Goal: Task Accomplishment & Management: Complete application form

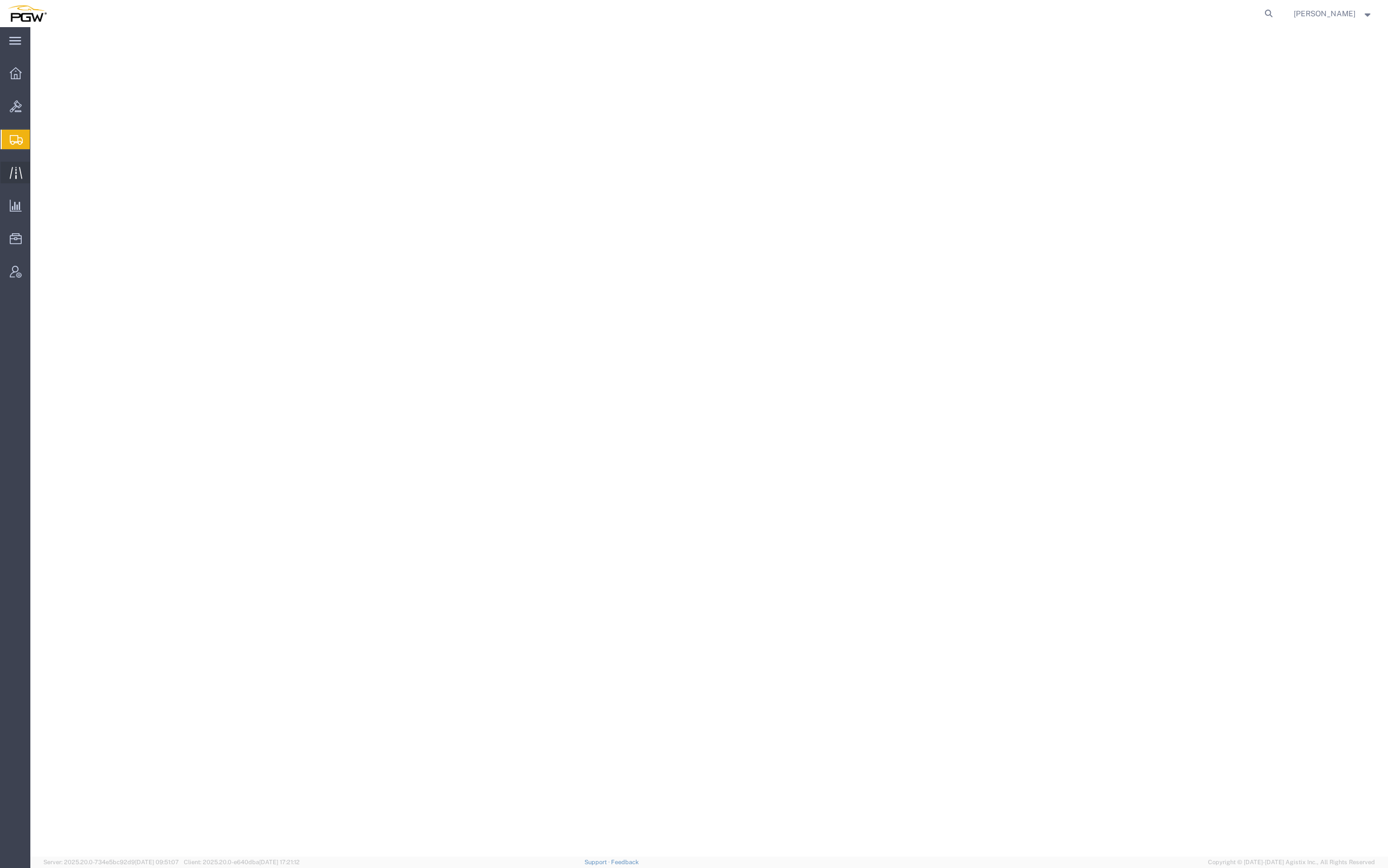
select select
select select "61931"
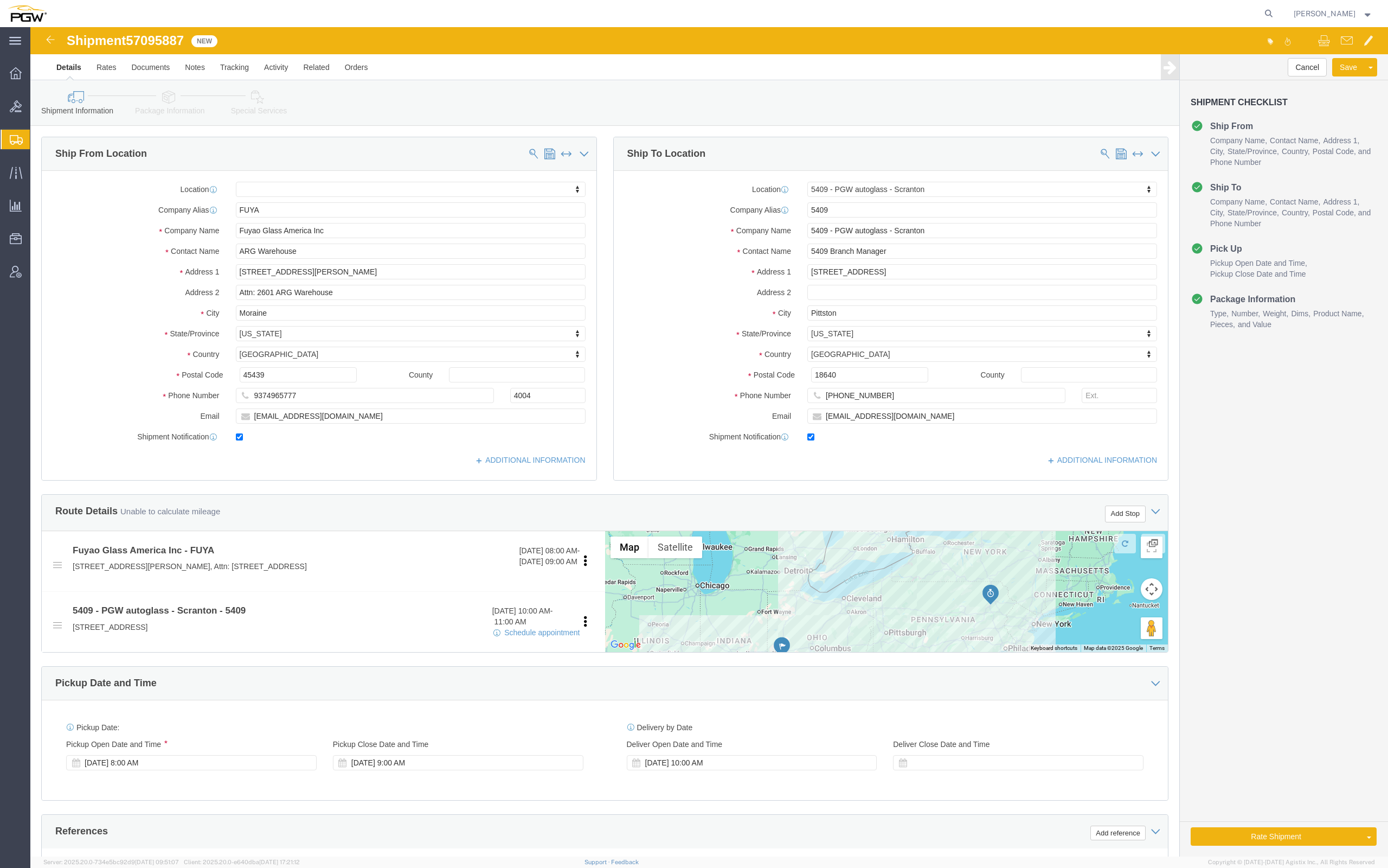
click span "57095887"
copy span "57095887"
click at [1292, 0] on div "[PERSON_NAME]" at bounding box center [1333, 13] width 96 height 27
click at [1315, 0] on div "[PERSON_NAME]" at bounding box center [1333, 13] width 96 height 27
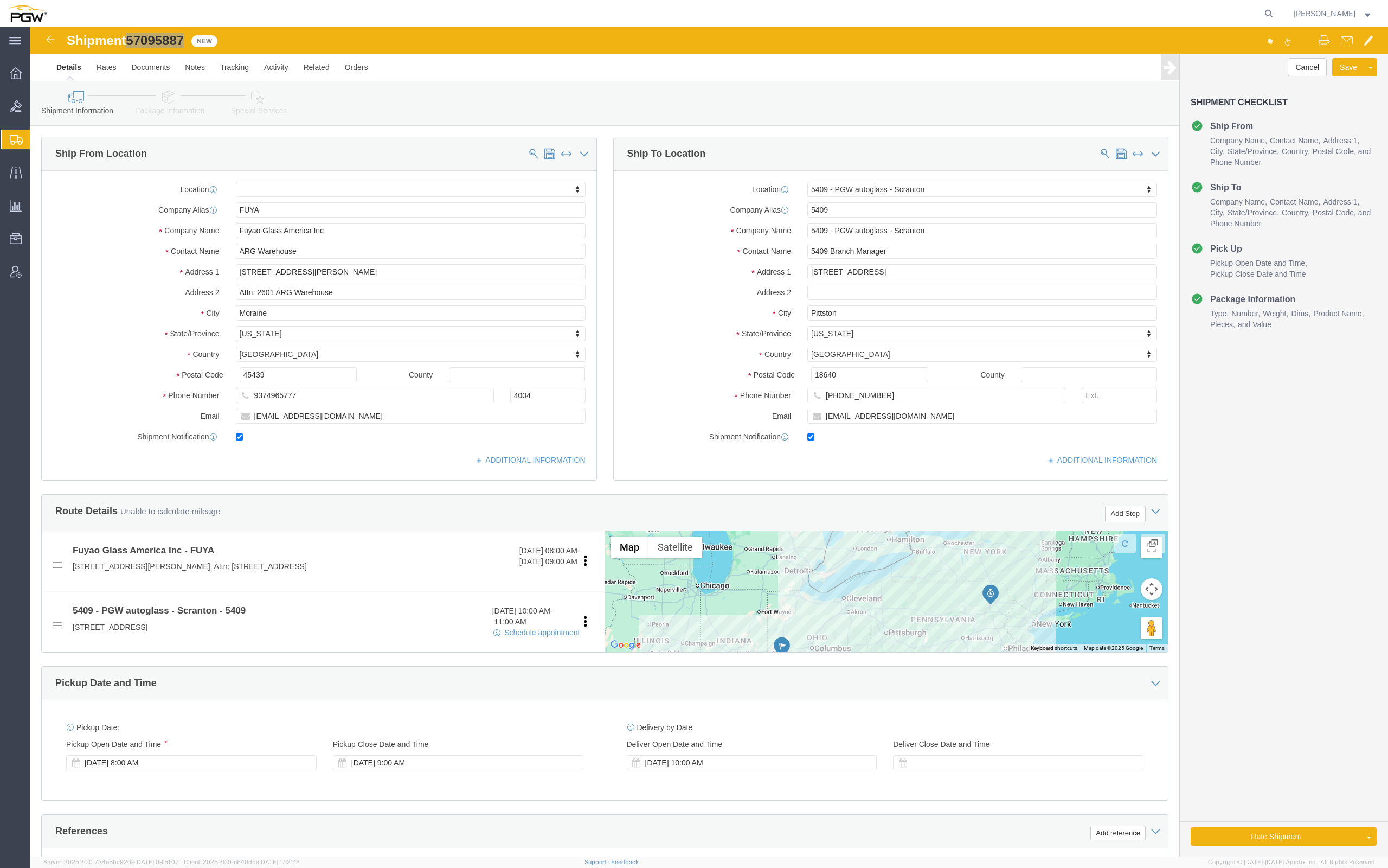
click at [1289, 0] on div "[PERSON_NAME]" at bounding box center [1333, 13] width 96 height 27
click at [0, 0] on span "Create from Template" at bounding box center [0, 0] width 0 height 0
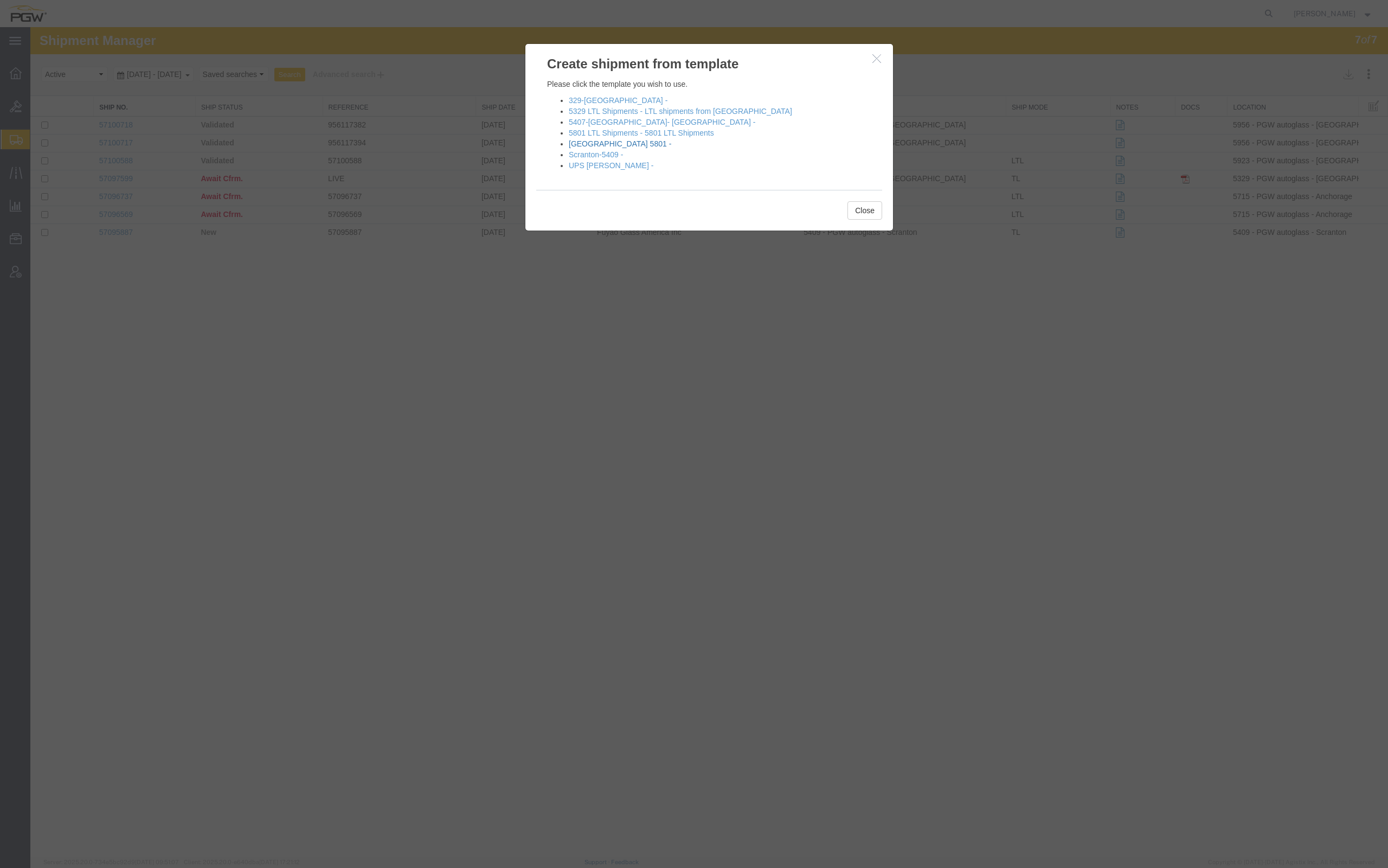
click at [604, 144] on link "[GEOGRAPHIC_DATA] 5801 -" at bounding box center [620, 143] width 103 height 8
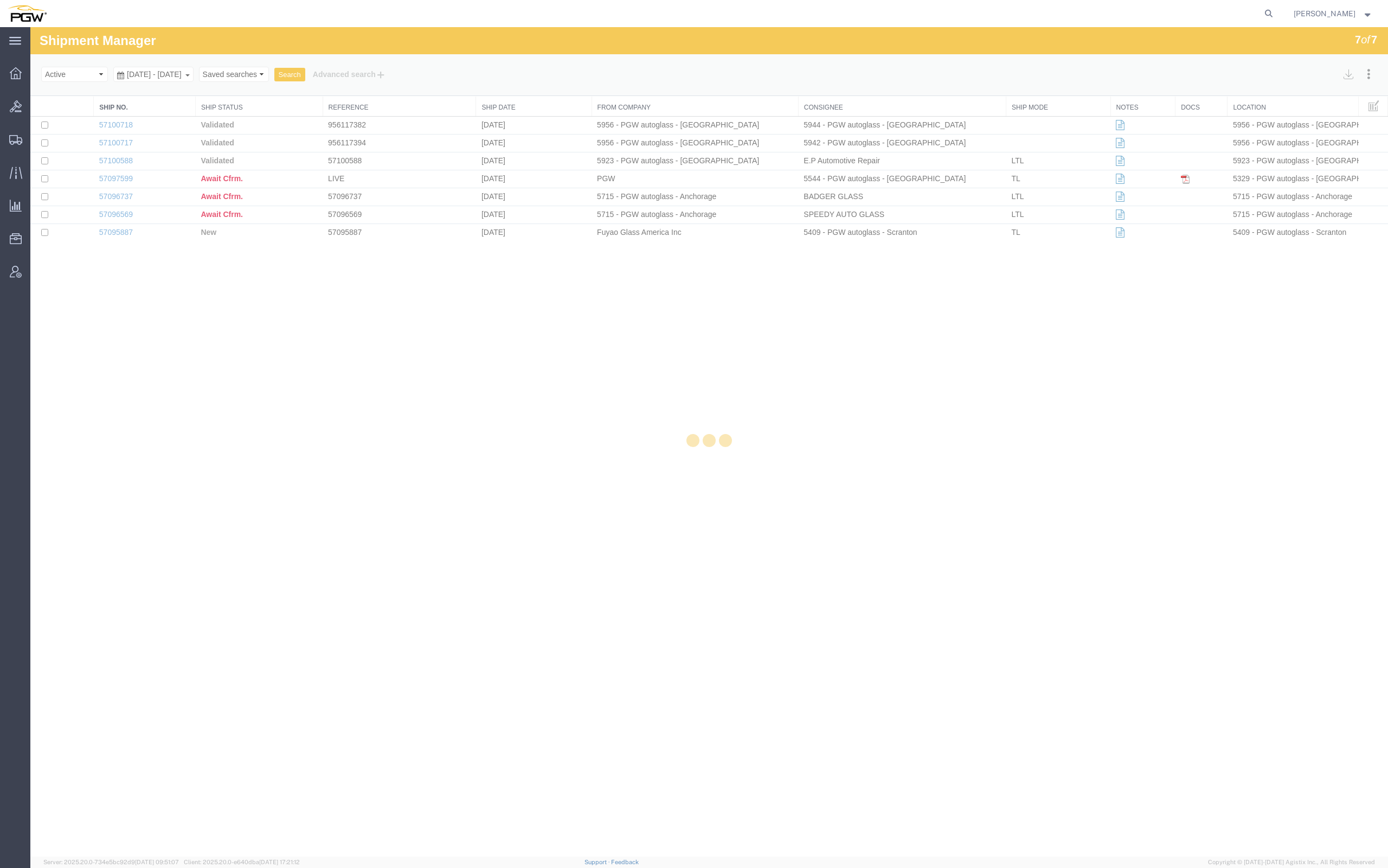
select select "62891"
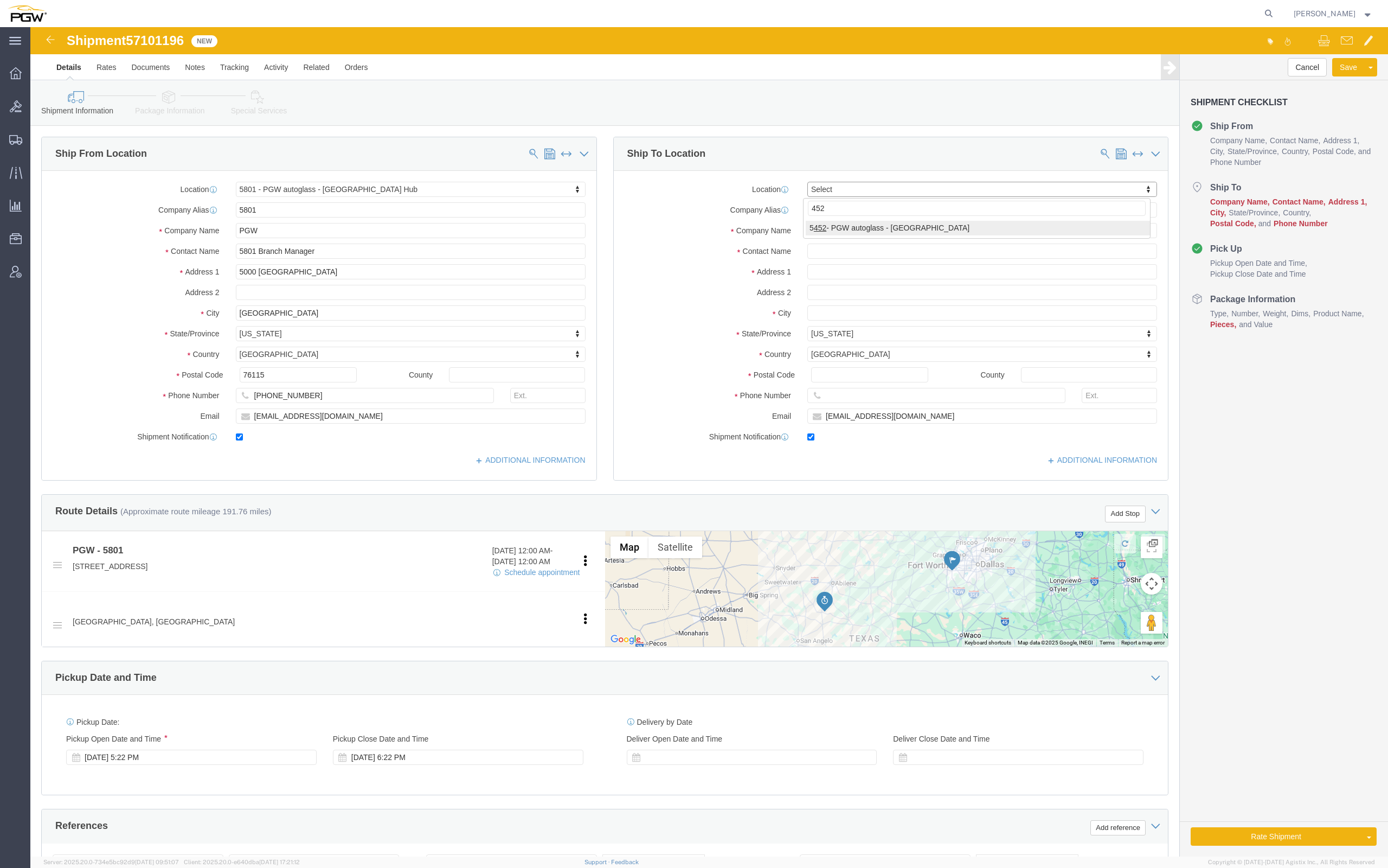
type input "452"
select select "28299"
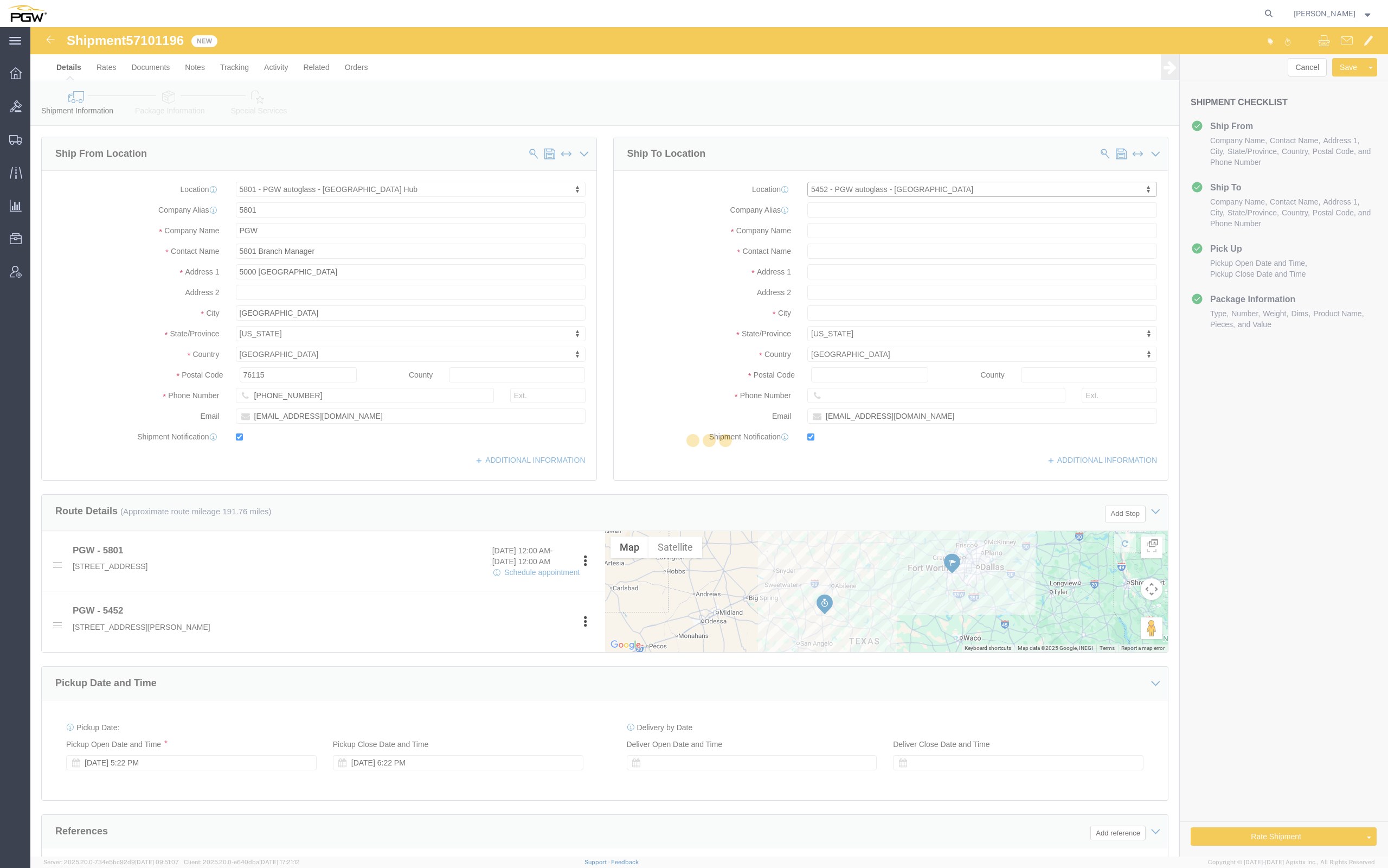
type input "5452"
type input "PGW"
type input "5452 Branch Manager"
type input "[STREET_ADDRESS][PERSON_NAME]"
type input "Austin"
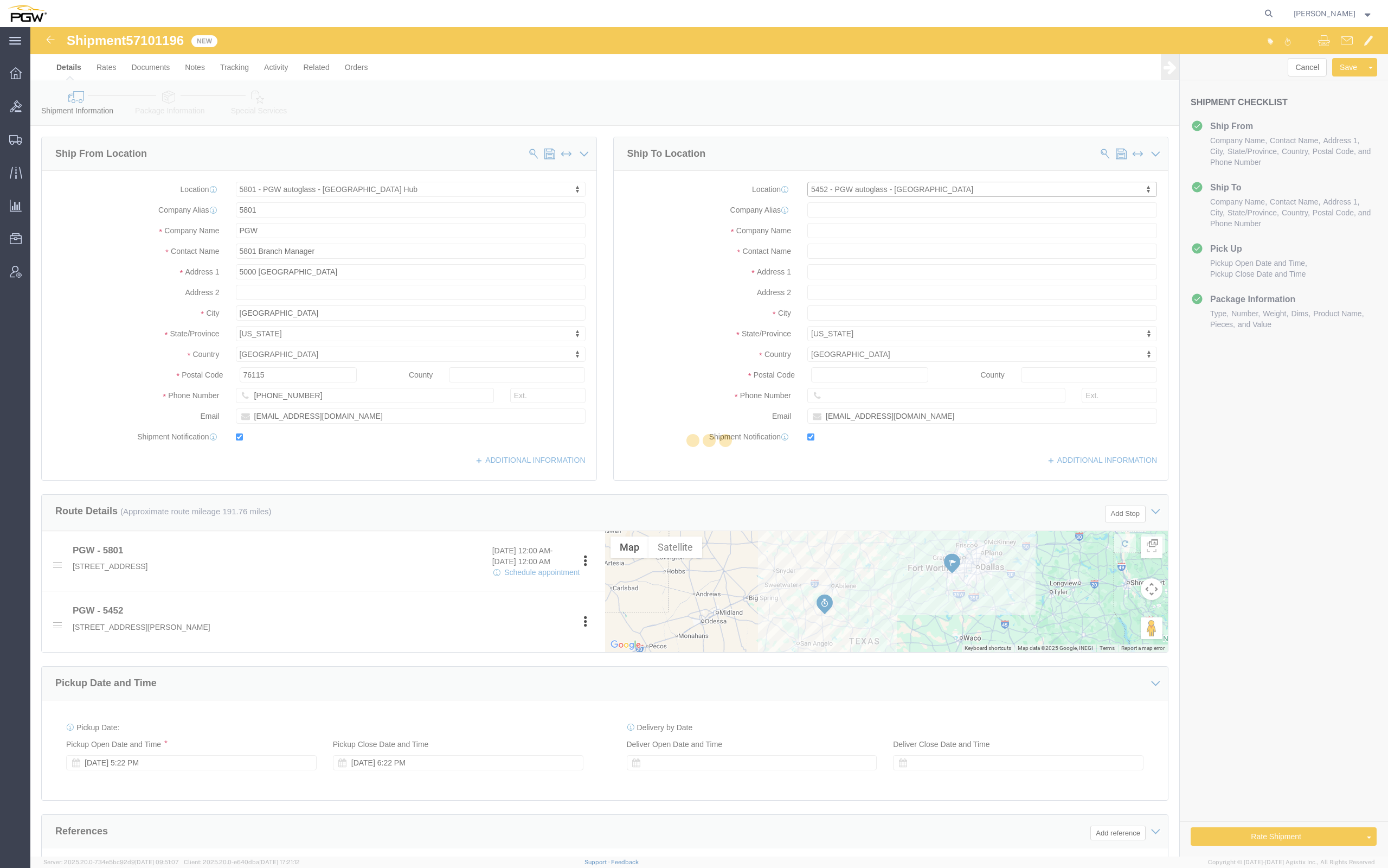
select select "[GEOGRAPHIC_DATA]"
type input "78728"
type input "[PHONE_NUMBER]"
type input "[EMAIL_ADDRESS][DOMAIN_NAME]"
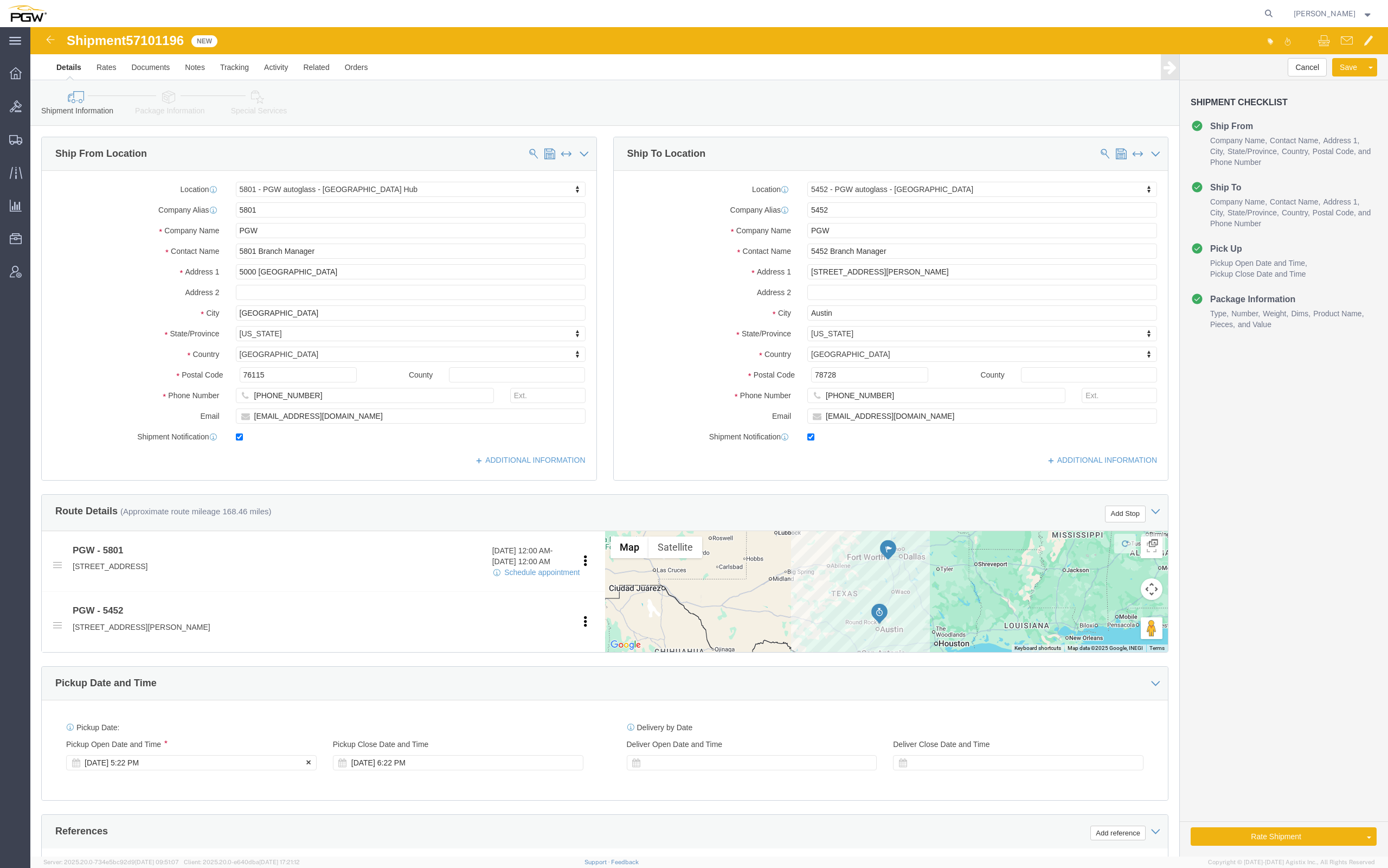
click div "[DATE] 5:22 PM"
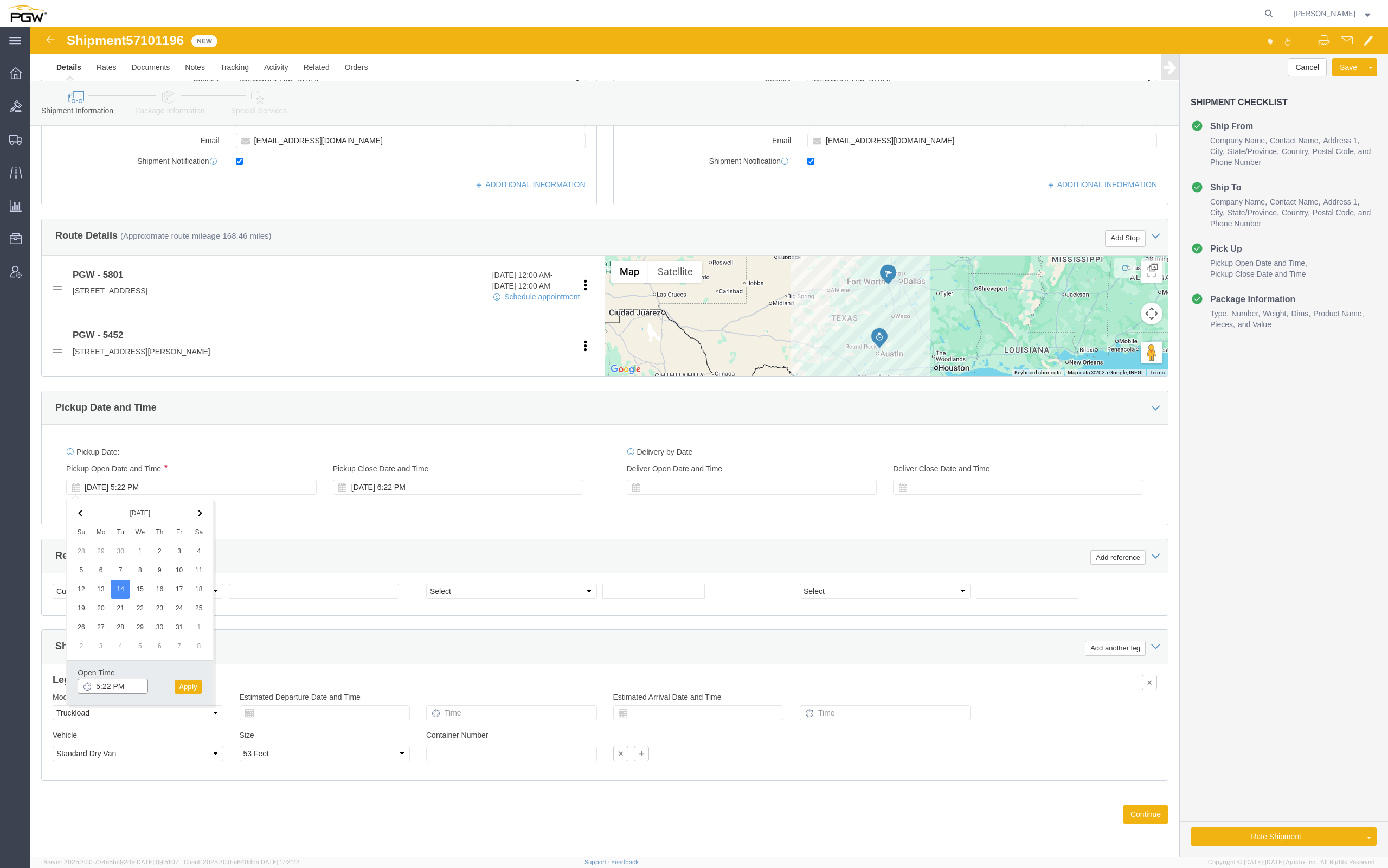
click input "5:22 PM"
type input "9:00 am"
click button "Apply"
click span "57101196"
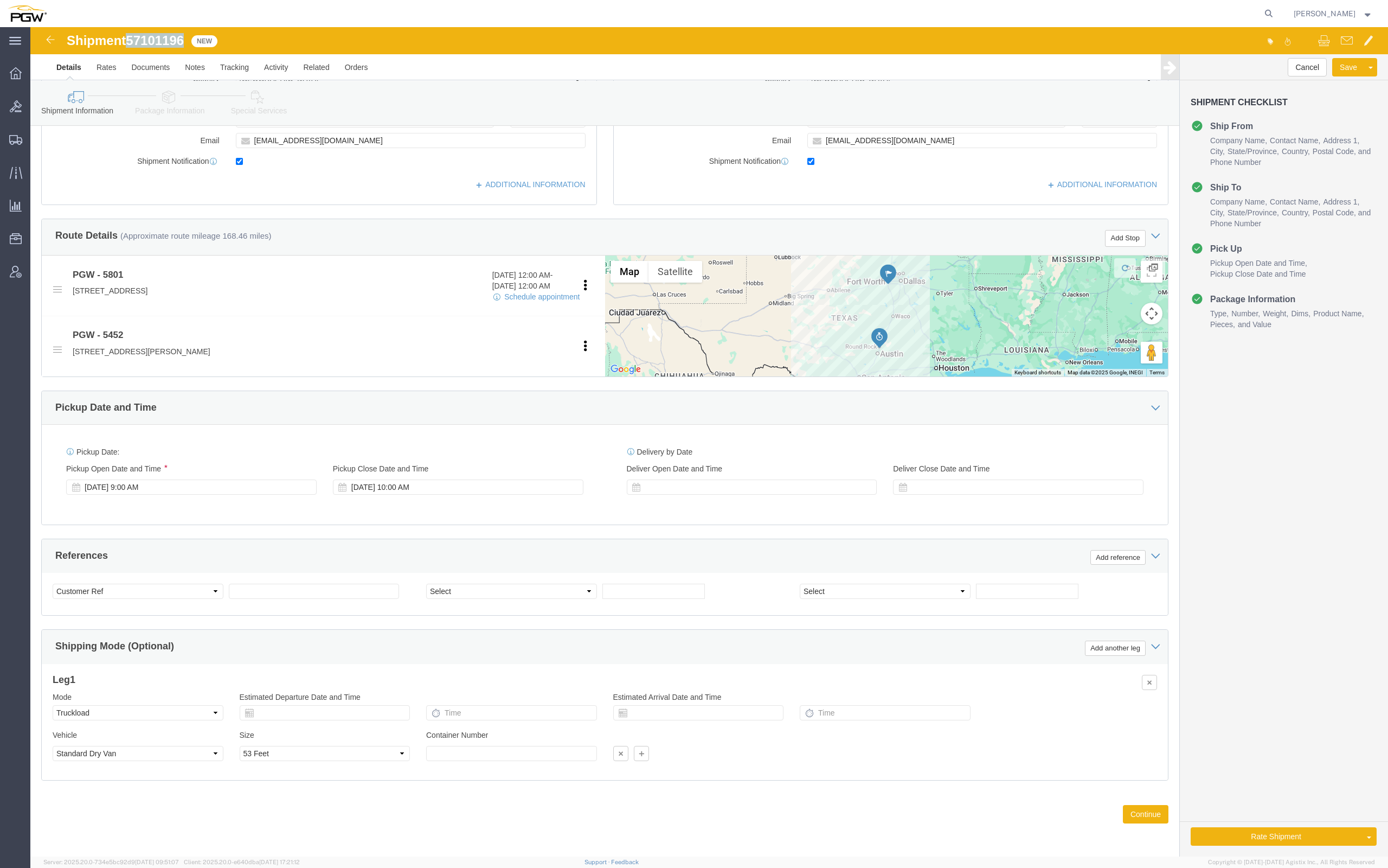
copy span "57101196"
click input "text"
paste input "57101196"
type input "57101196"
click select "Select Account Type Activity ID Airline Appointment Number ASN Batch Request # …"
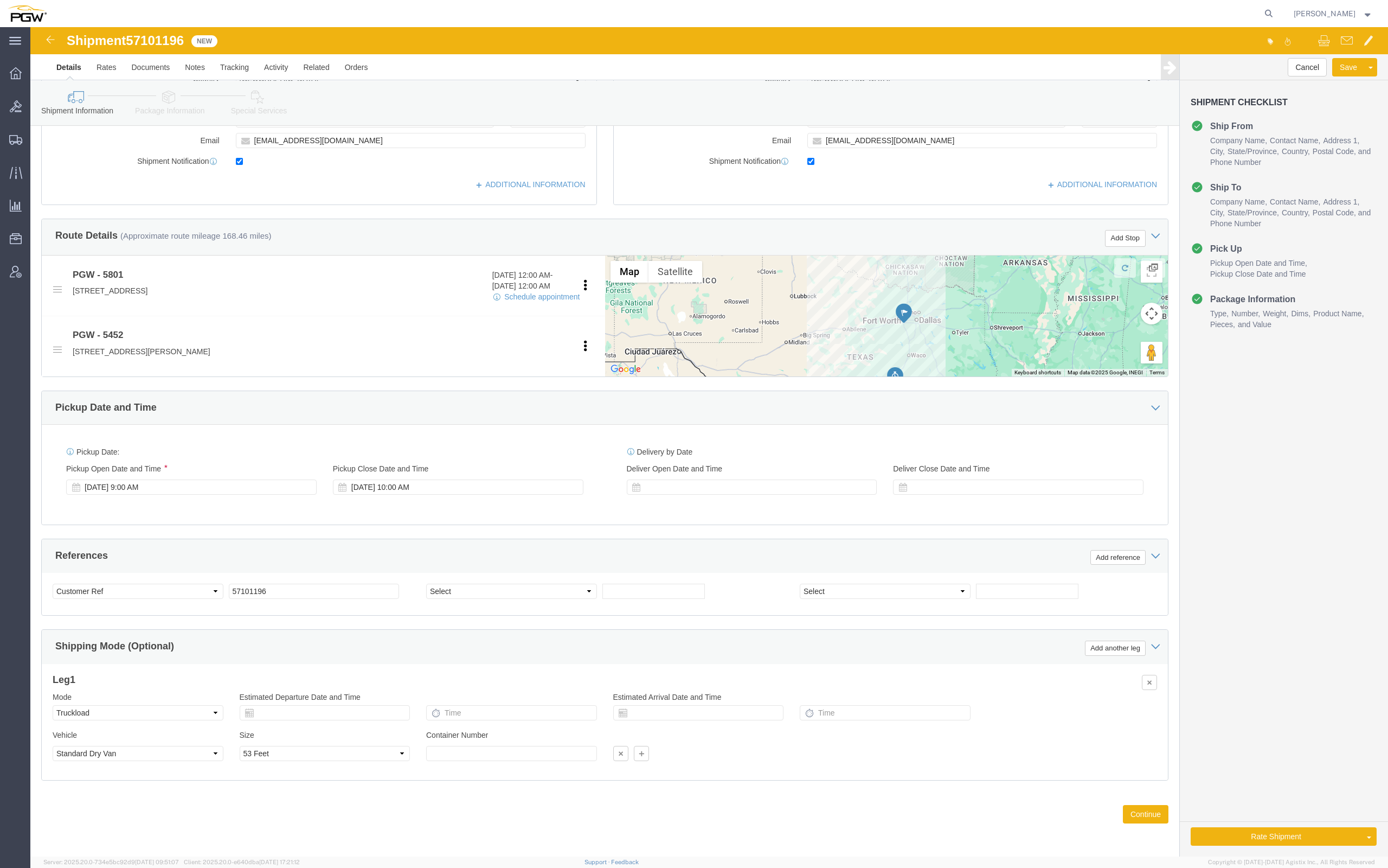
drag, startPoint x: 571, startPoint y: 294, endPoint x: 592, endPoint y: 342, distance: 52.4
click div "Map Terrain Satellite Labels Keyboard shortcuts Map Data Map data ©2025 Google,…"
click select "Select Account Type Activity ID Airline Appointment Number ASN Batch Request # …"
select select "ORDERNUM"
click select "Select Account Type Activity ID Airline Appointment Number ASN Batch Request # …"
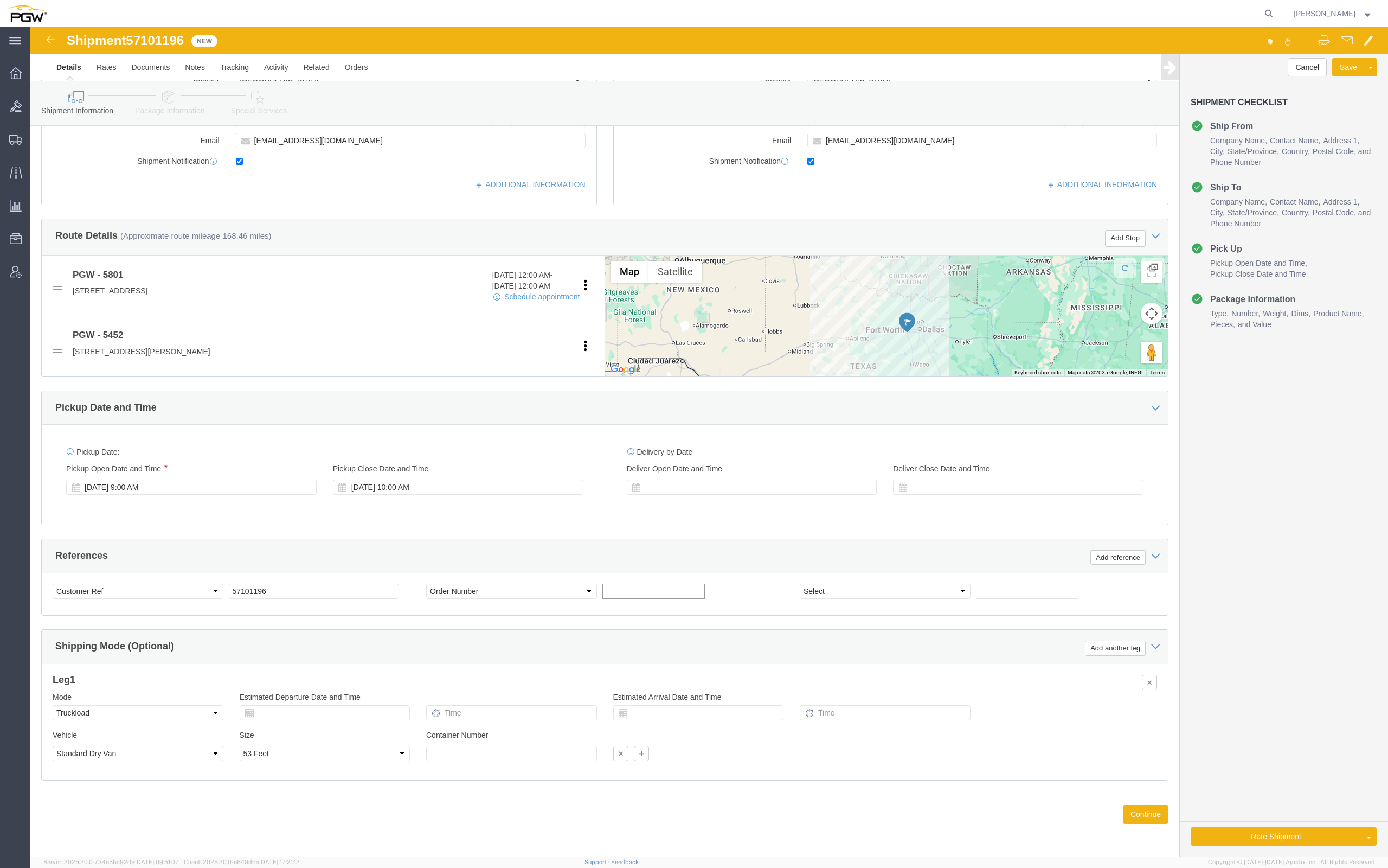
click input "text"
click div "Cancel Save Assign To Clone Shipment Save As Template Shipment Checklist Ship F…"
click at [1285, 0] on div "[PERSON_NAME]" at bounding box center [1333, 13] width 96 height 27
click select "Select Account Type Activity ID Airline Appointment Number ASN Batch Request # …"
select select "BOL"
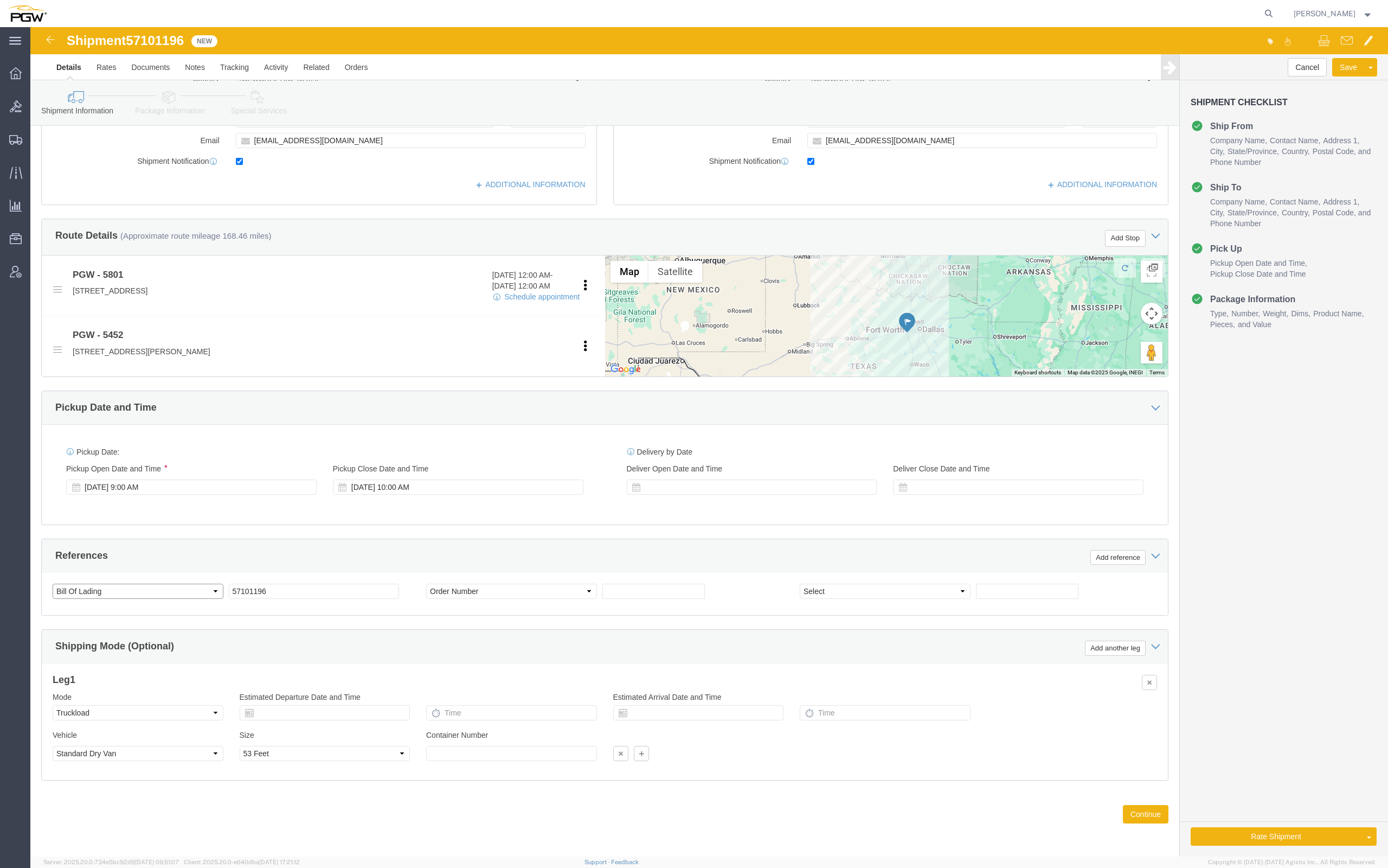
click select "Select Account Type Activity ID Airline Appointment Number ASN Batch Request # …"
click div "References Add reference"
click div "Pickup Date: Pickup Start Date Pickup Start Time Pickup Open Date and Time [DAT…"
click div "Ship From Location Location 5801 - PGW autoglass - [GEOGRAPHIC_DATA] Hub Select…"
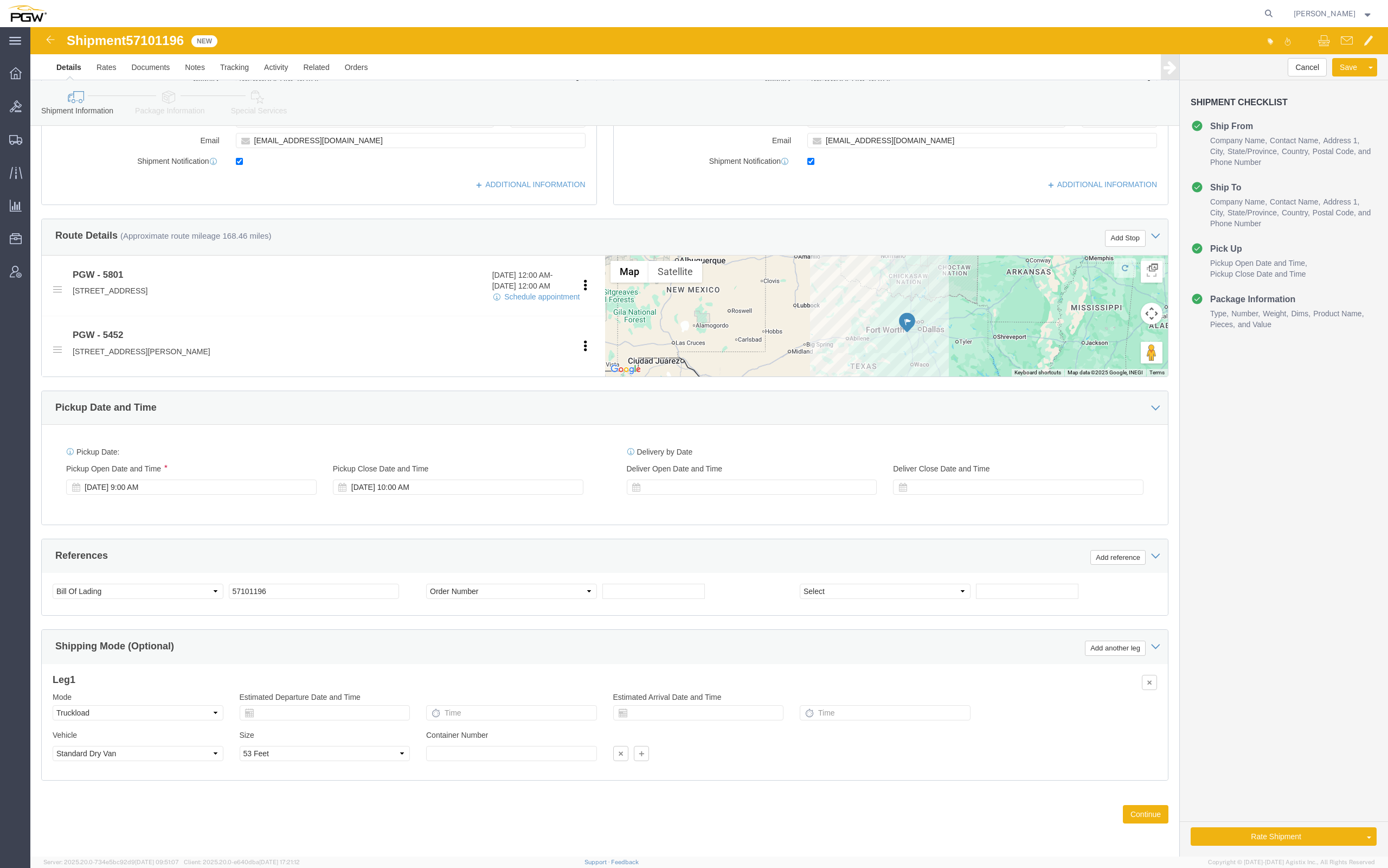
click at [306, 0] on div at bounding box center [666, 13] width 1224 height 27
click div "Cancel Save Assign To Clone Shipment Save As Template Shipment Checklist Ship F…"
click input "text"
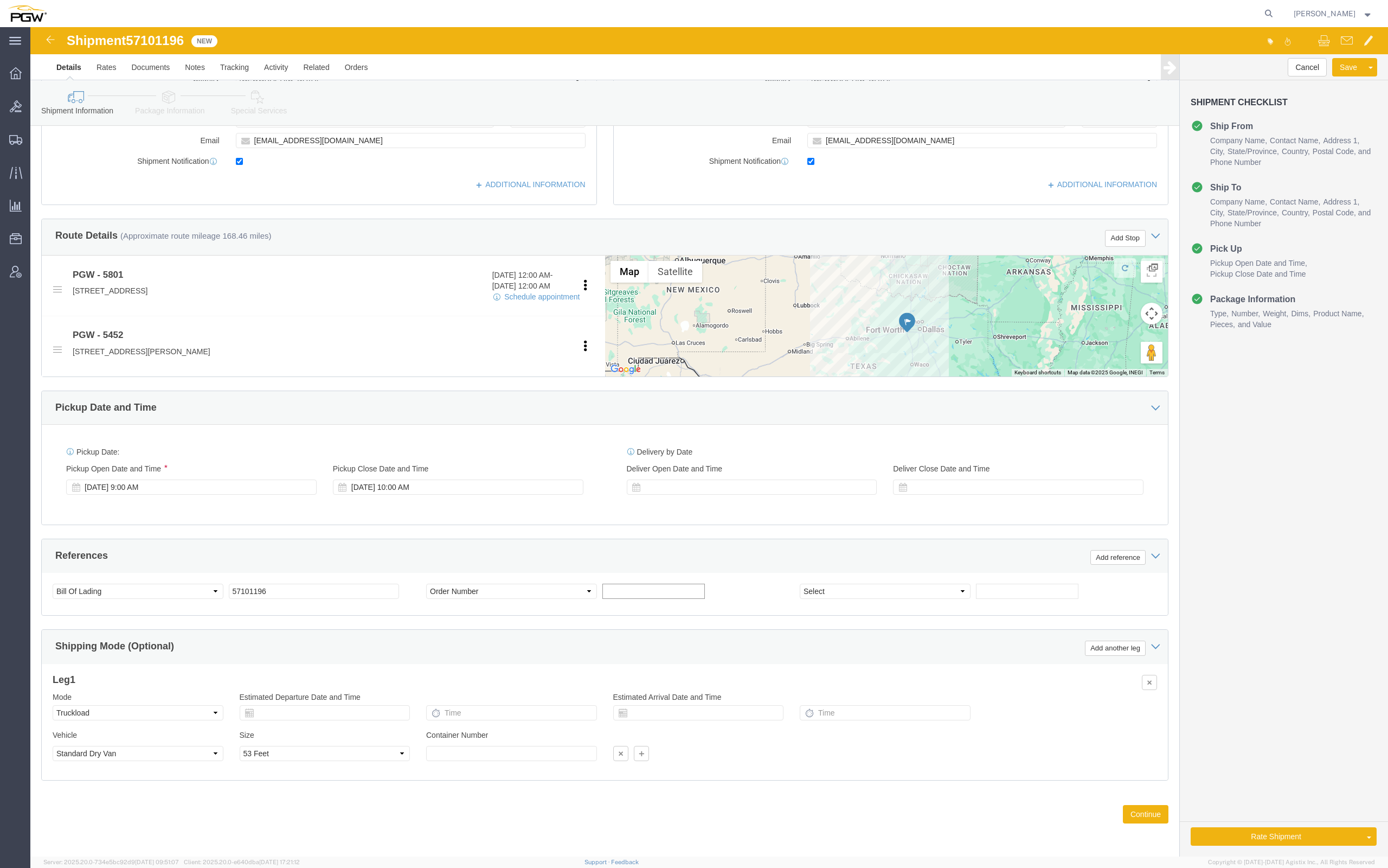
paste input "669743"
type input "669743"
click input "text"
paste input "669766"
type input "669766"
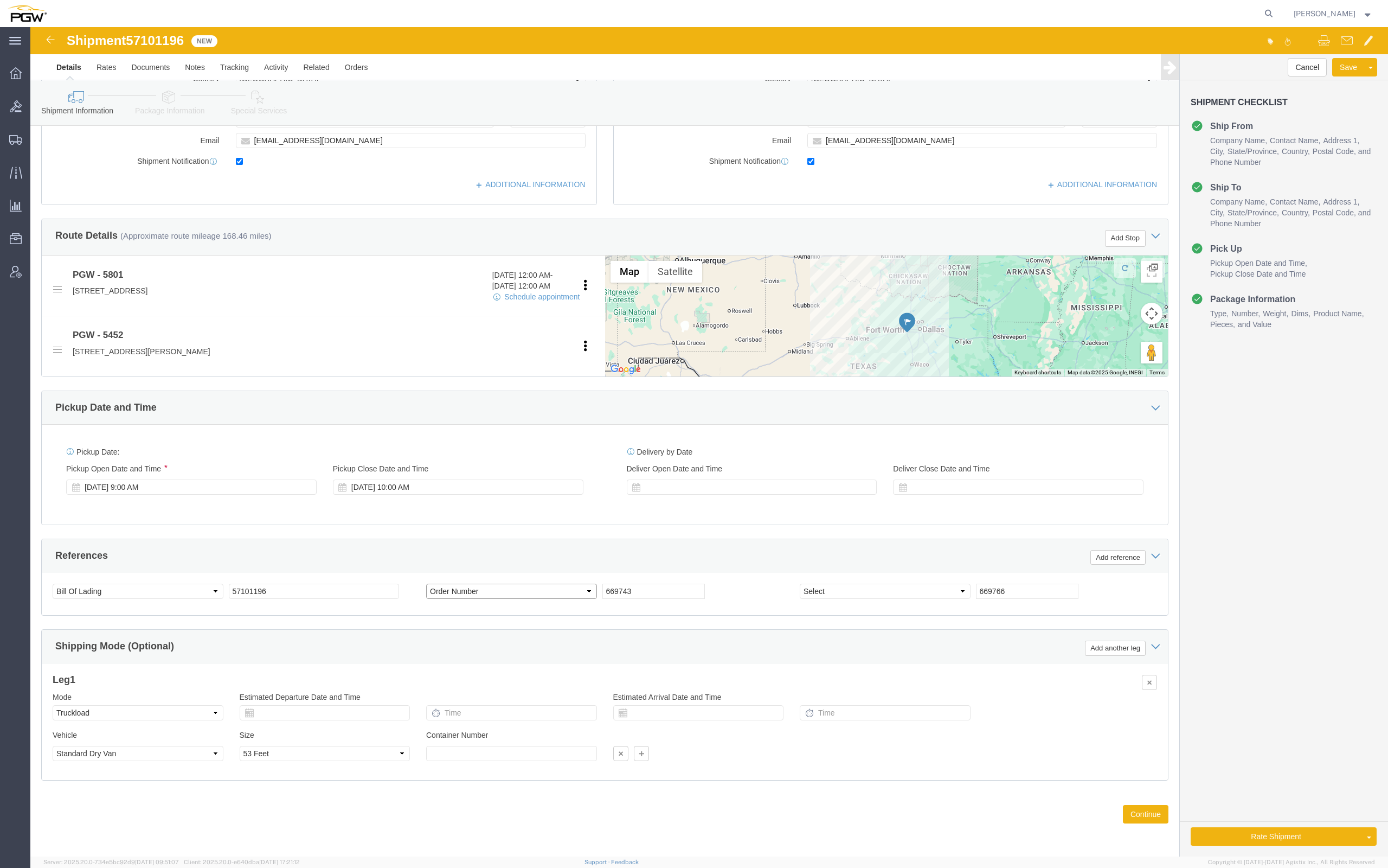
click select "Select Account Type Activity ID Airline Appointment Number ASN Batch Request # …"
click div "References Add reference"
click select "Select Account Type Activity ID Airline Appointment Number ASN Batch Request # …"
select select "ORDERNUM"
click select "Select Account Type Activity ID Airline Appointment Number ASN Batch Request # …"
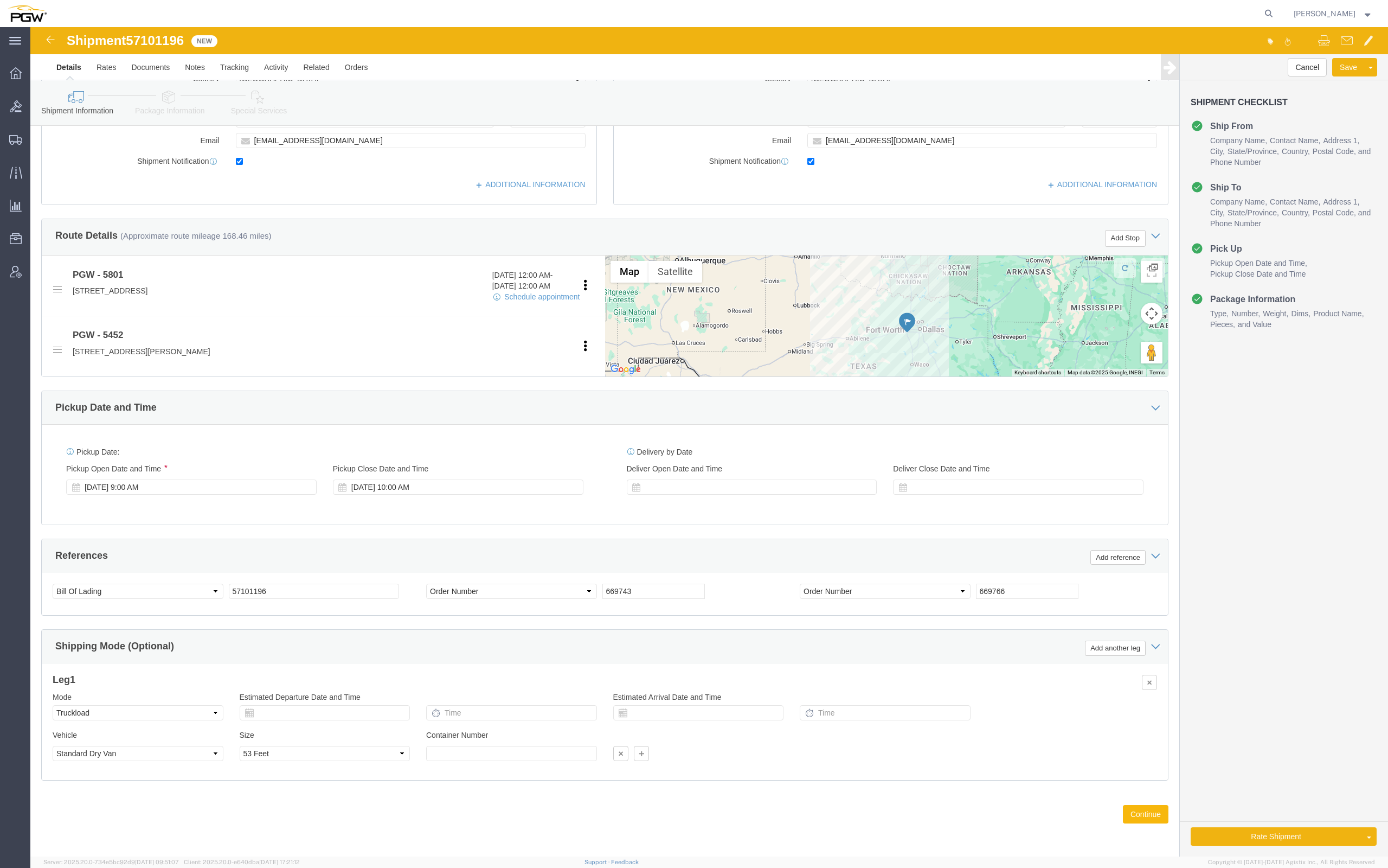
click button "Continue"
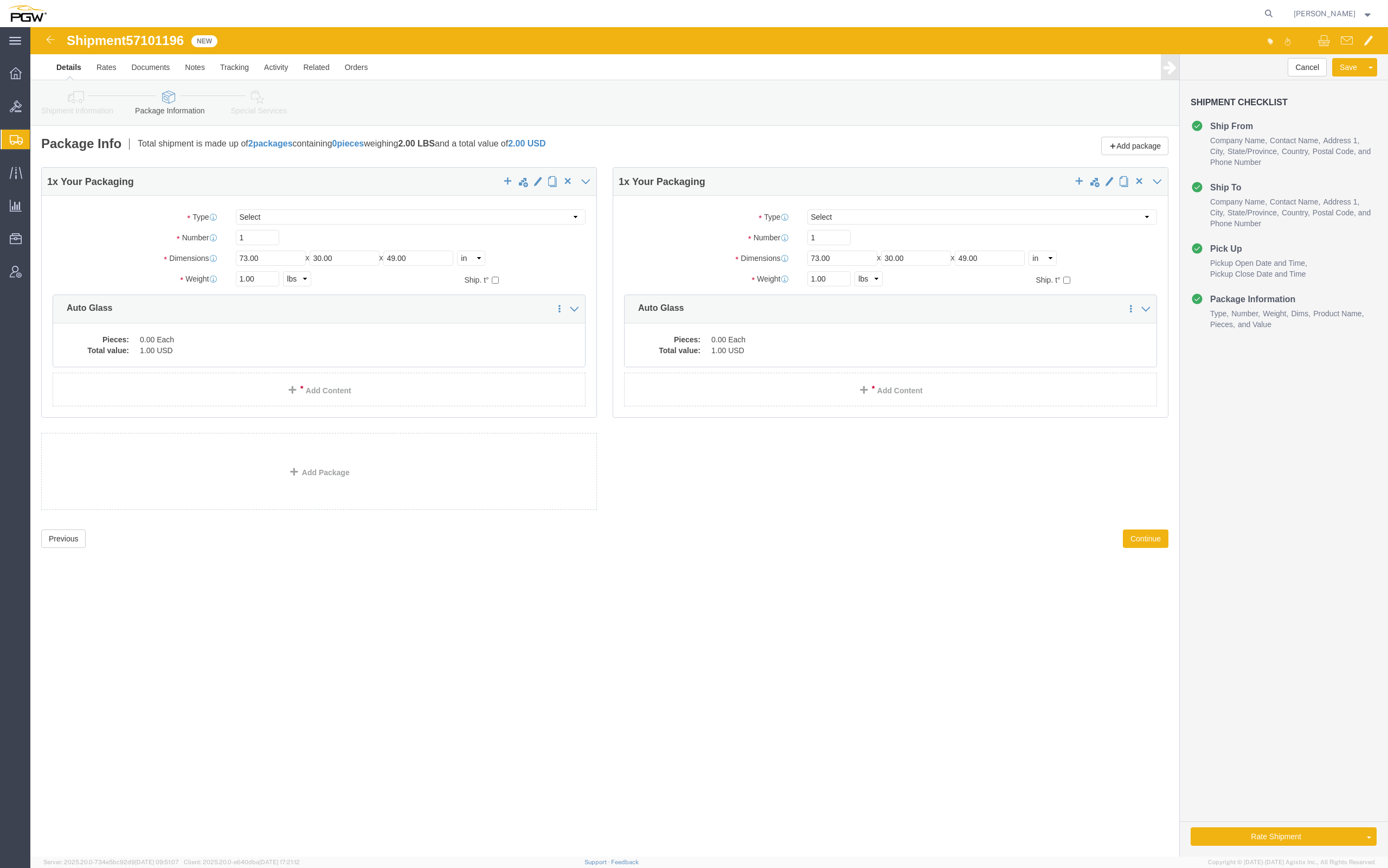
click at [1285, 1] on div "[PERSON_NAME]" at bounding box center [1333, 13] width 96 height 27
drag, startPoint x: 213, startPoint y: 255, endPoint x: 202, endPoint y: 250, distance: 12.1
click div "1.00 Select kgs lbs"
paste input "9922"
type input "19922.00"
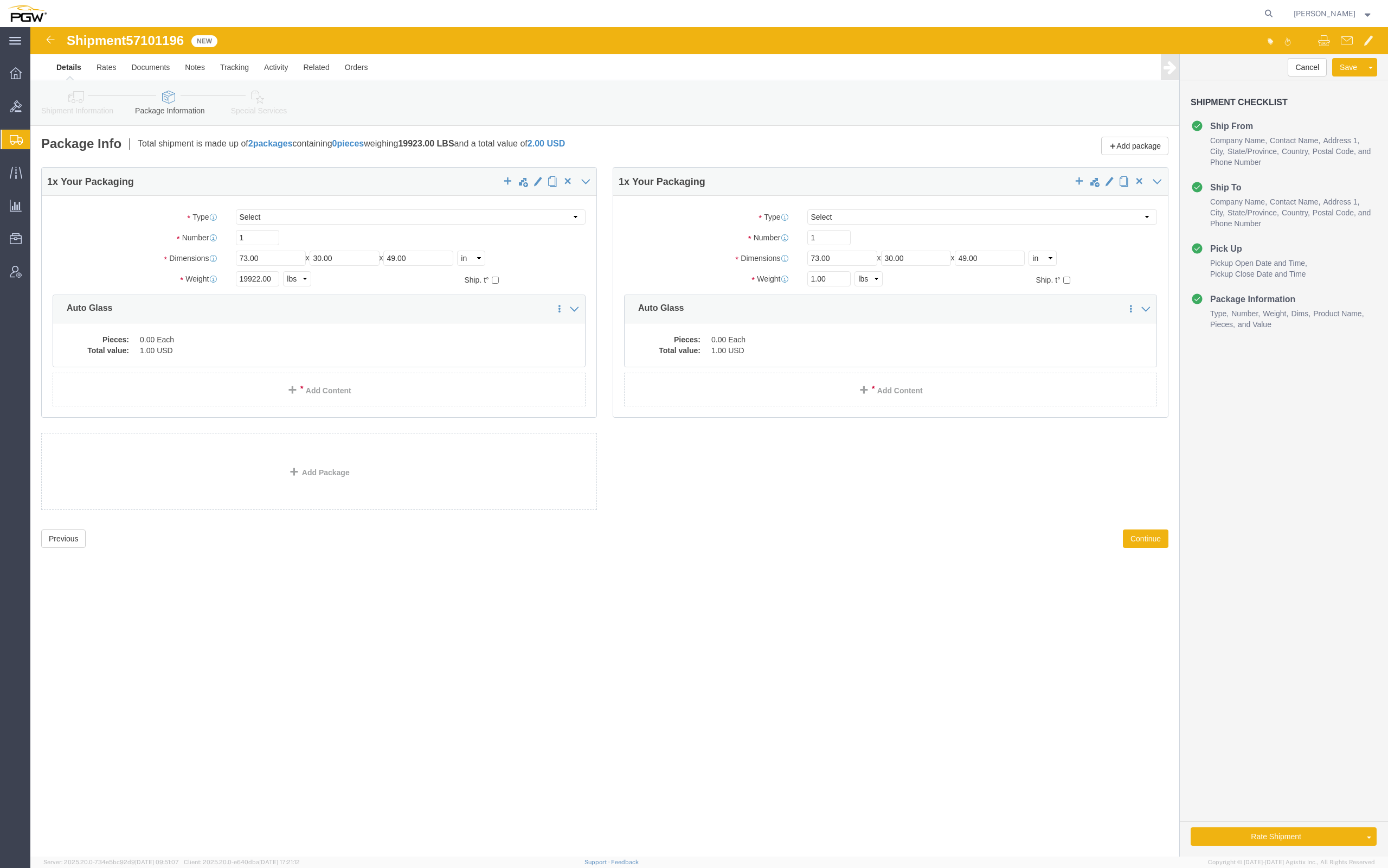
click div "Package Type Select Bale(s) Basket(s) Bolt(s) Bottle(s) Buckets Bulk Bundle(s) …"
click input "1"
type input "1"
type input "23"
click div "Previous Continue"
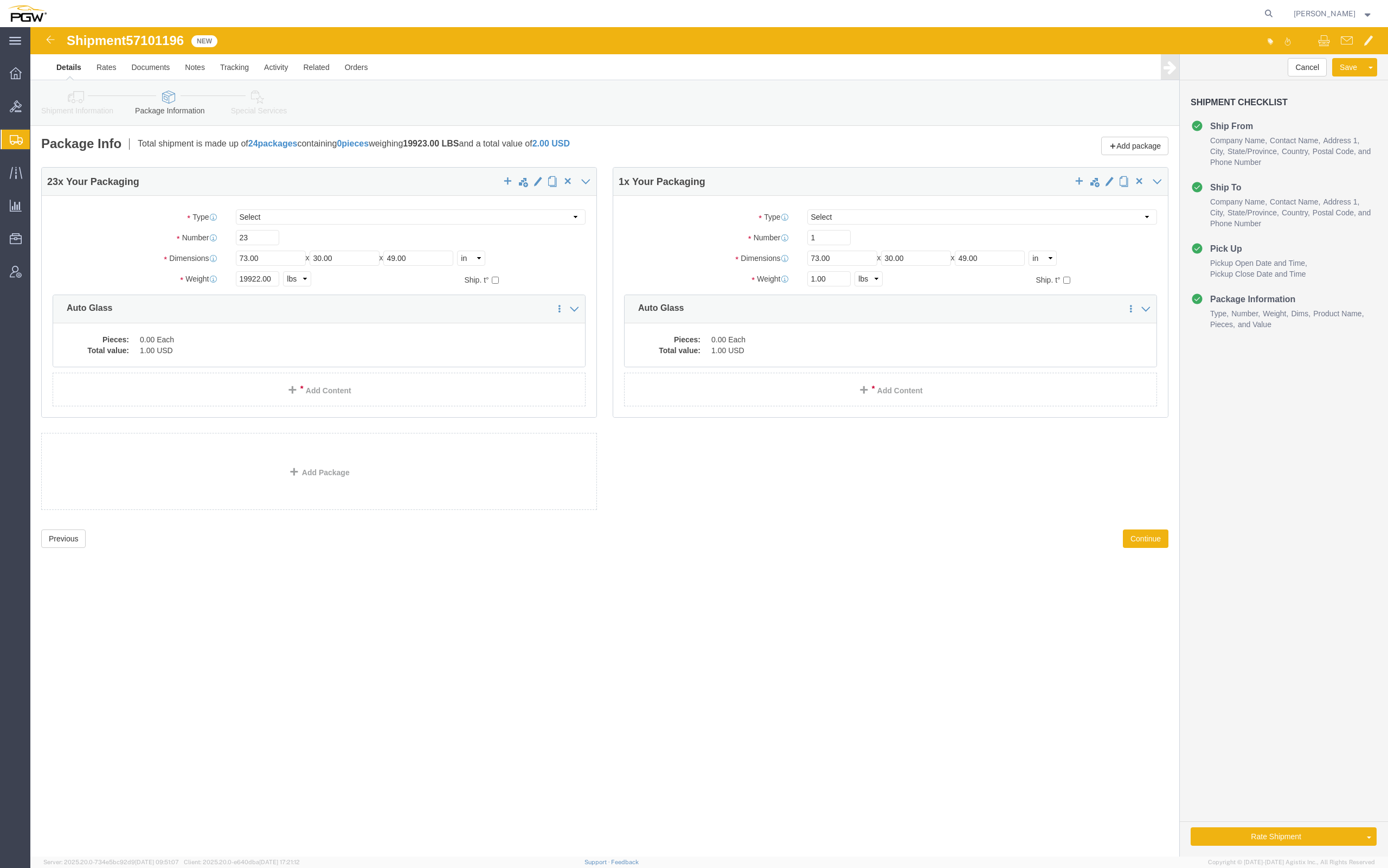
click at [1306, 0] on div "[PERSON_NAME]" at bounding box center [1333, 13] width 96 height 27
drag, startPoint x: 785, startPoint y: 255, endPoint x: 777, endPoint y: 253, distance: 8.2
click input "1.00"
type input "351.00"
click dd "0.00 Each"
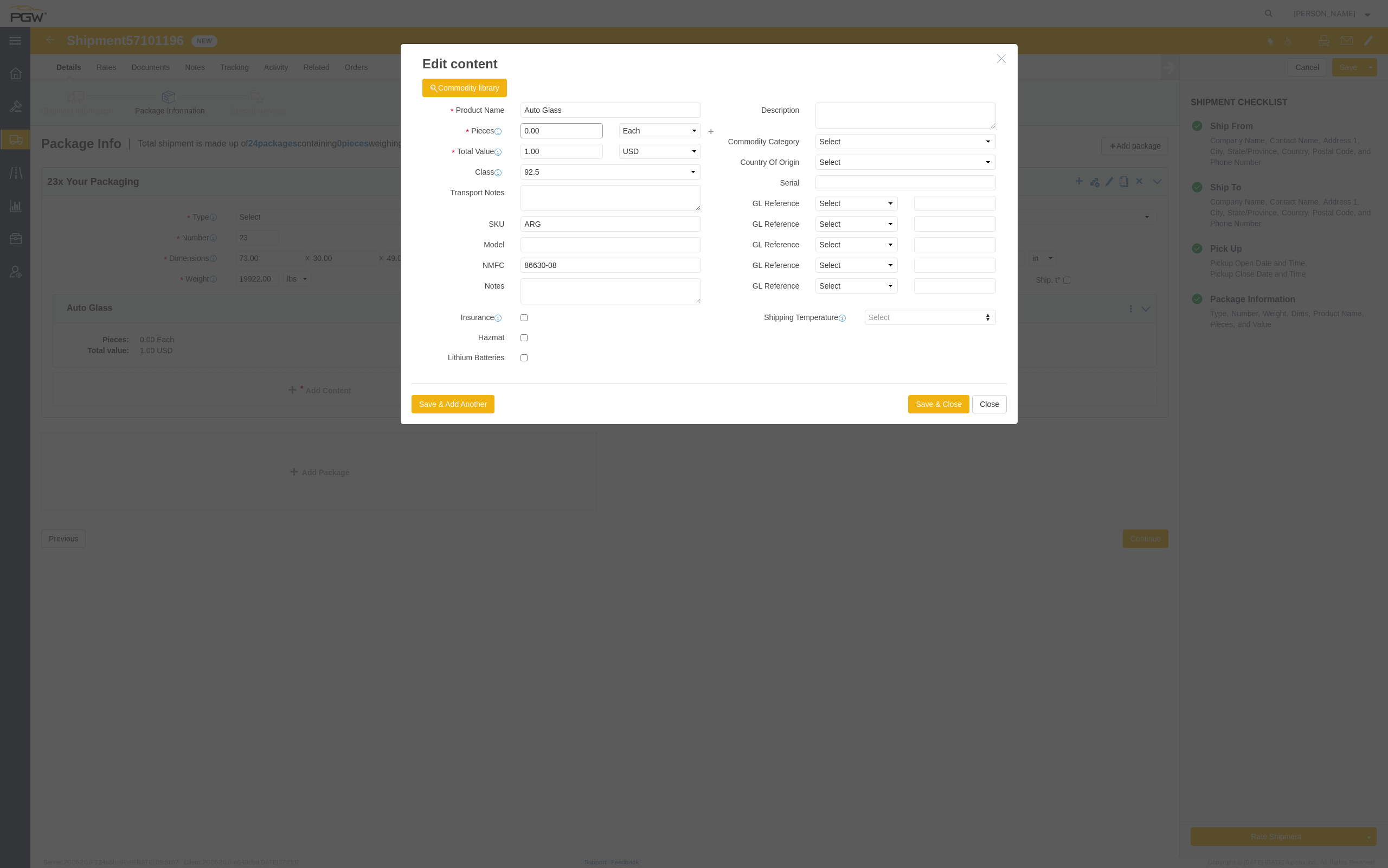
click input "0.00"
drag, startPoint x: 499, startPoint y: 103, endPoint x: 488, endPoint y: 100, distance: 11.4
click div "0.00"
type input "23.00"
type input "23"
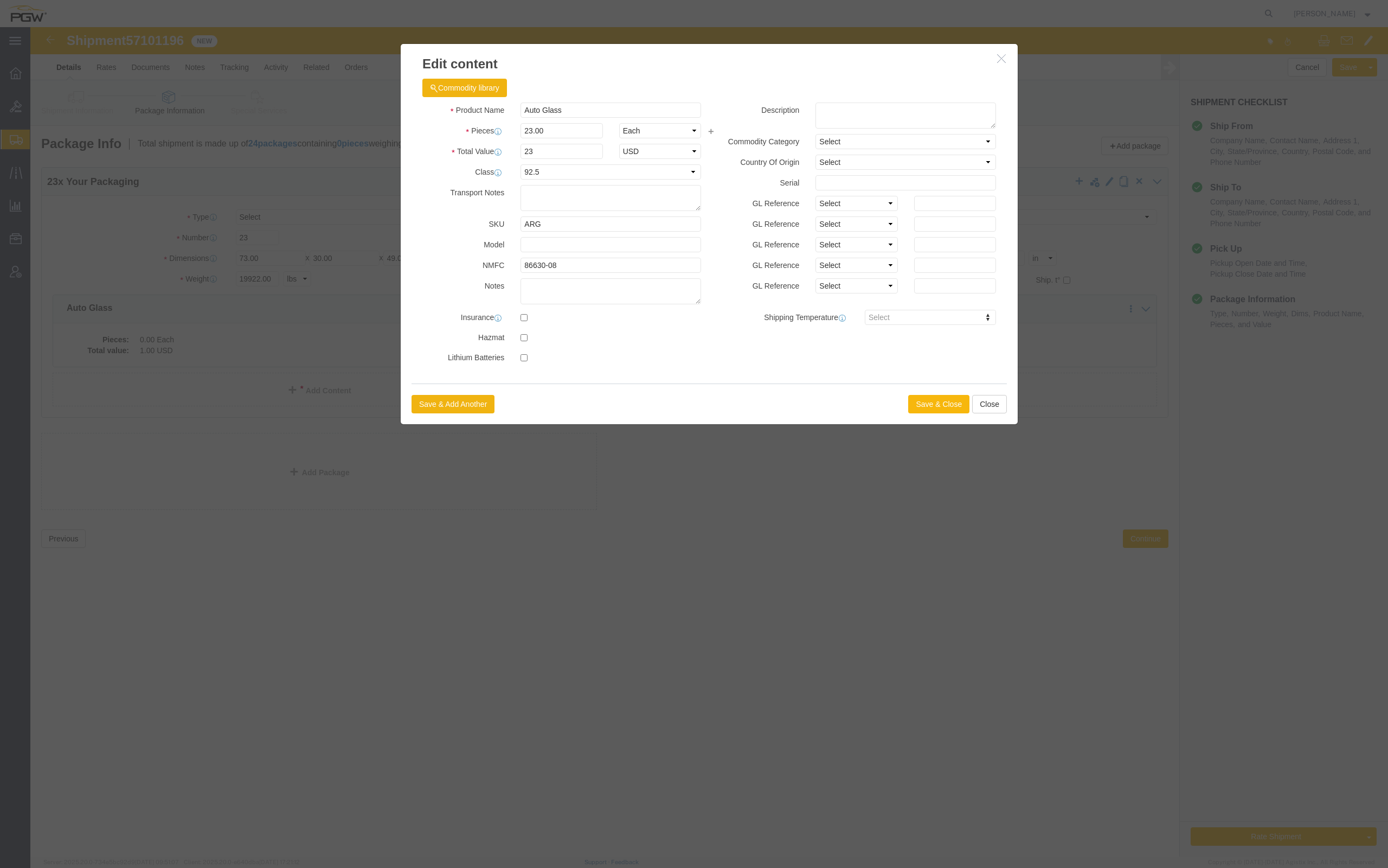
click button "Save & Close"
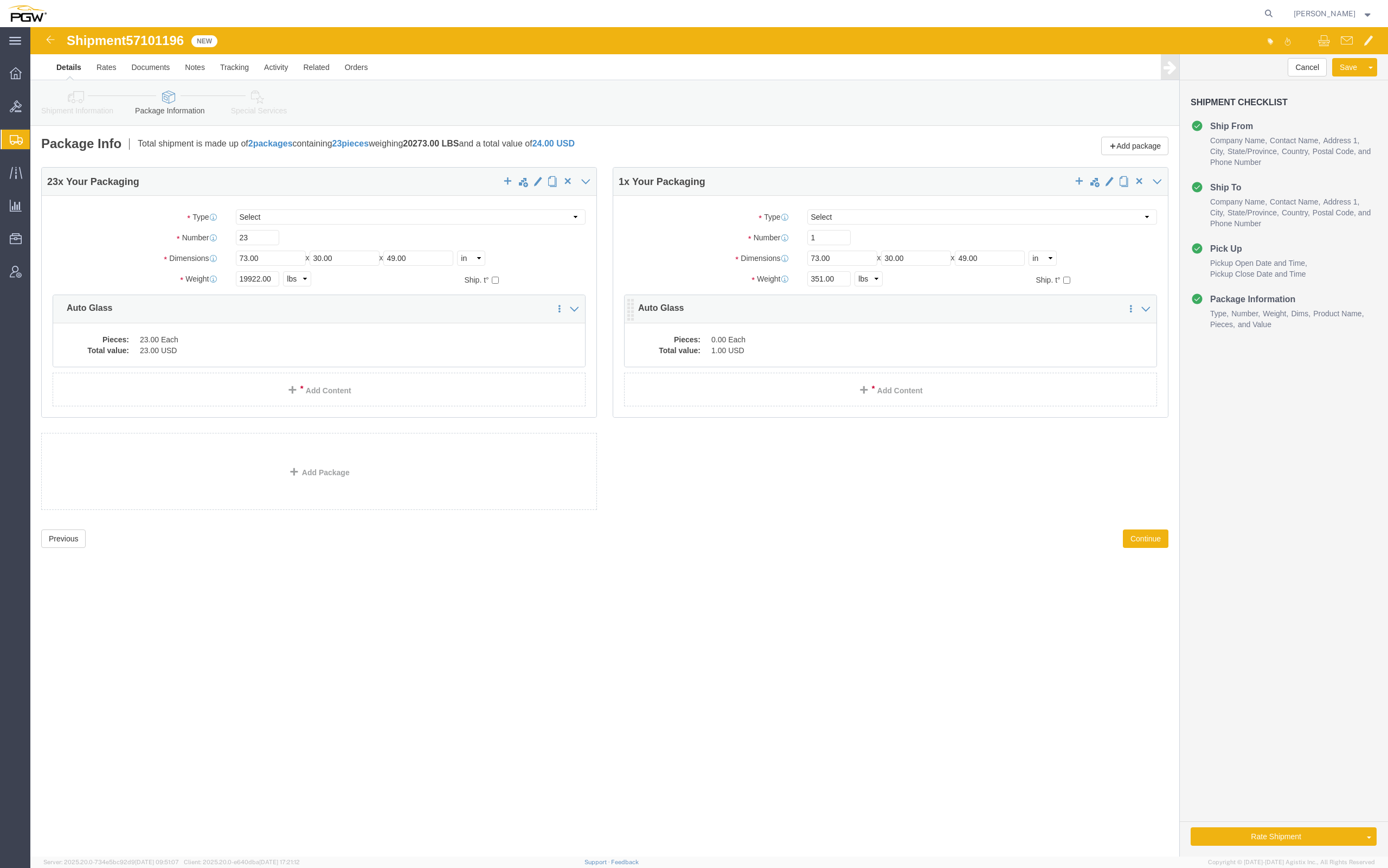
click dd "1.00 USD"
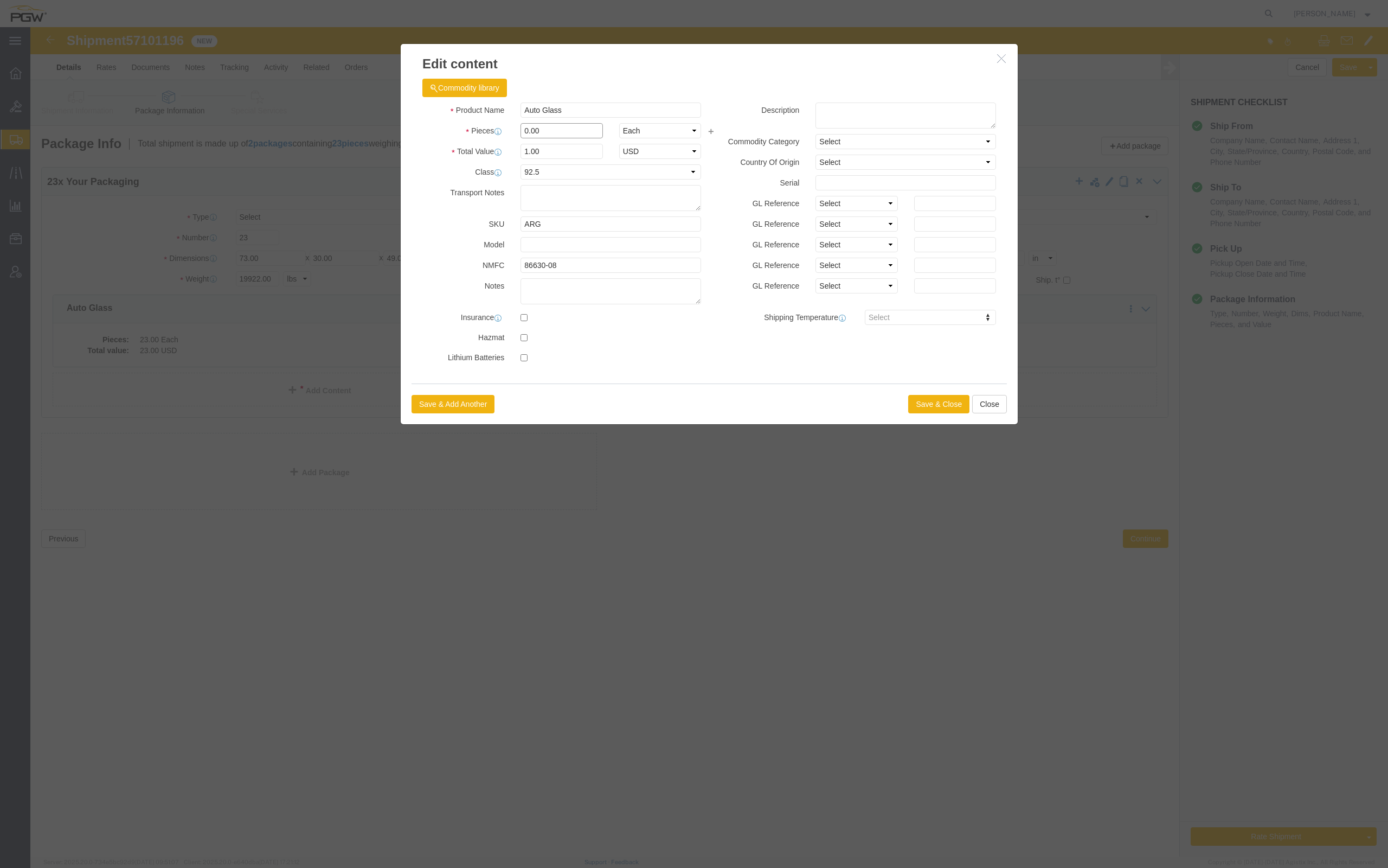
click input "0.00"
drag, startPoint x: 500, startPoint y: 104, endPoint x: 488, endPoint y: 103, distance: 12.0
click div "0.00"
type input "1.00"
type input "1"
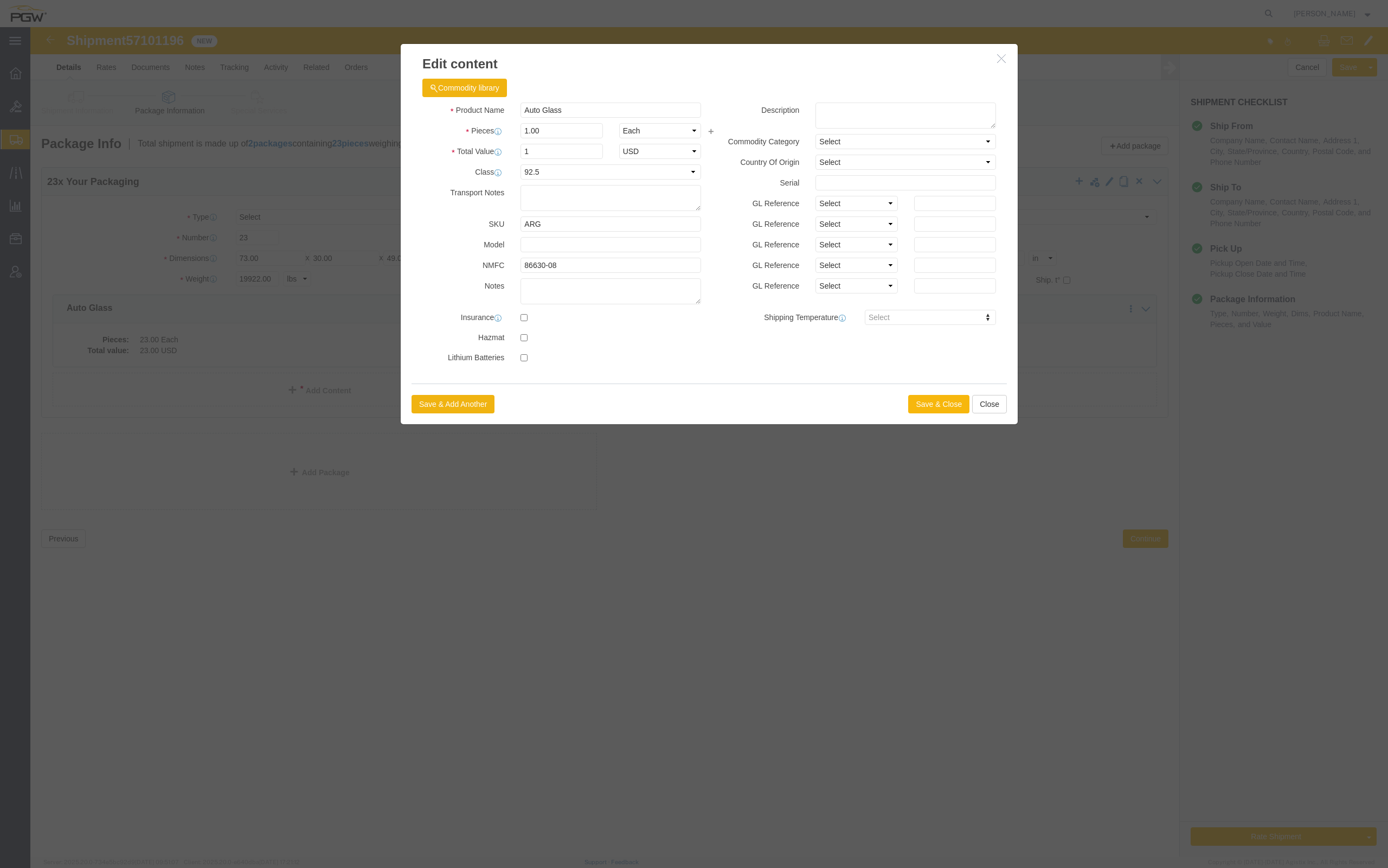
click button "Save & Close"
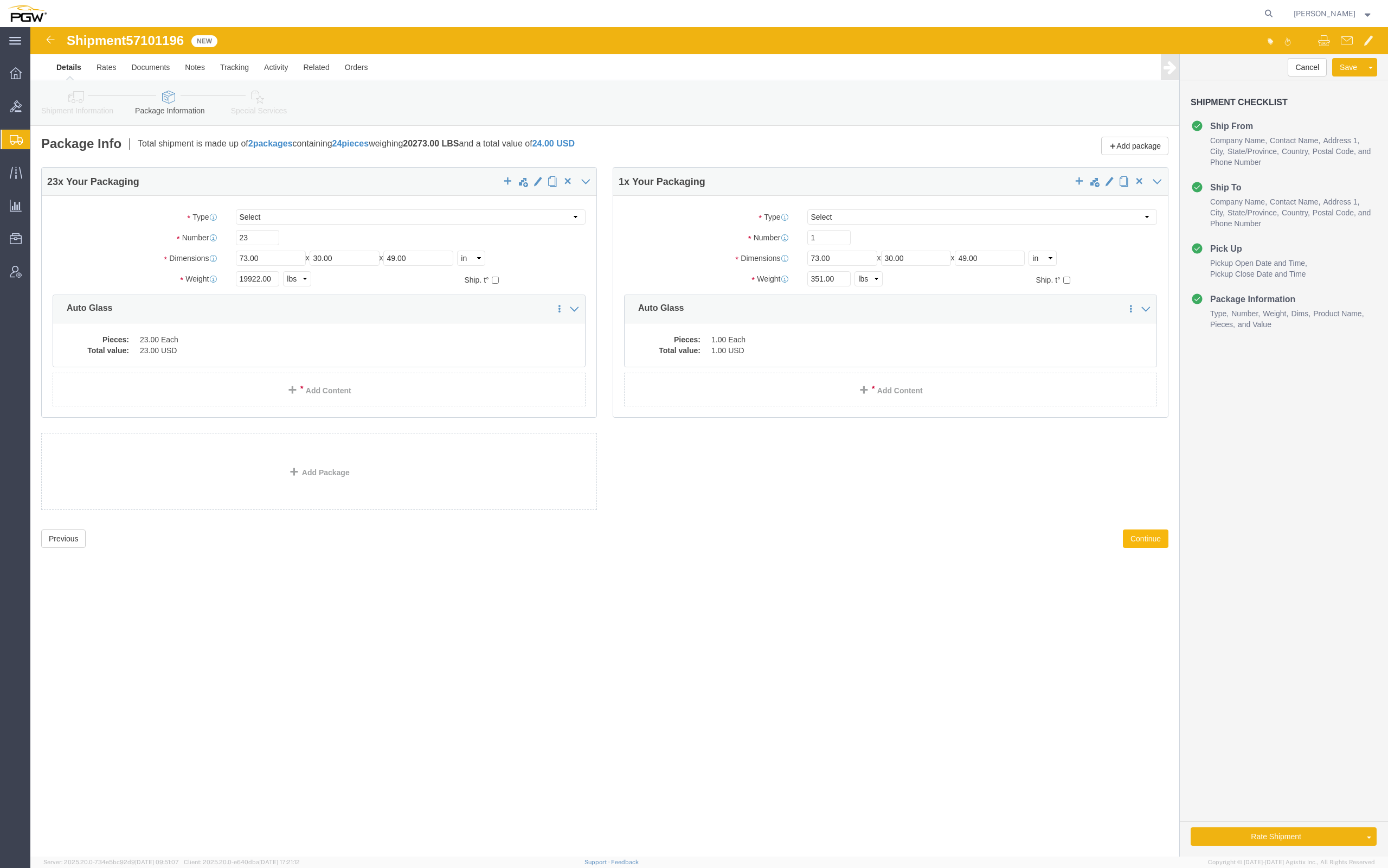
click button "Continue"
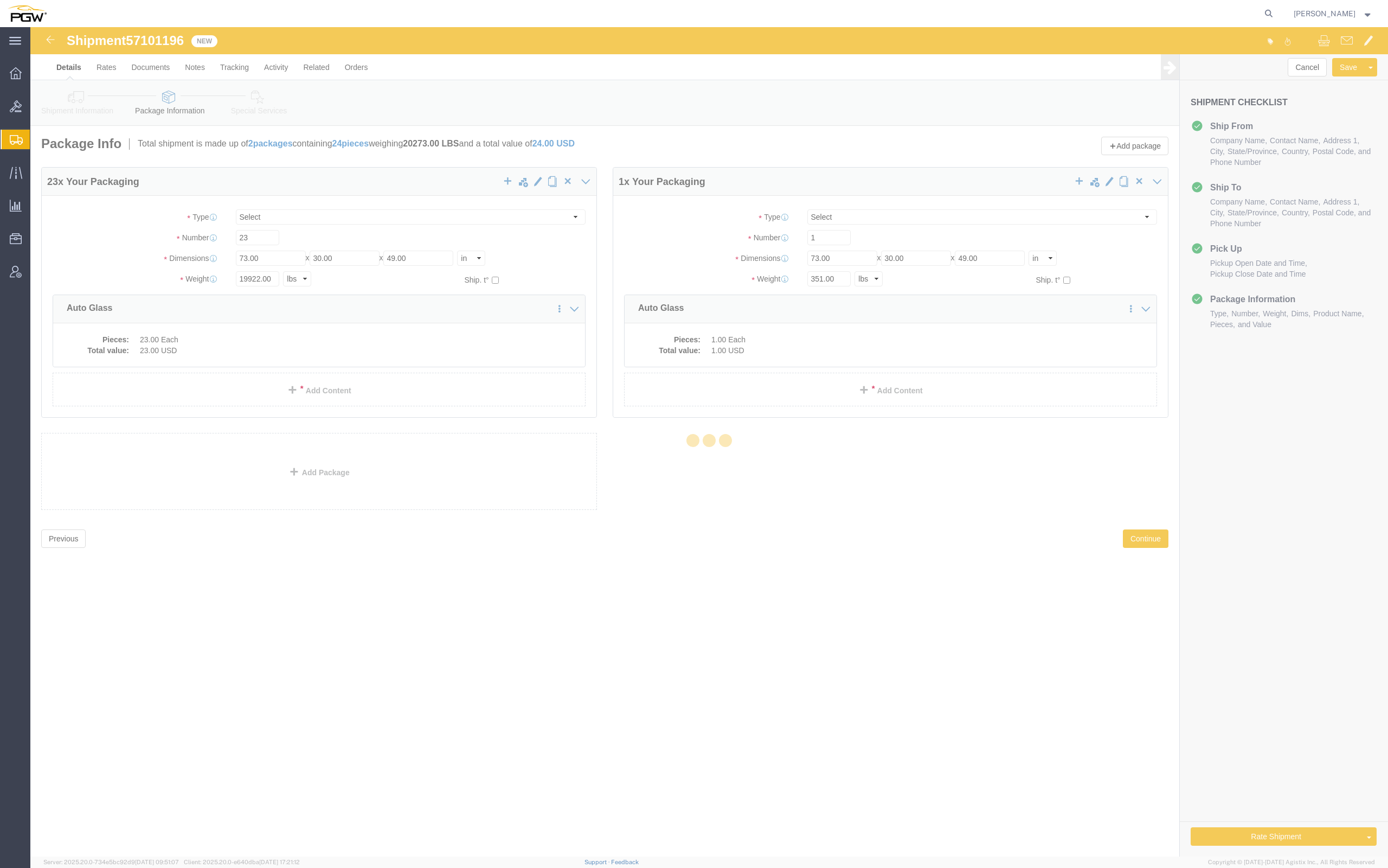
select select
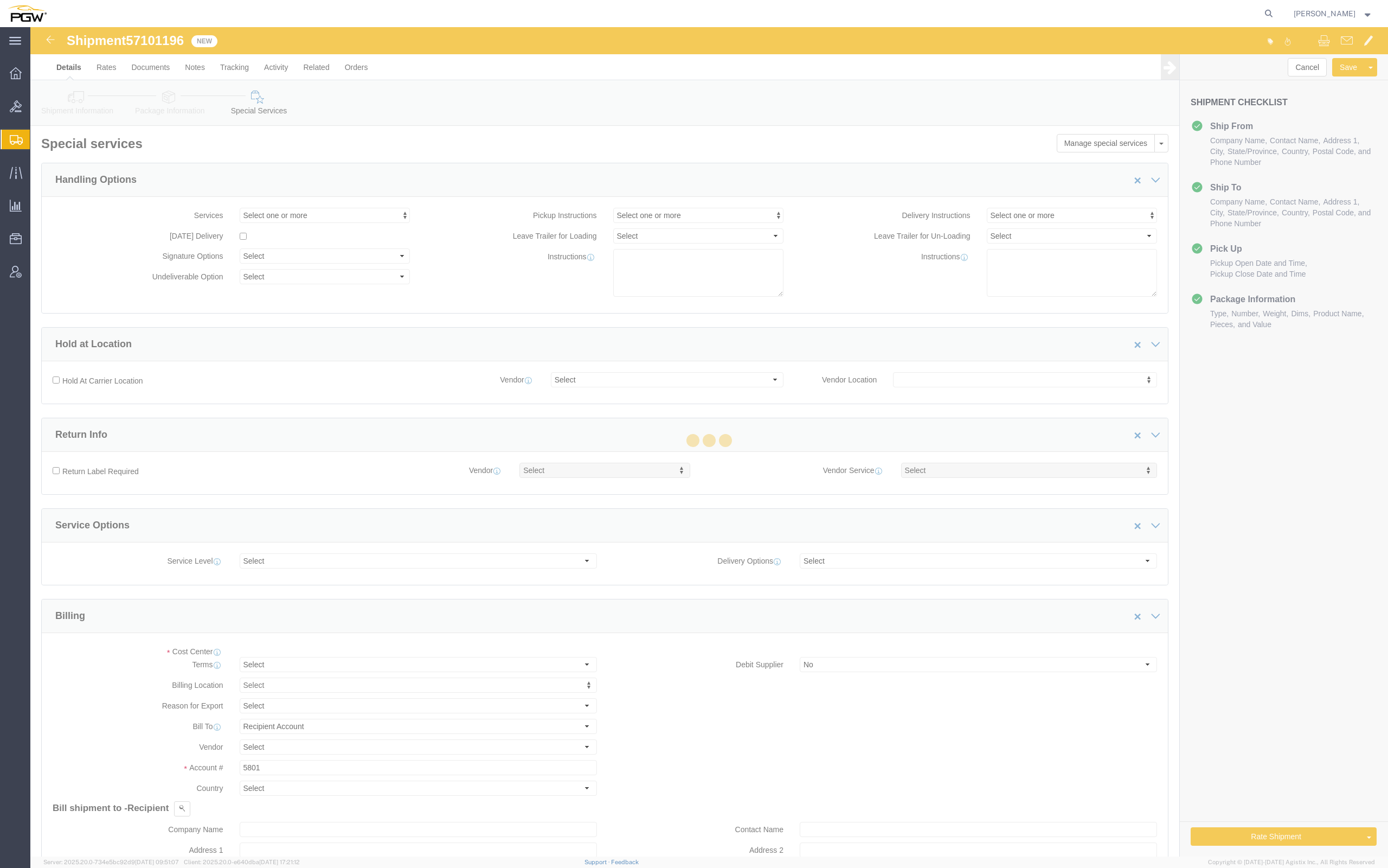
select select "COSTCENTER"
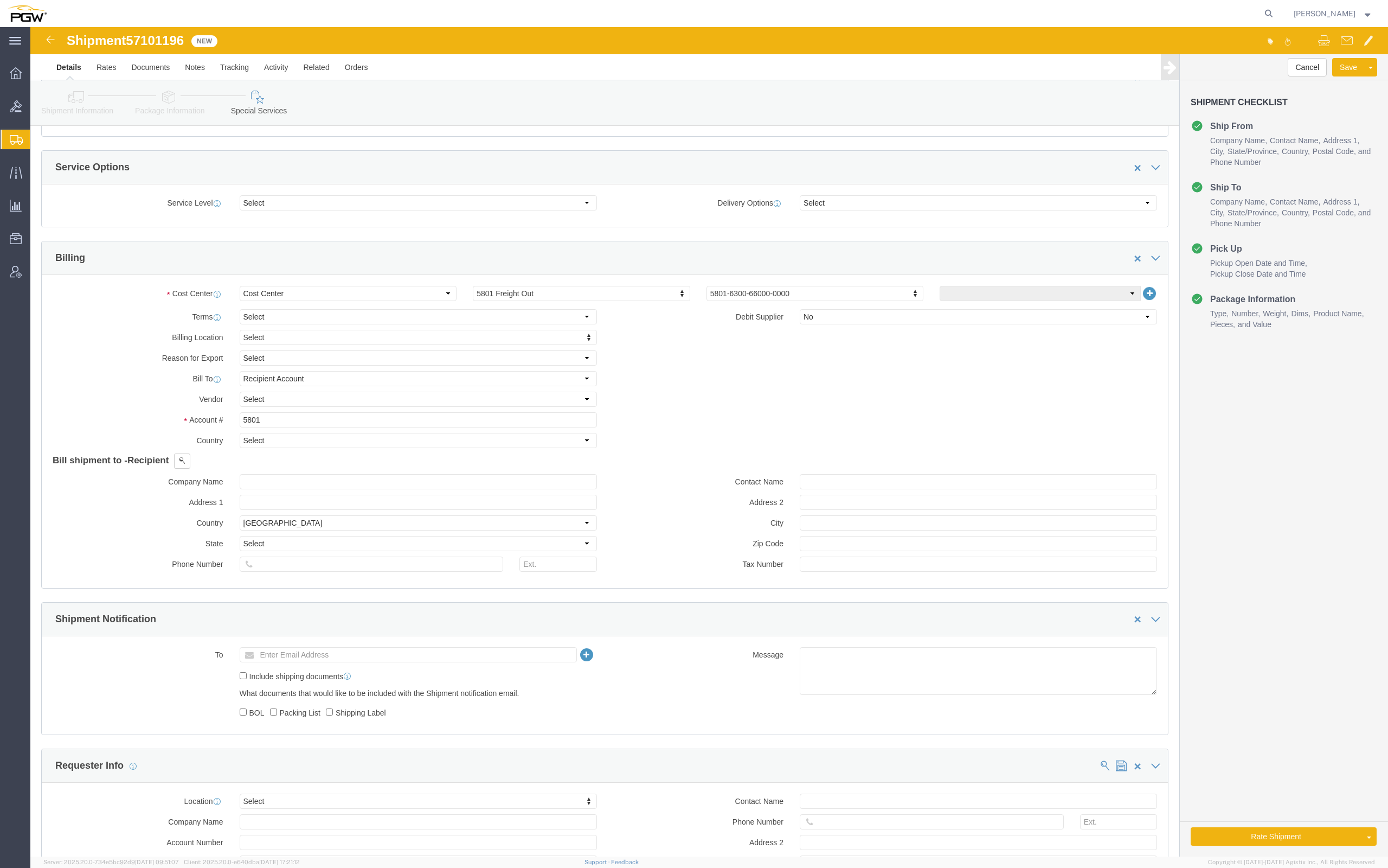
scroll to position [818, 0]
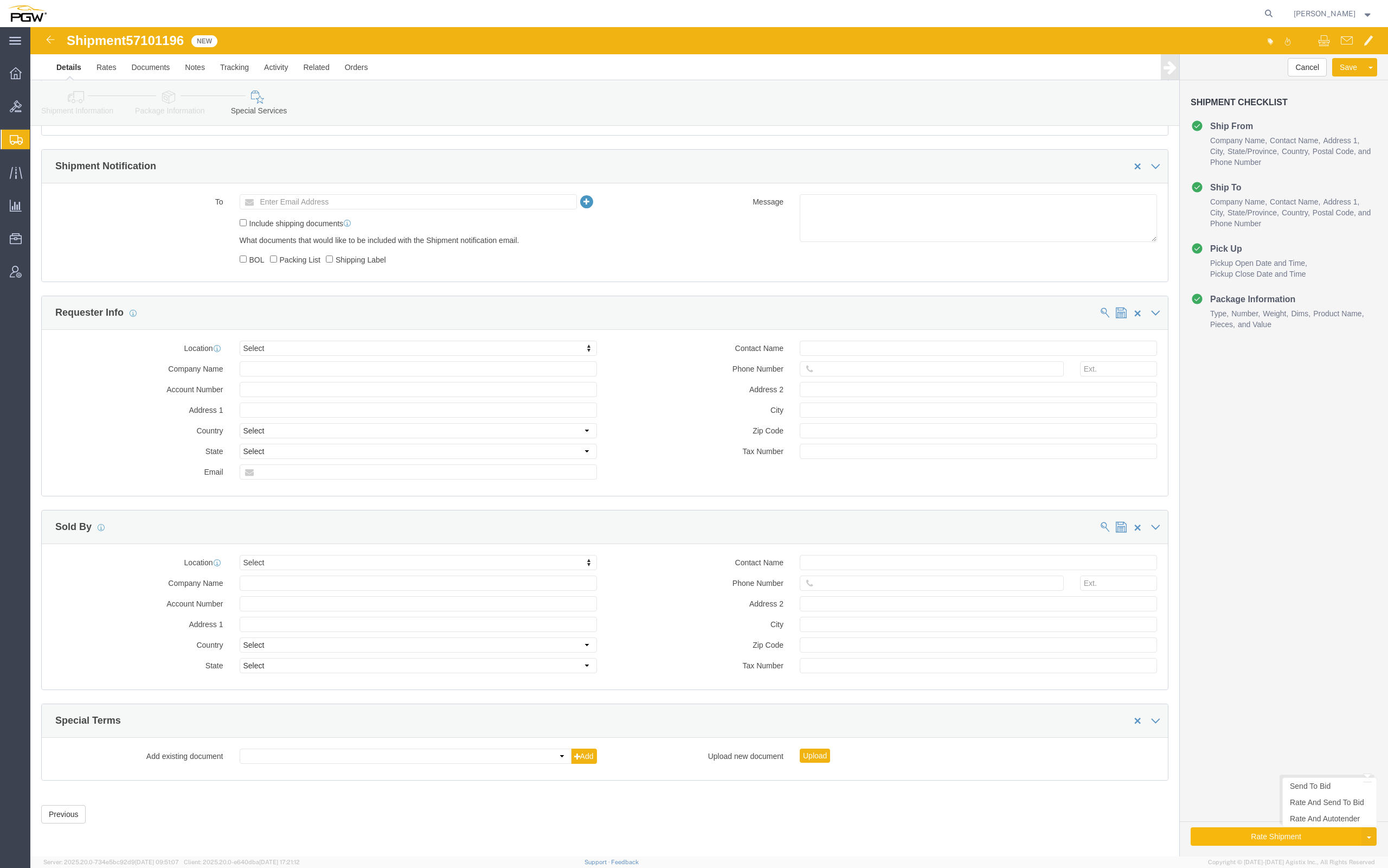
click button "Rate Shipment"
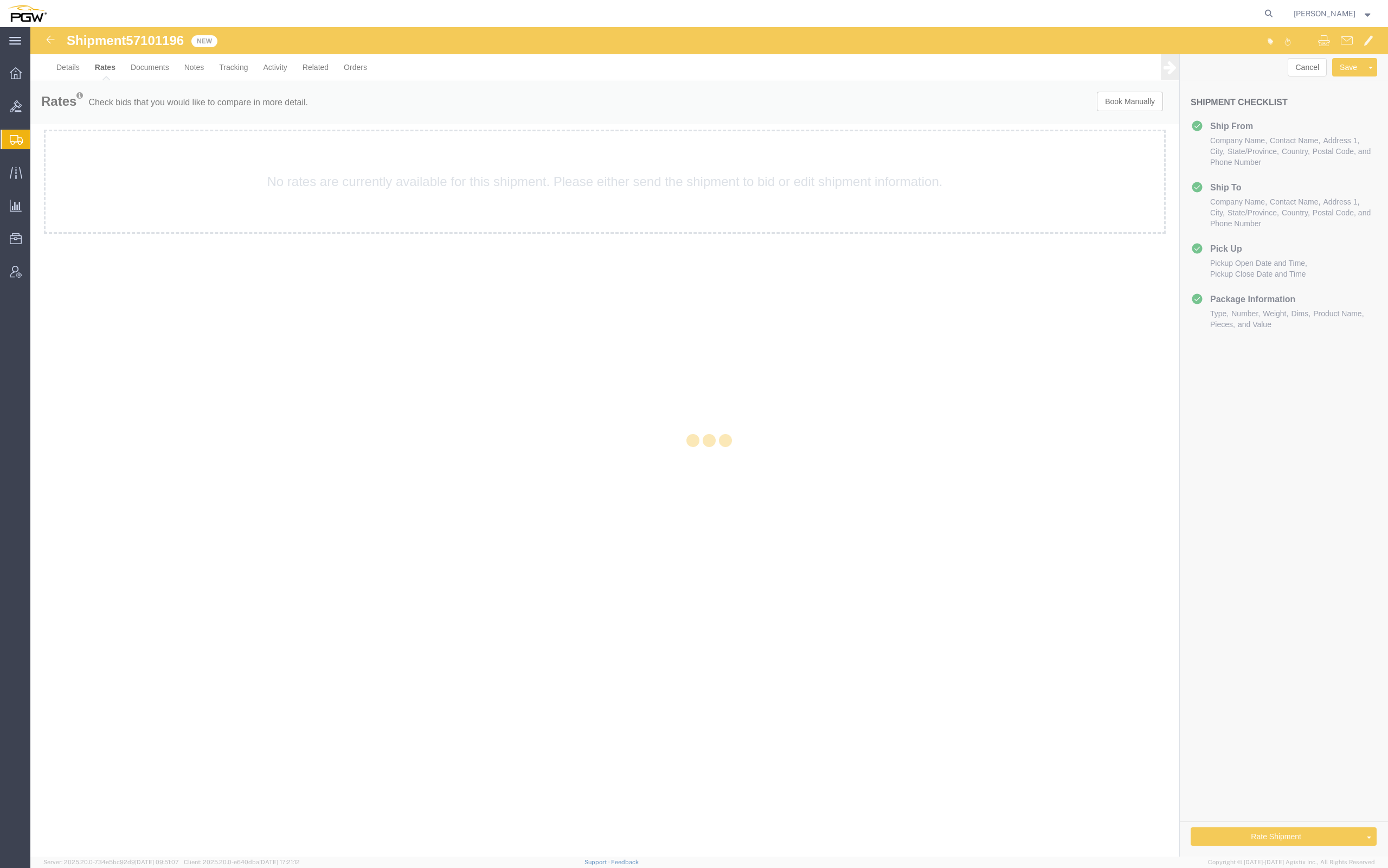
scroll to position [0, 0]
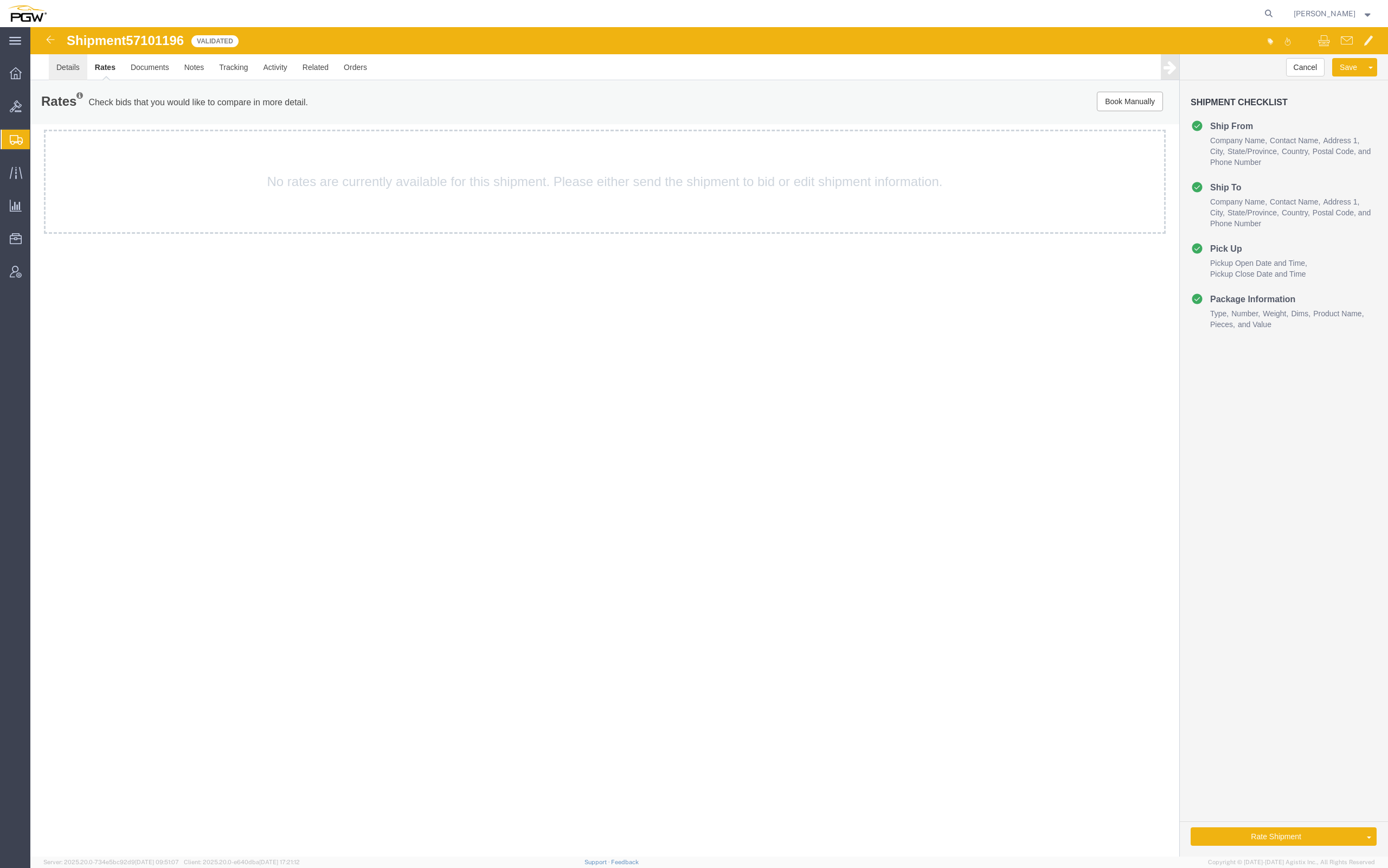
click at [63, 74] on link "Details" at bounding box center [67, 67] width 39 height 26
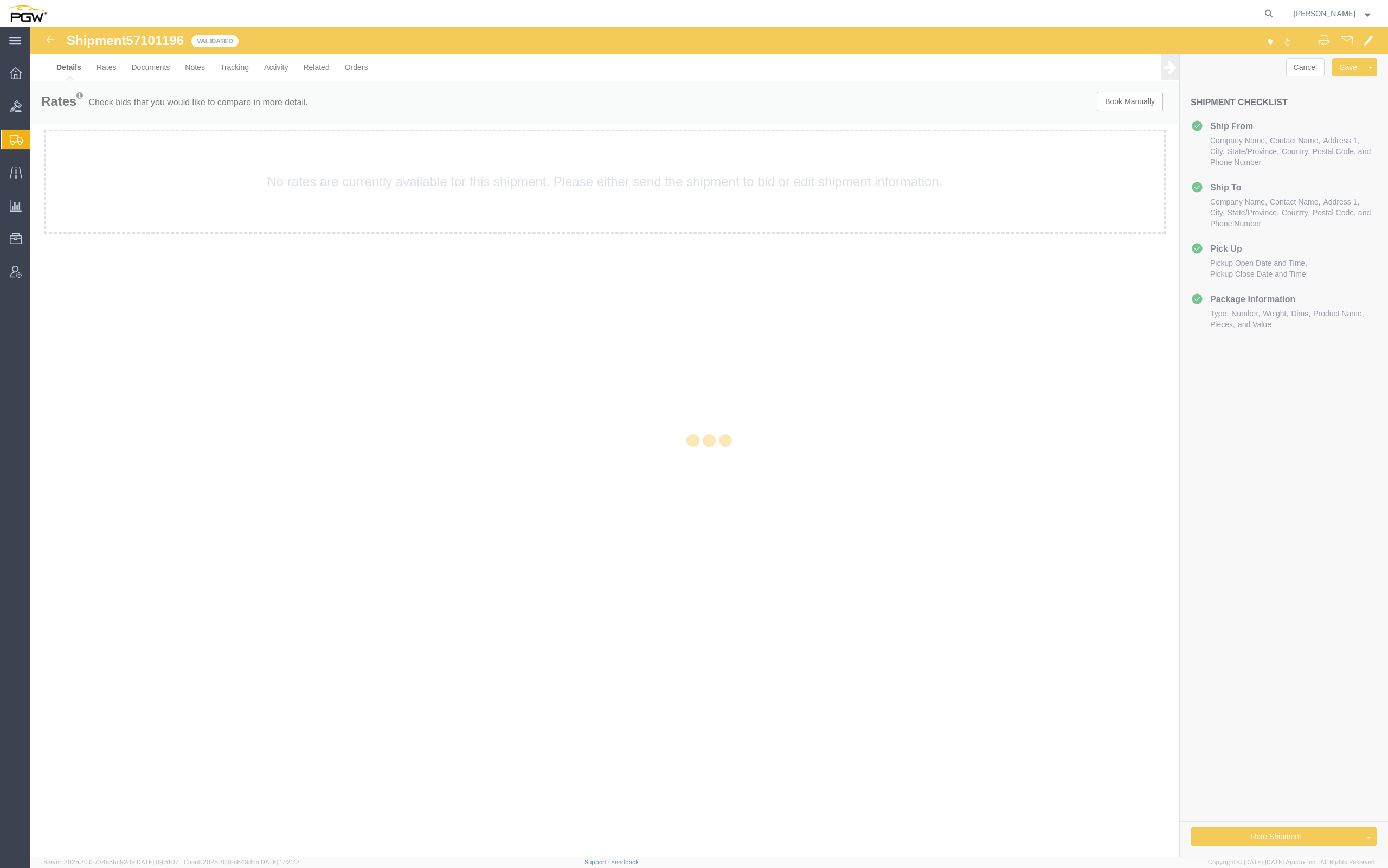
select select "62891"
select select "28299"
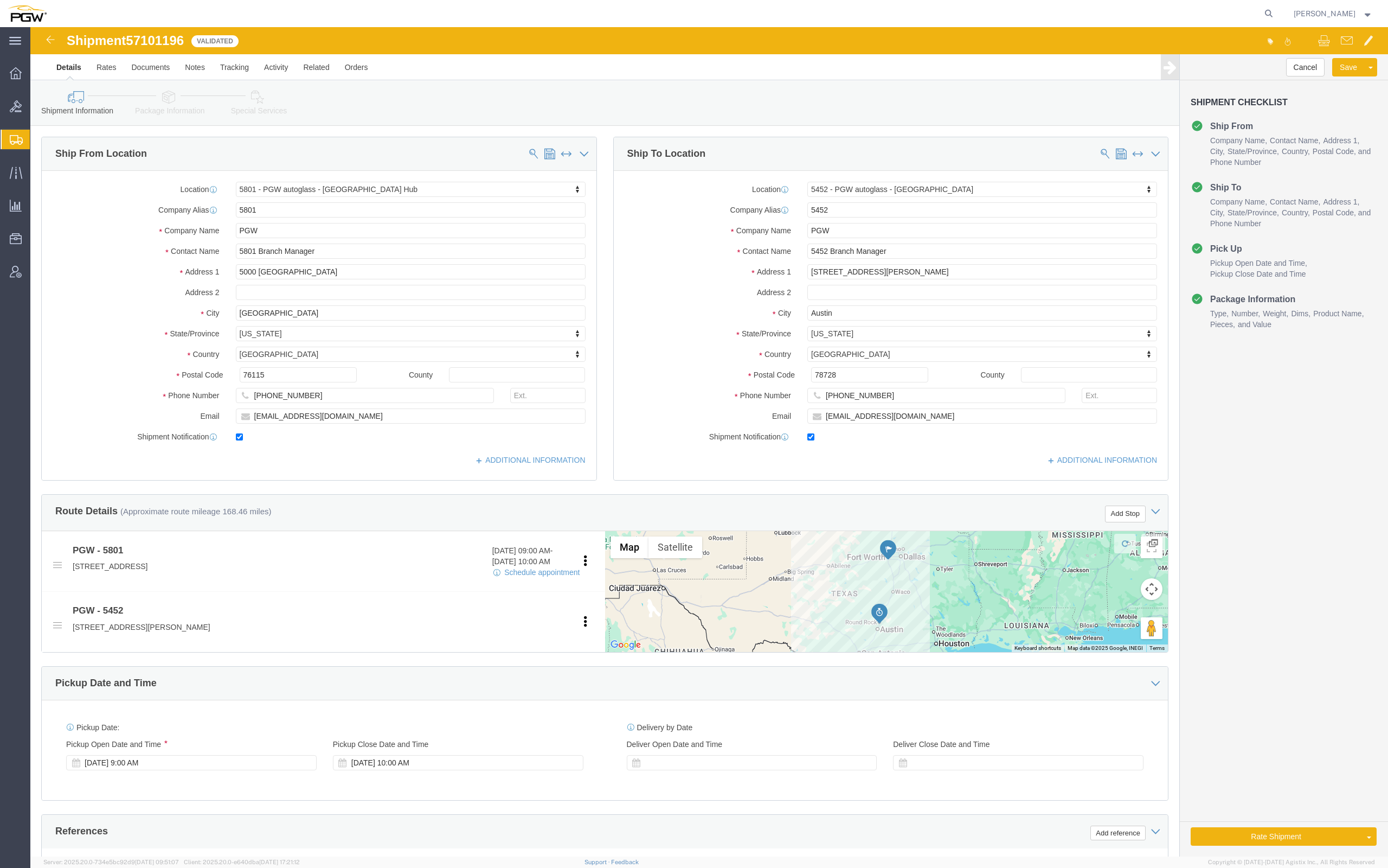
click div "Location 5452 - PGW autoglass - [GEOGRAPHIC_DATA] Select My Profile Location 53…"
click link "Package Information"
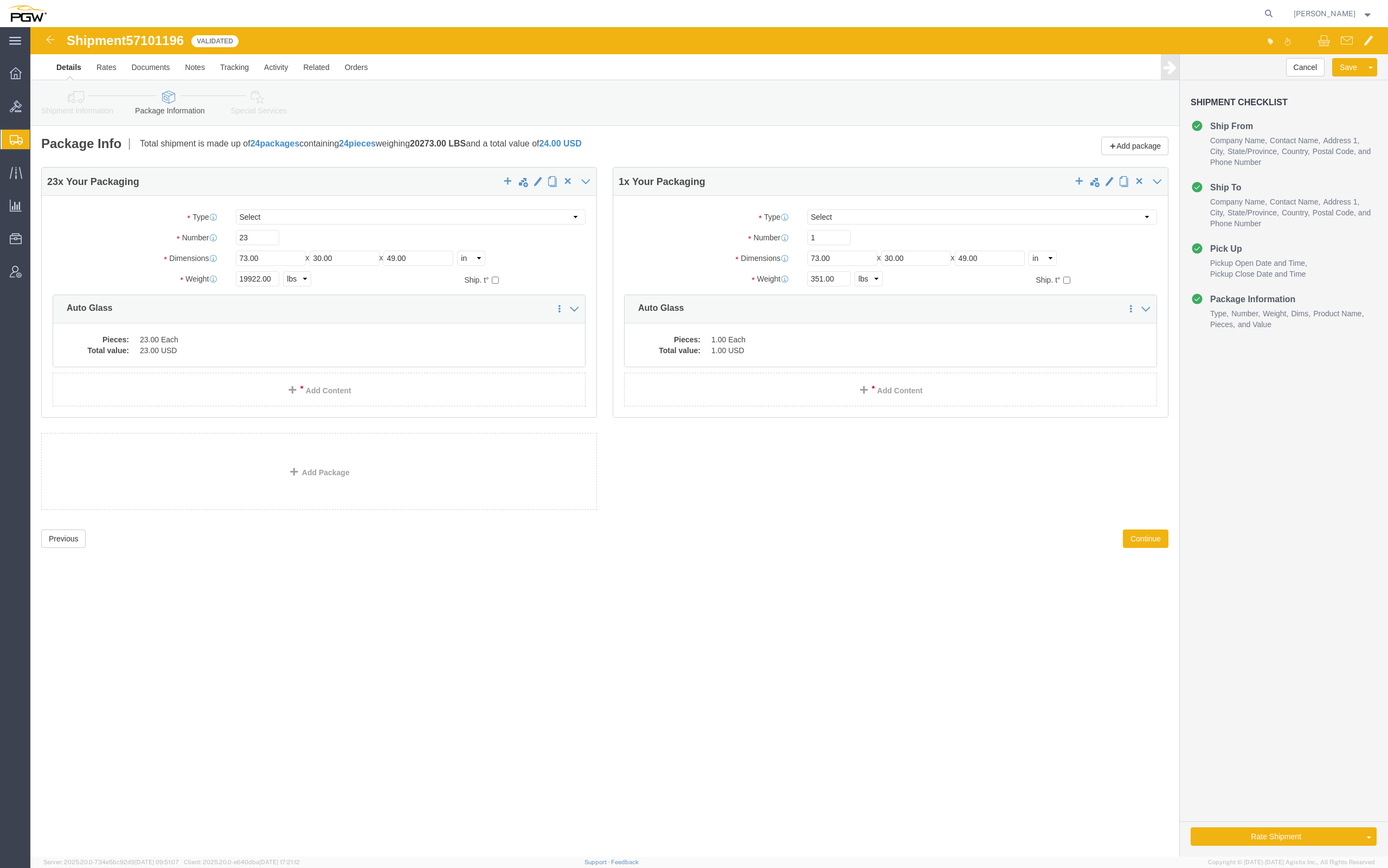
click div "23 x Your Packaging Package Type Select Bale(s) Basket(s) Bolt(s) Bottle(s) Buc…"
click button "Continue"
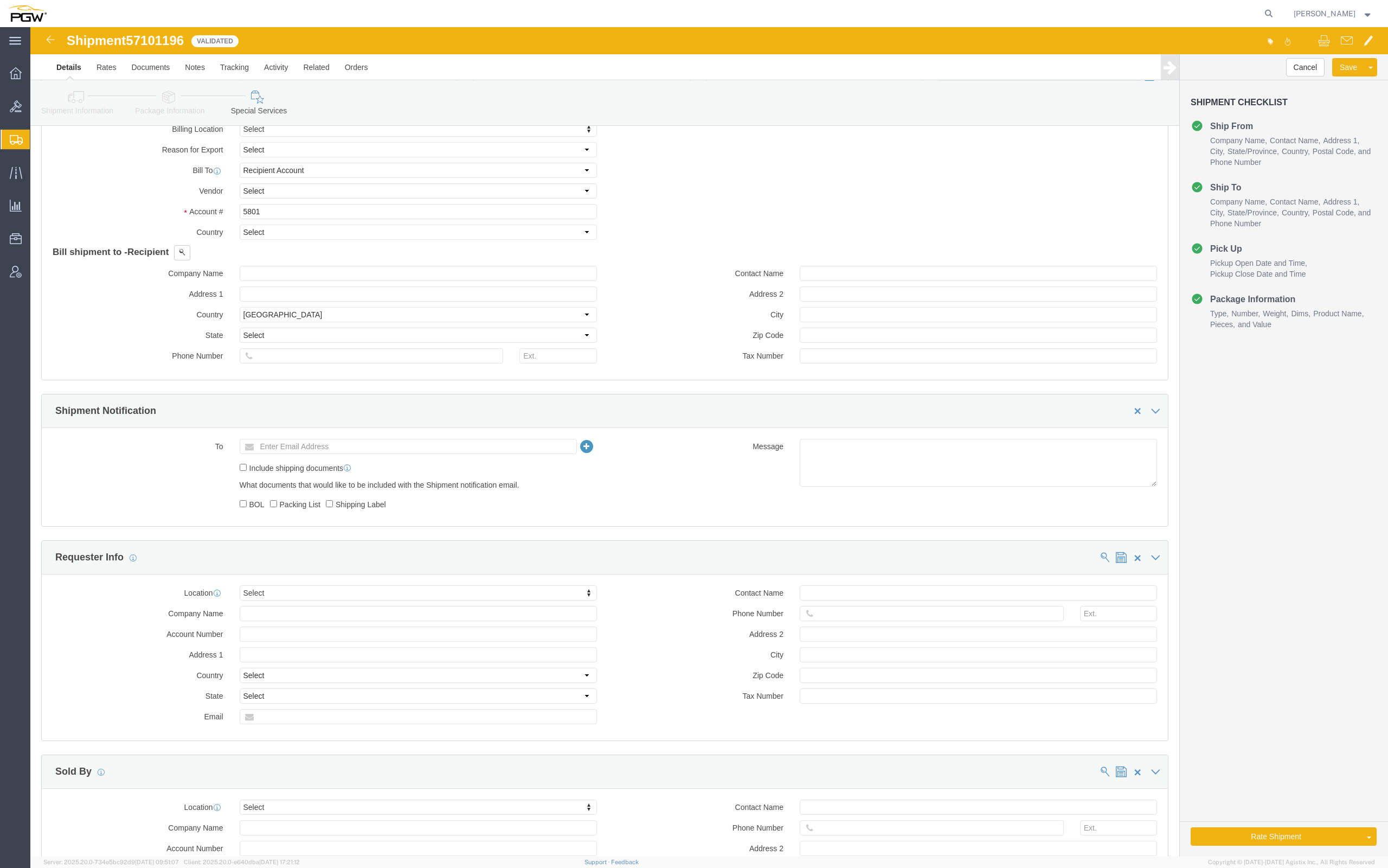
scroll to position [818, 0]
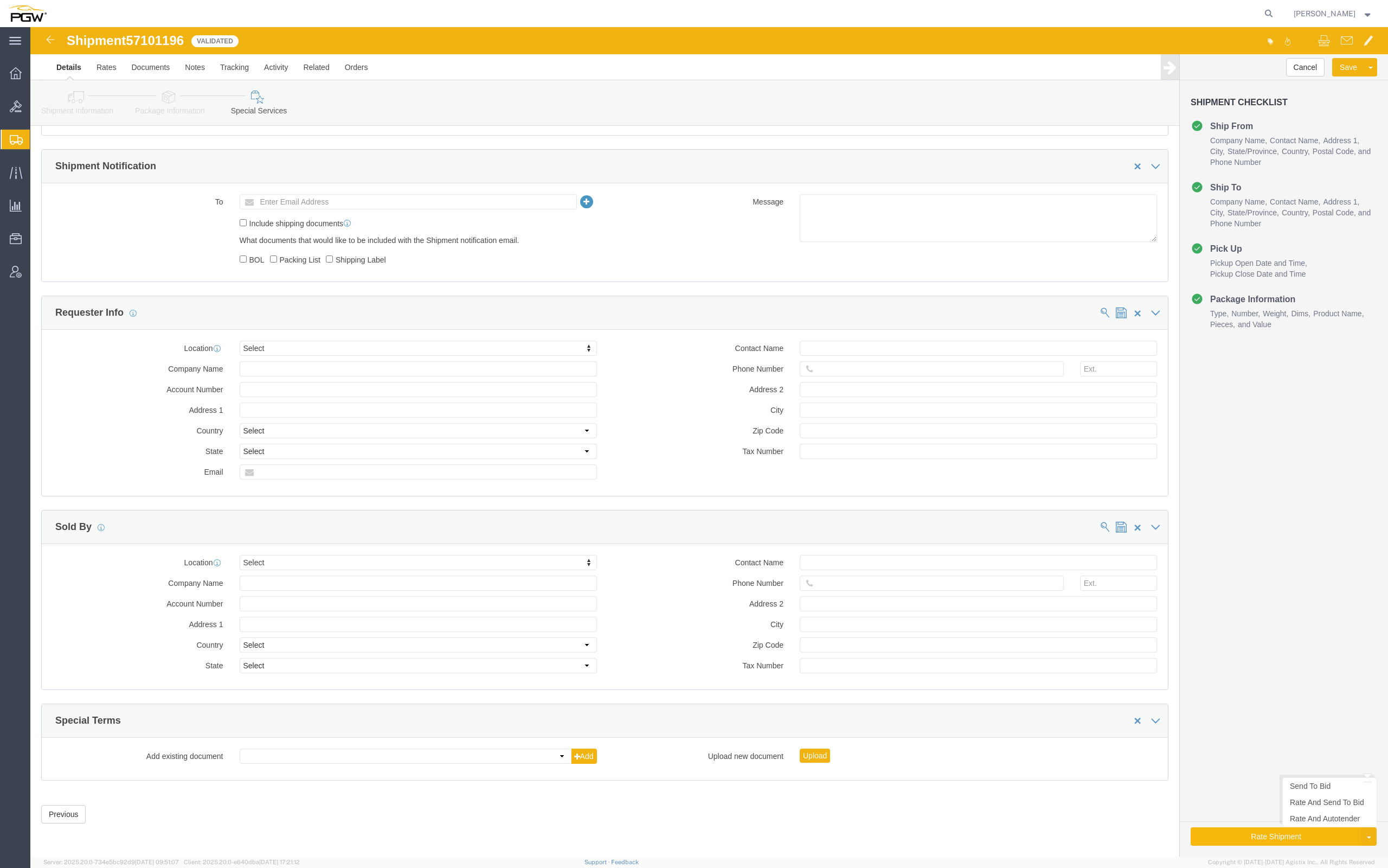
click button "Rate Shipment"
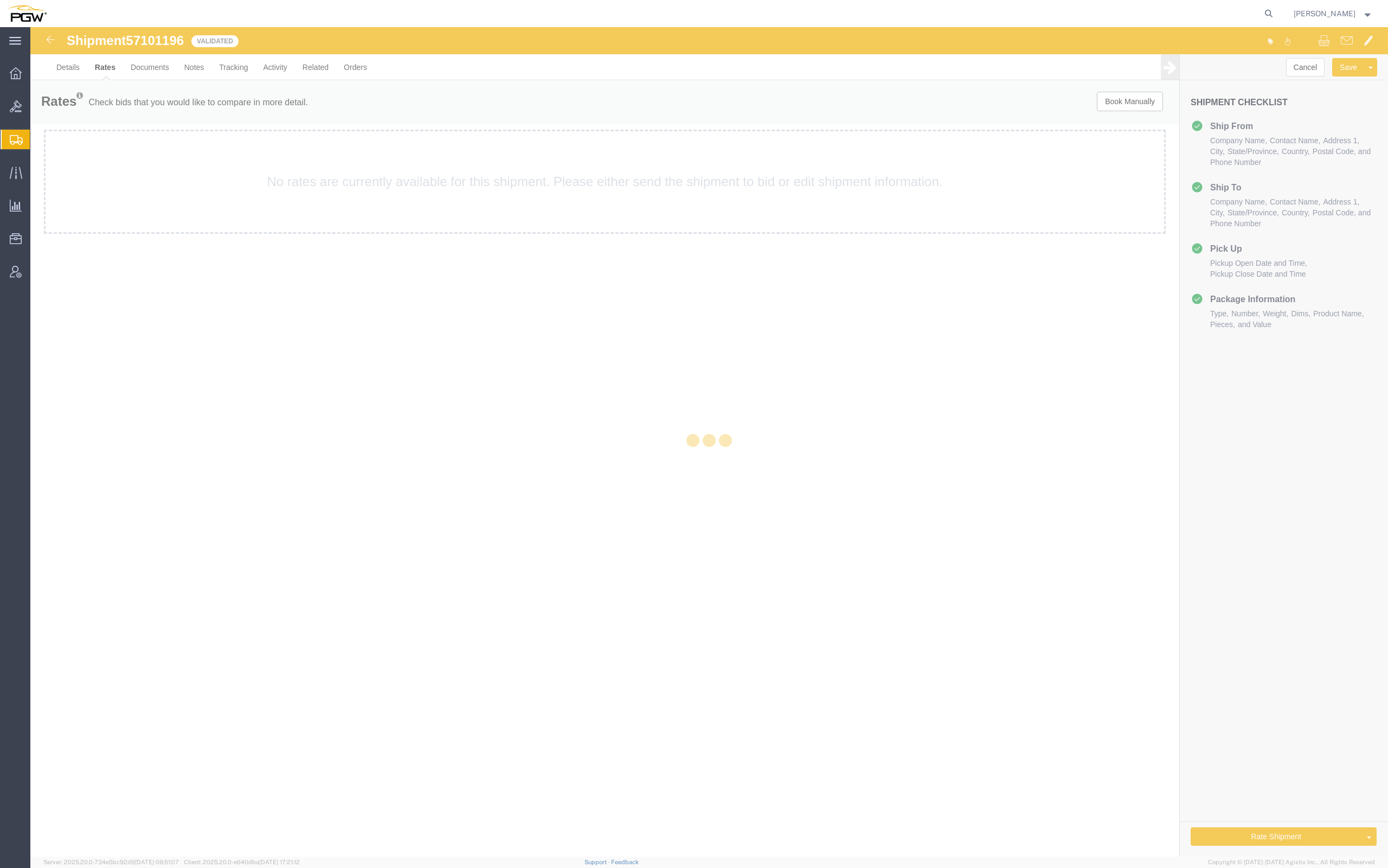
scroll to position [0, 0]
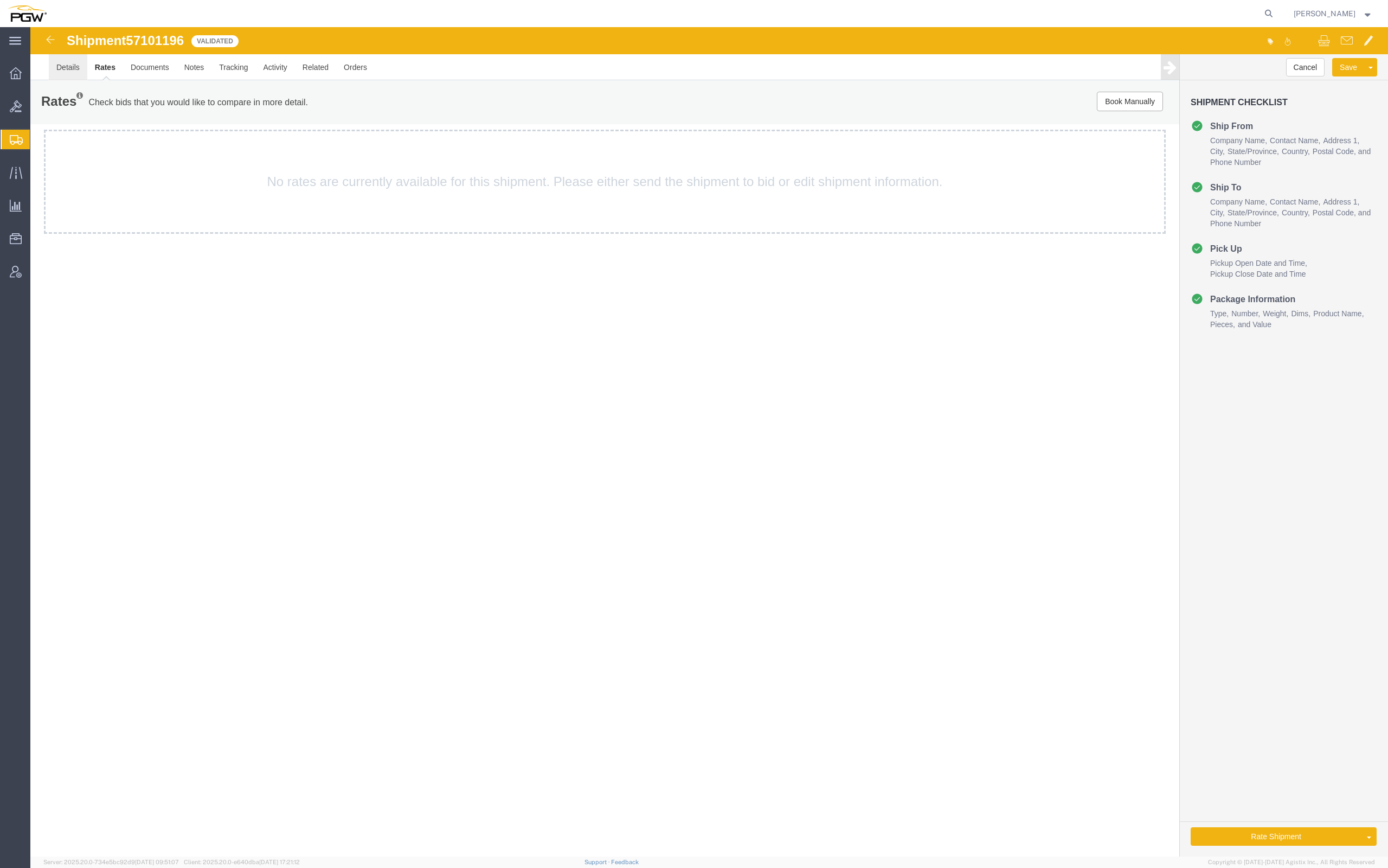
click at [78, 66] on link "Details" at bounding box center [67, 67] width 39 height 26
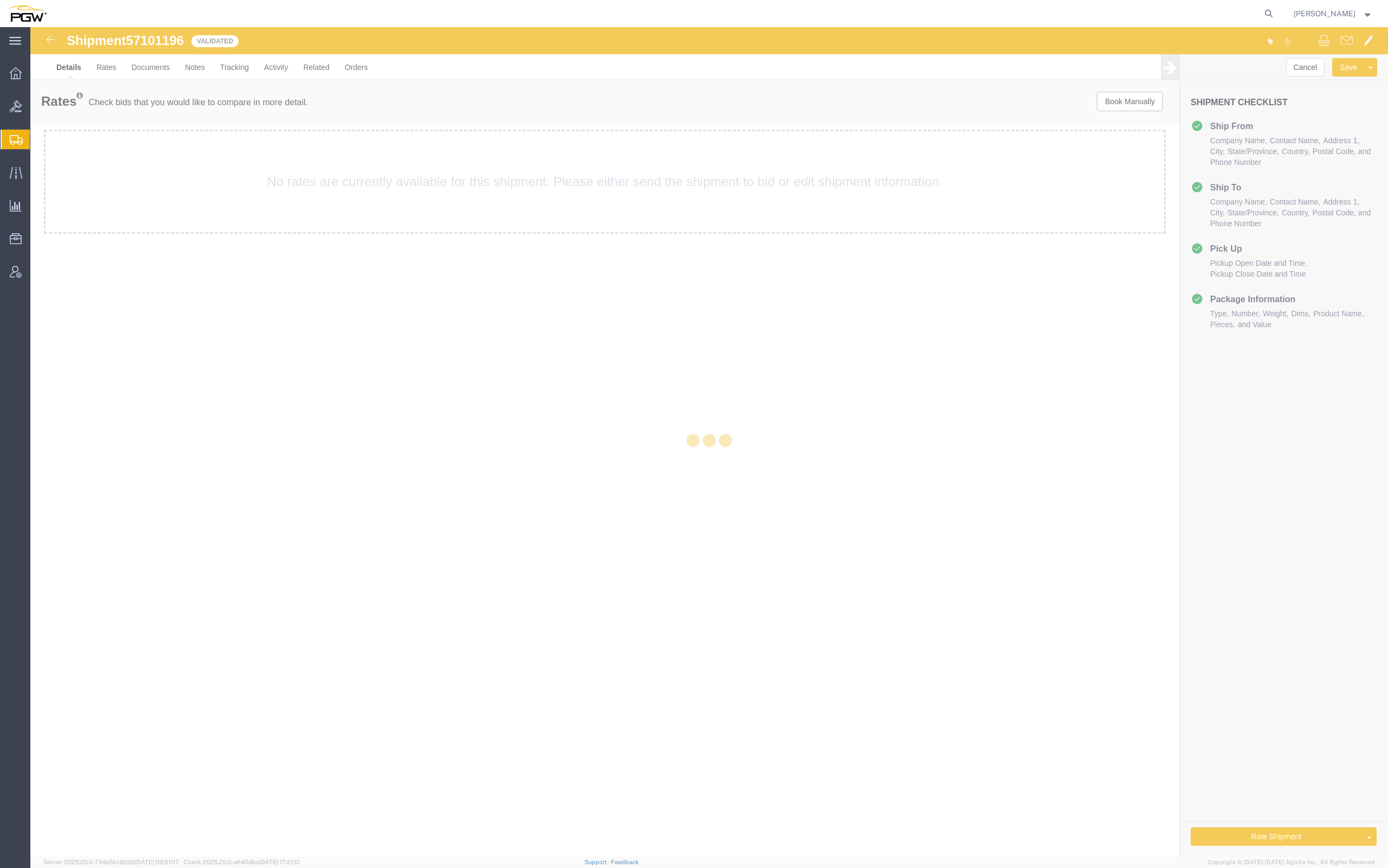
select select "62891"
select select "28299"
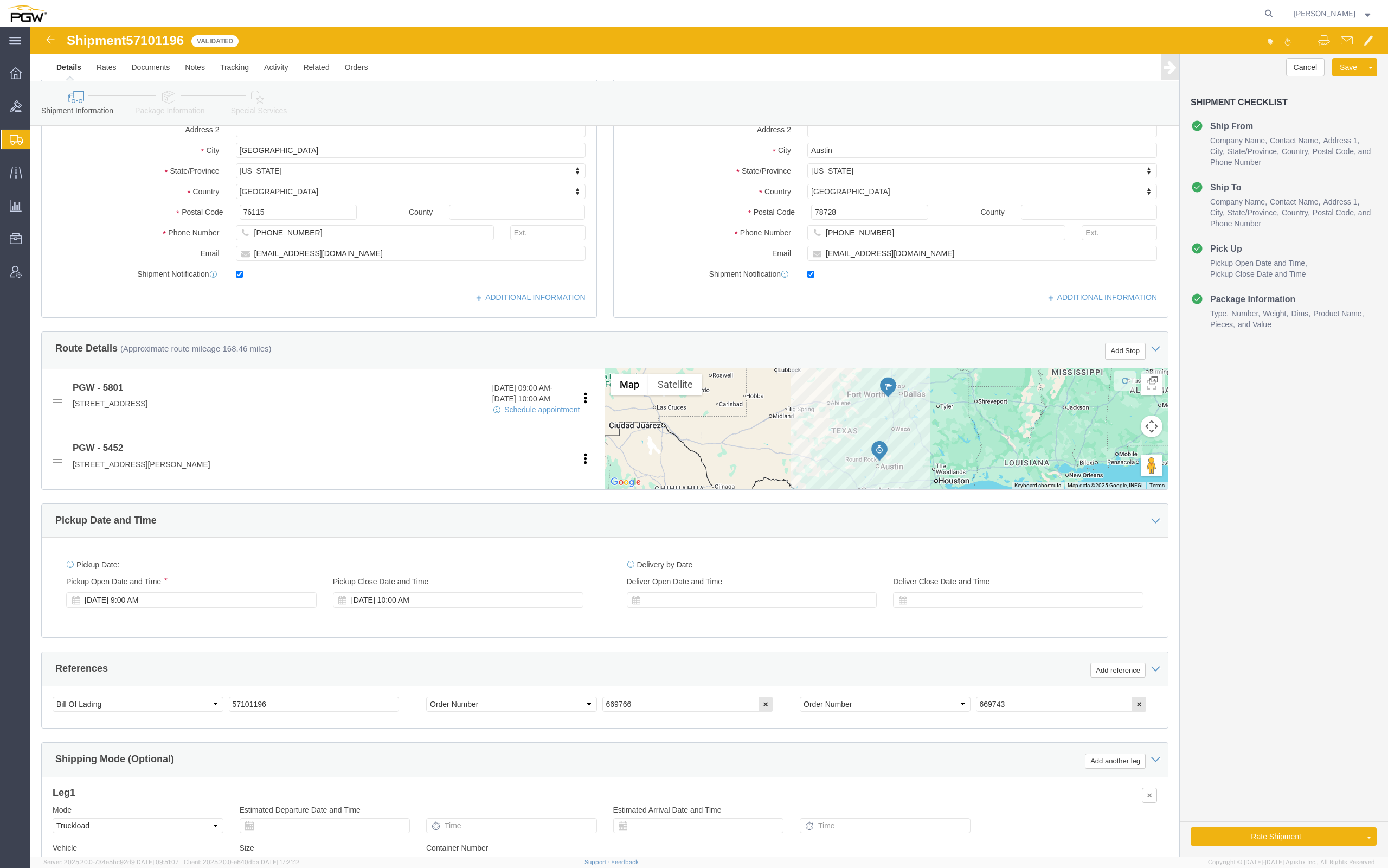
scroll to position [159, 0]
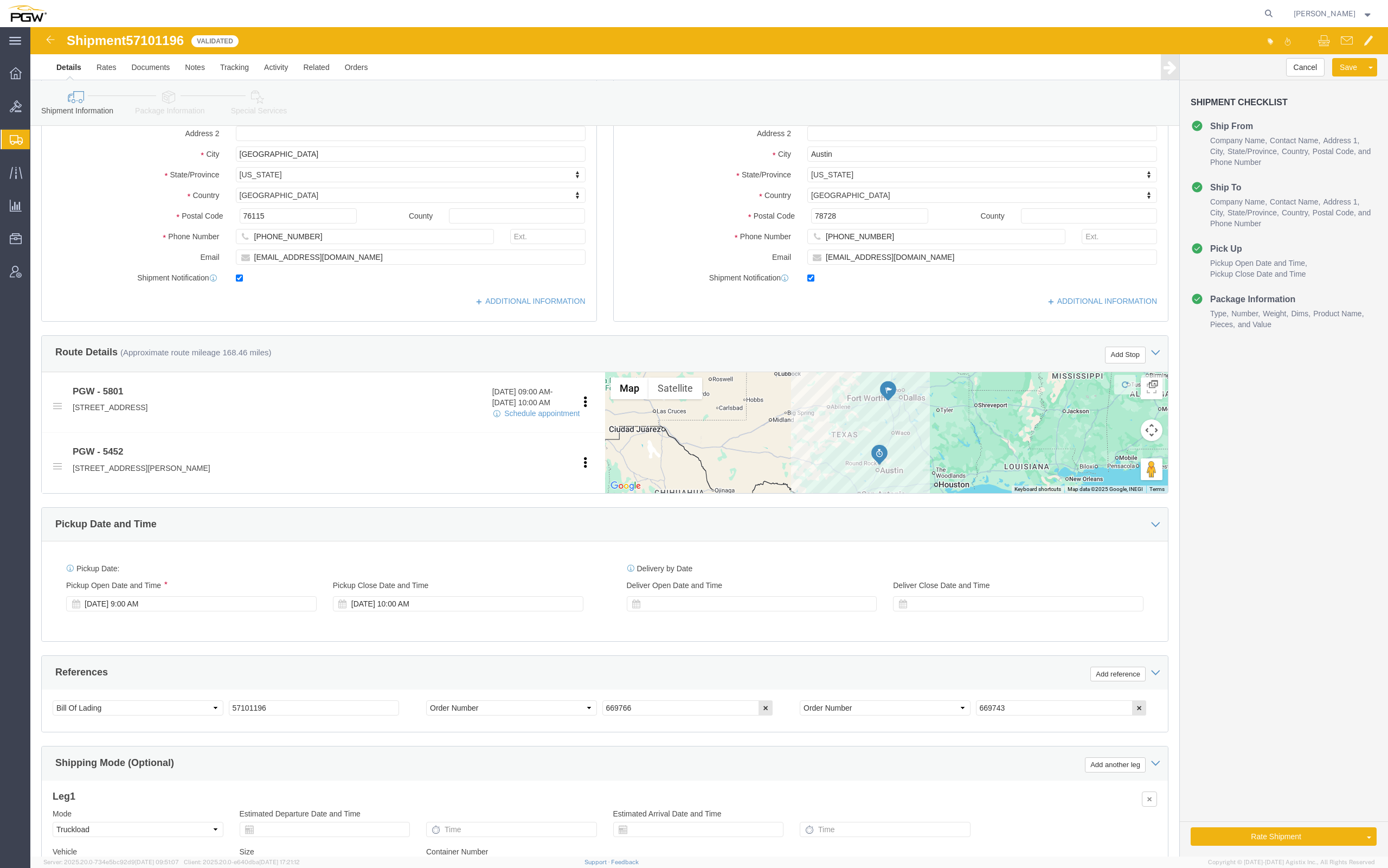
click div "Cancel Save [GEOGRAPHIC_DATA] Assign To Clone Shipment Save As Template Shipmen…"
click button "Rate Shipment"
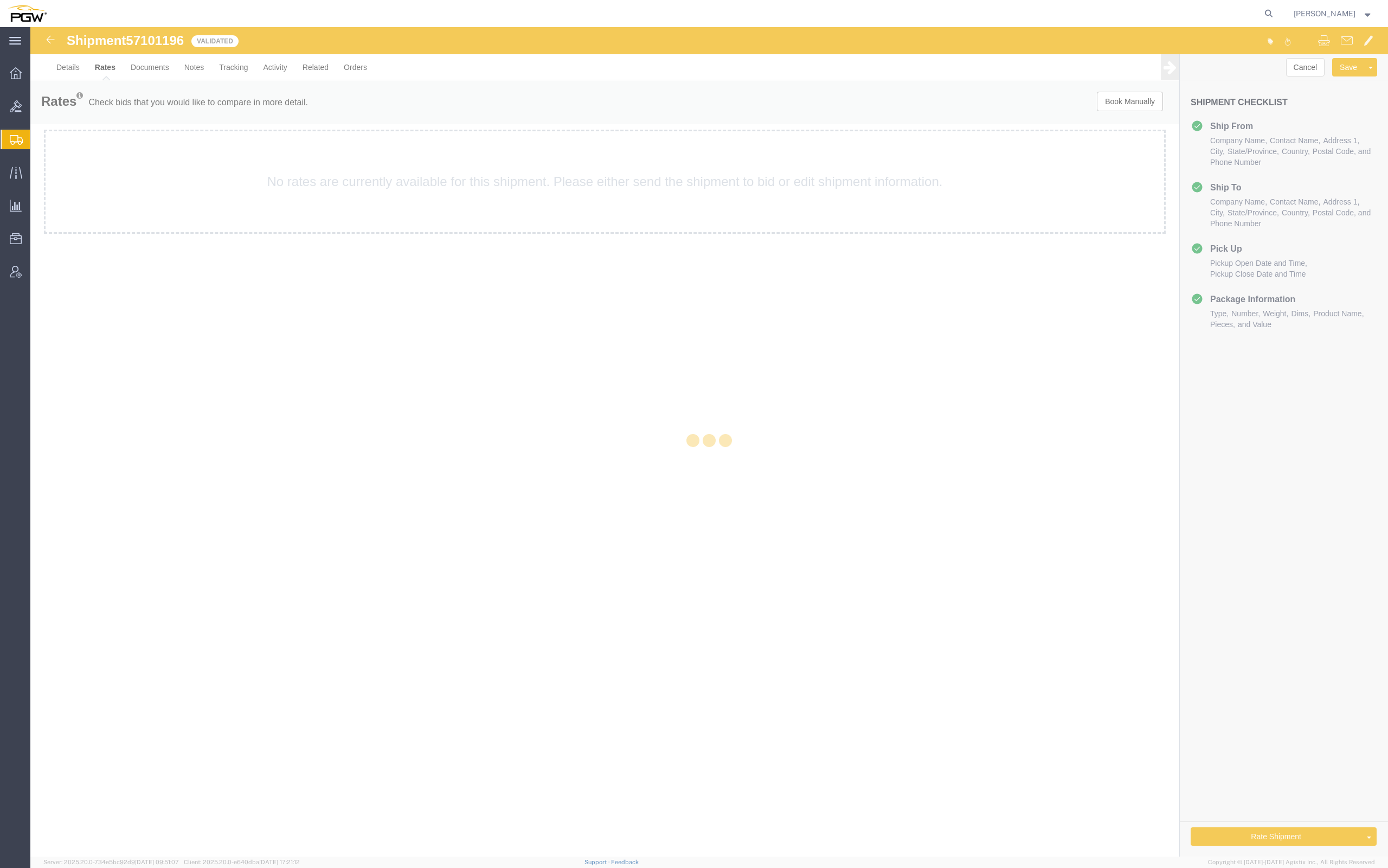
scroll to position [0, 0]
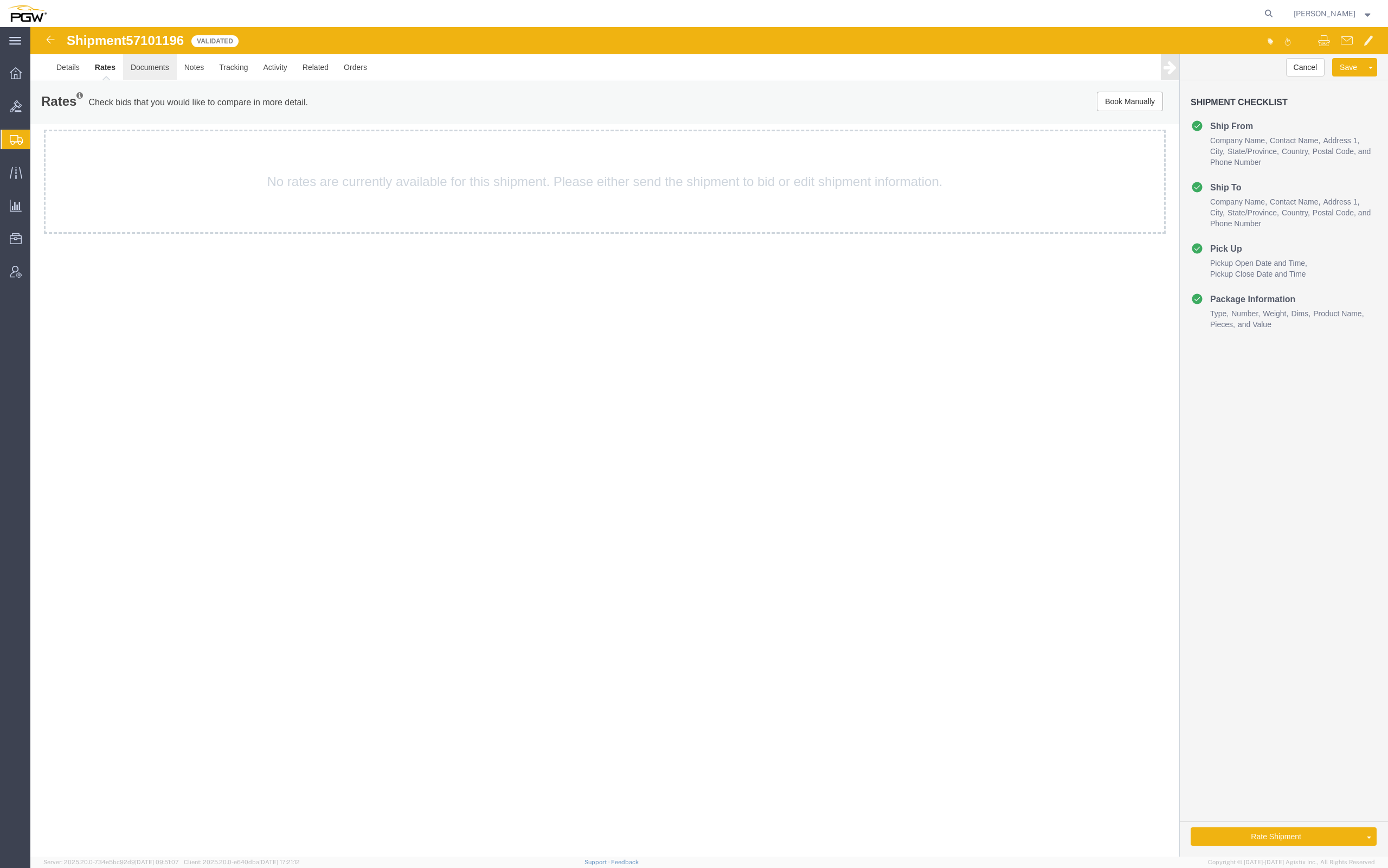
click at [148, 75] on link "Documents" at bounding box center [150, 67] width 53 height 26
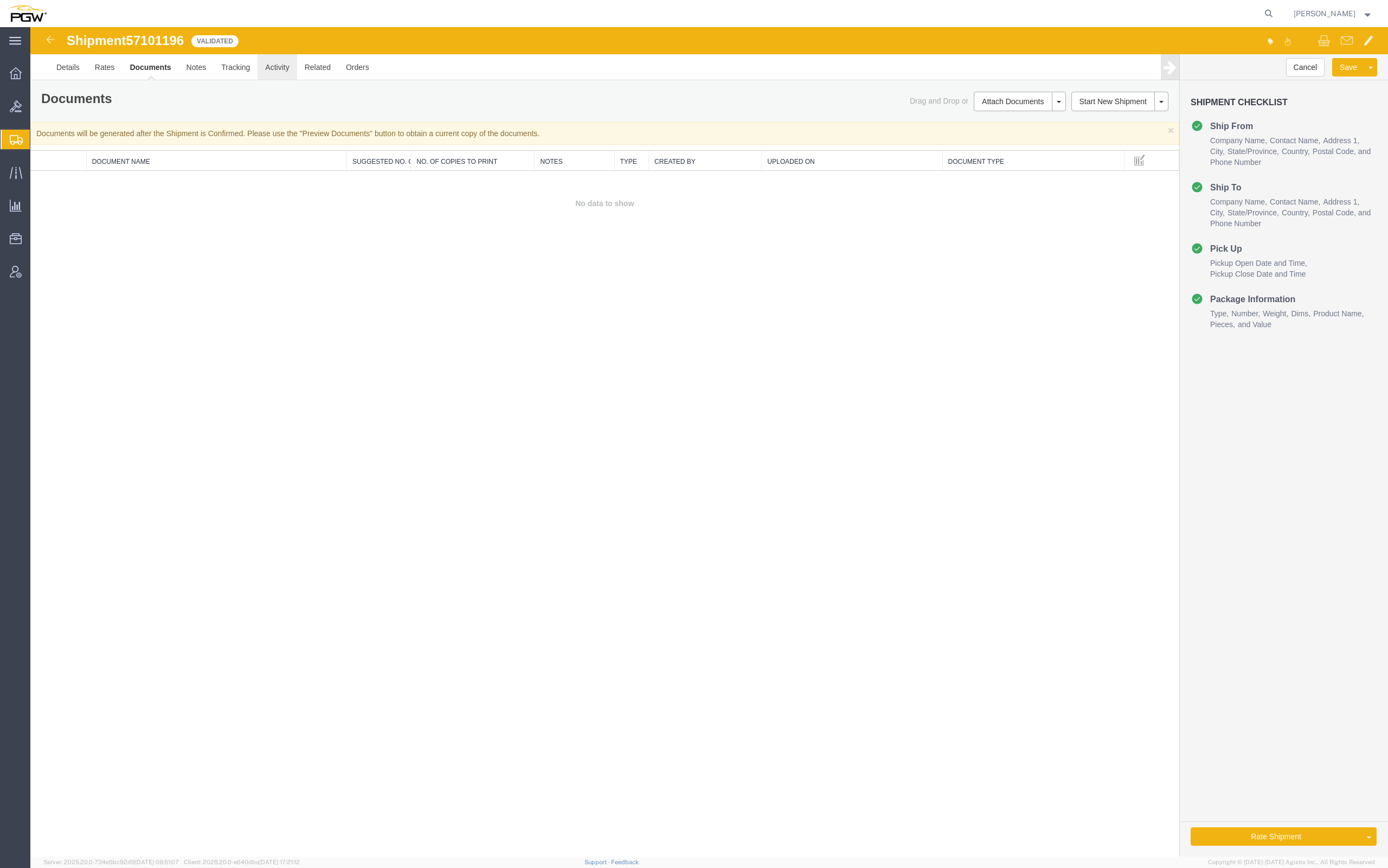
click at [280, 74] on link "Activity" at bounding box center [277, 67] width 39 height 26
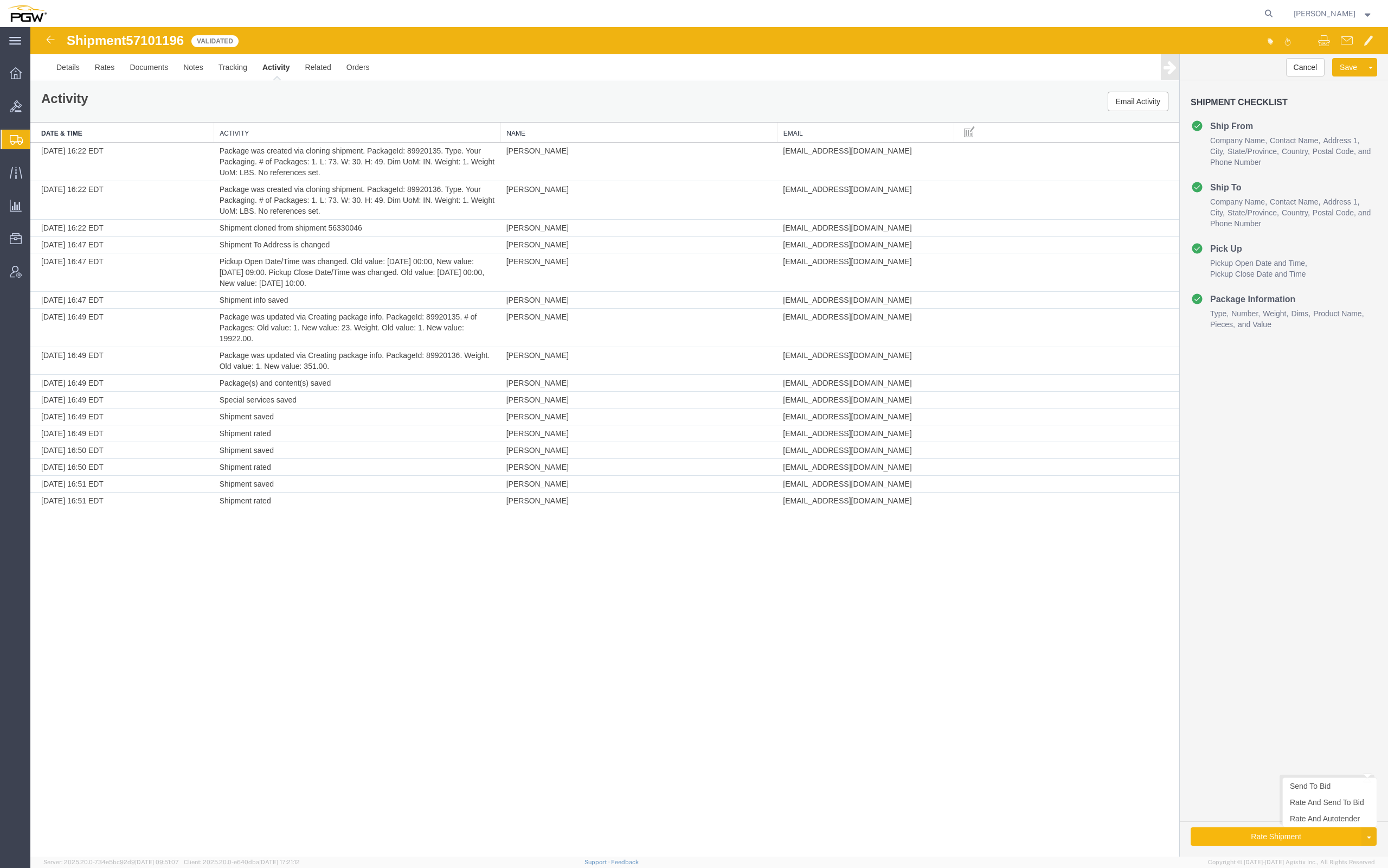
click at [1273, 837] on button "Rate Shipment" at bounding box center [1276, 836] width 171 height 18
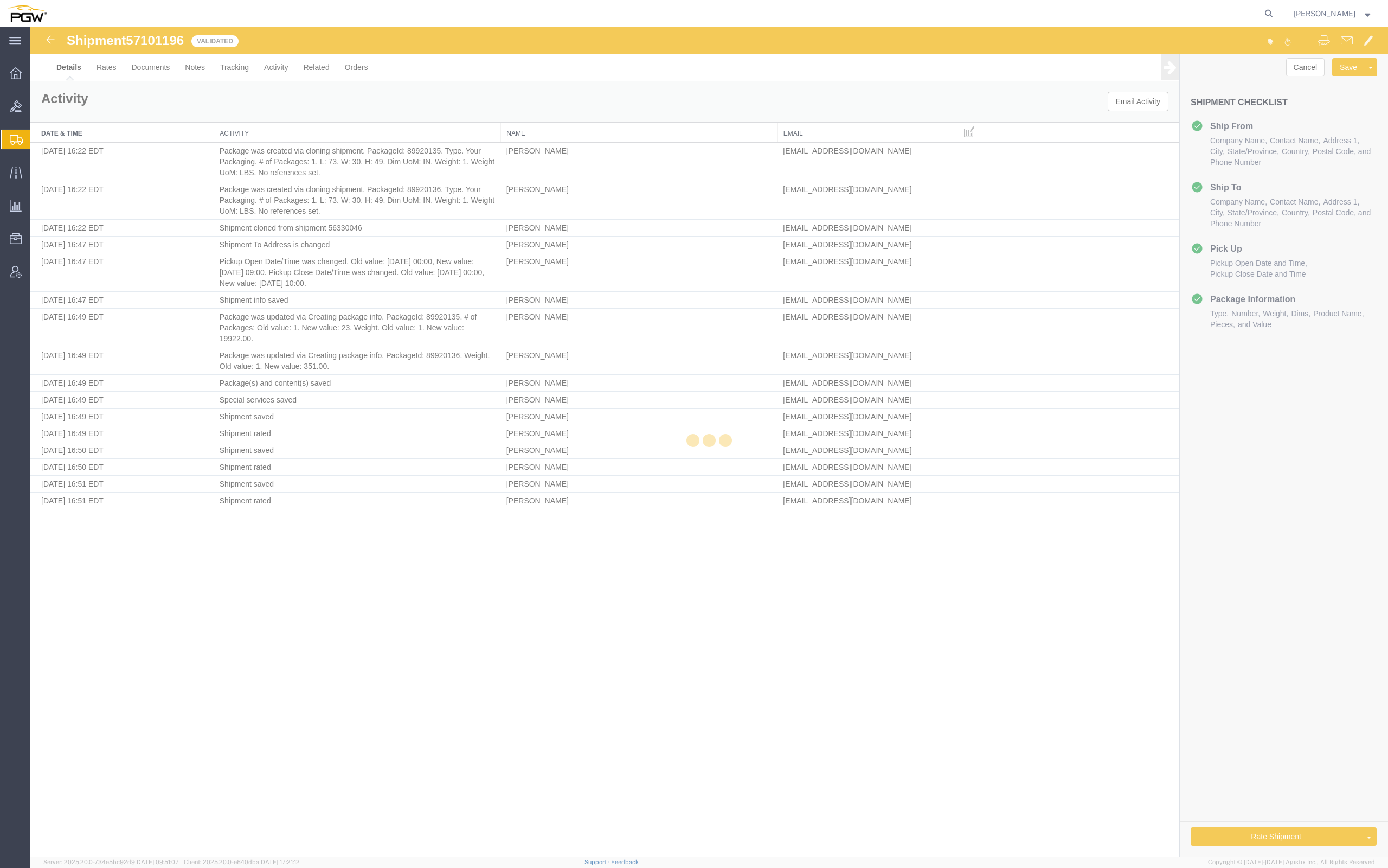
select select "62891"
select select "28299"
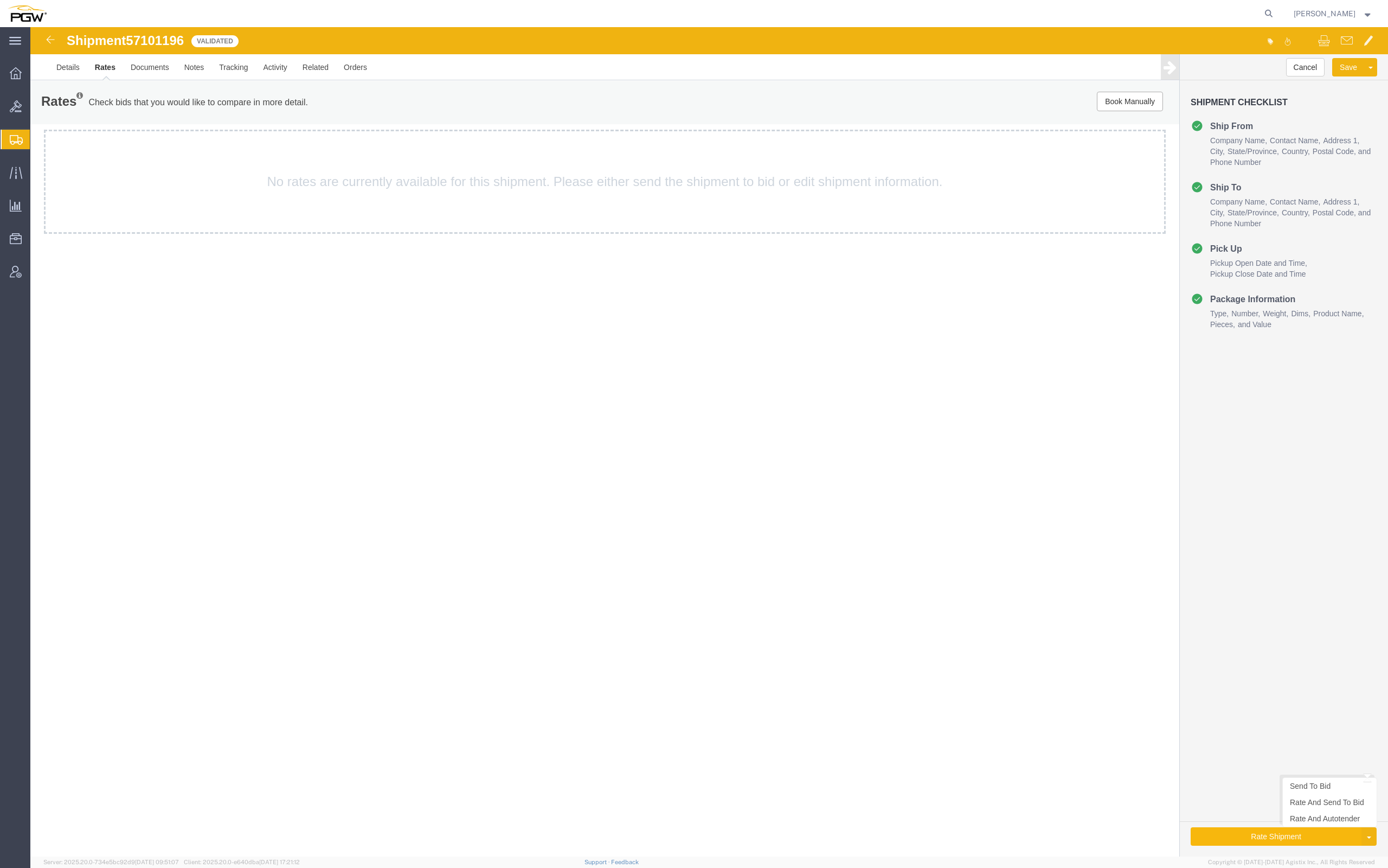
click at [1254, 836] on button "Rate Shipment" at bounding box center [1276, 836] width 171 height 18
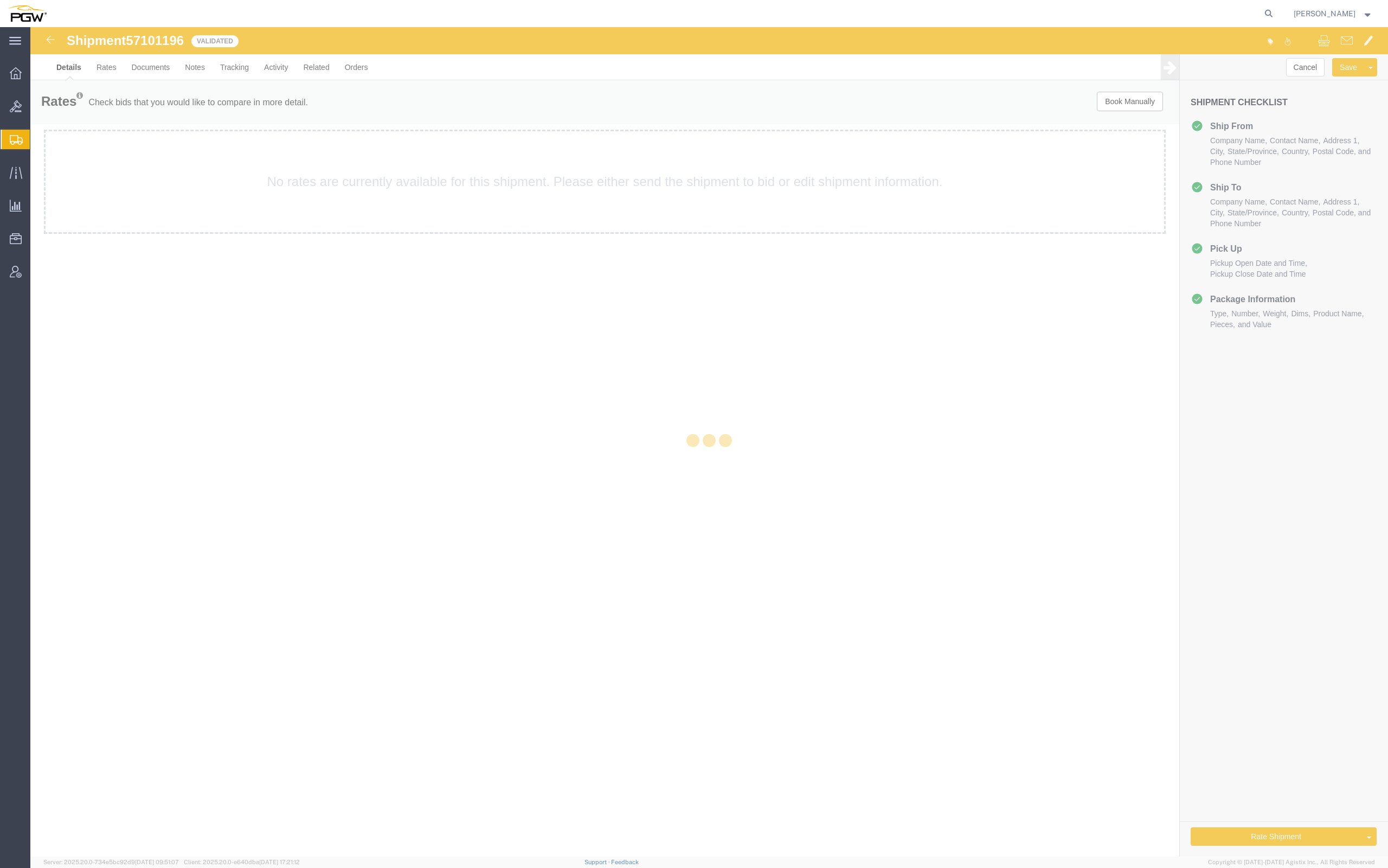
select select "62891"
select select "28299"
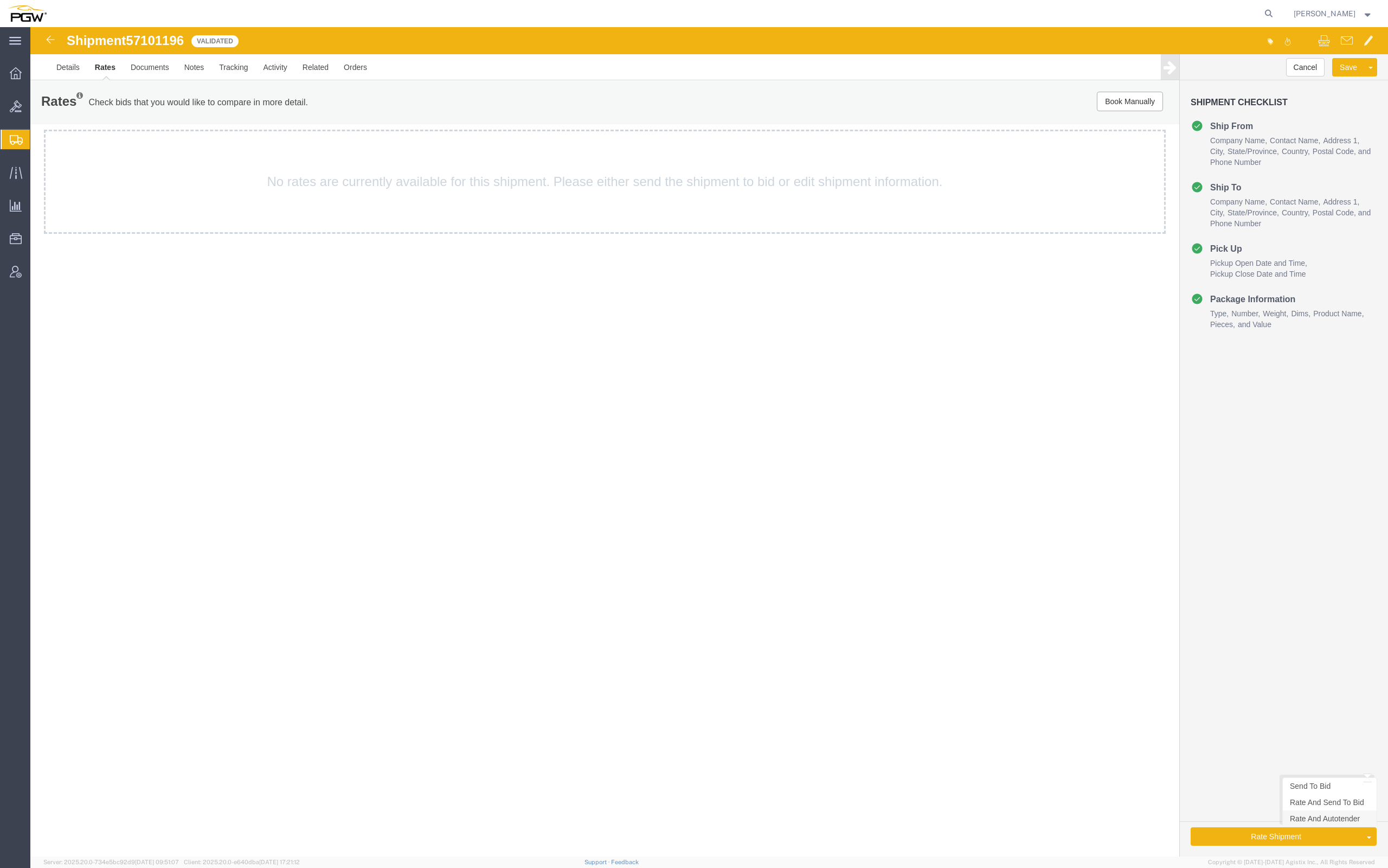
click at [1311, 820] on link "Rate And Autotender" at bounding box center [1330, 818] width 93 height 16
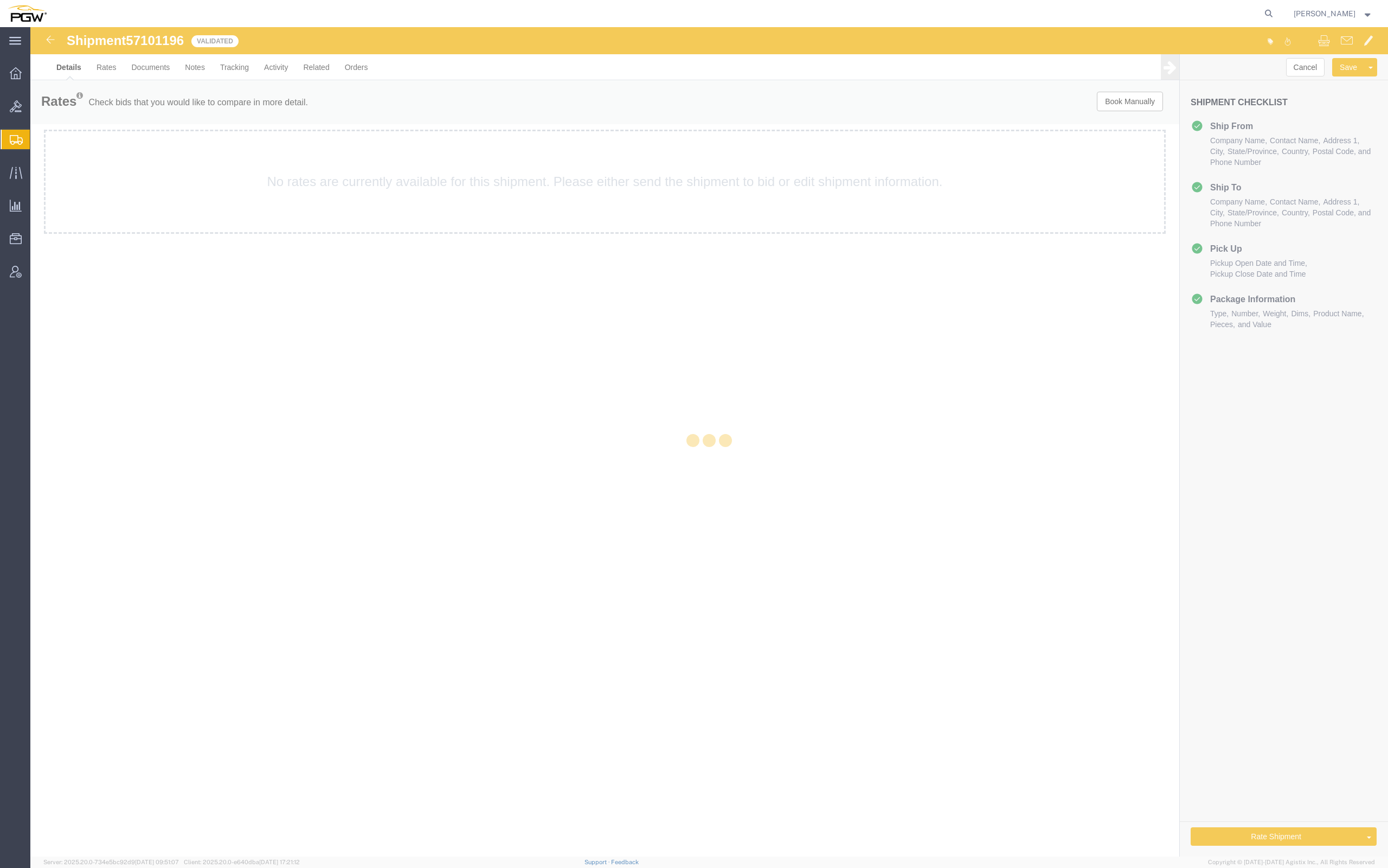
select select "62891"
select select "28299"
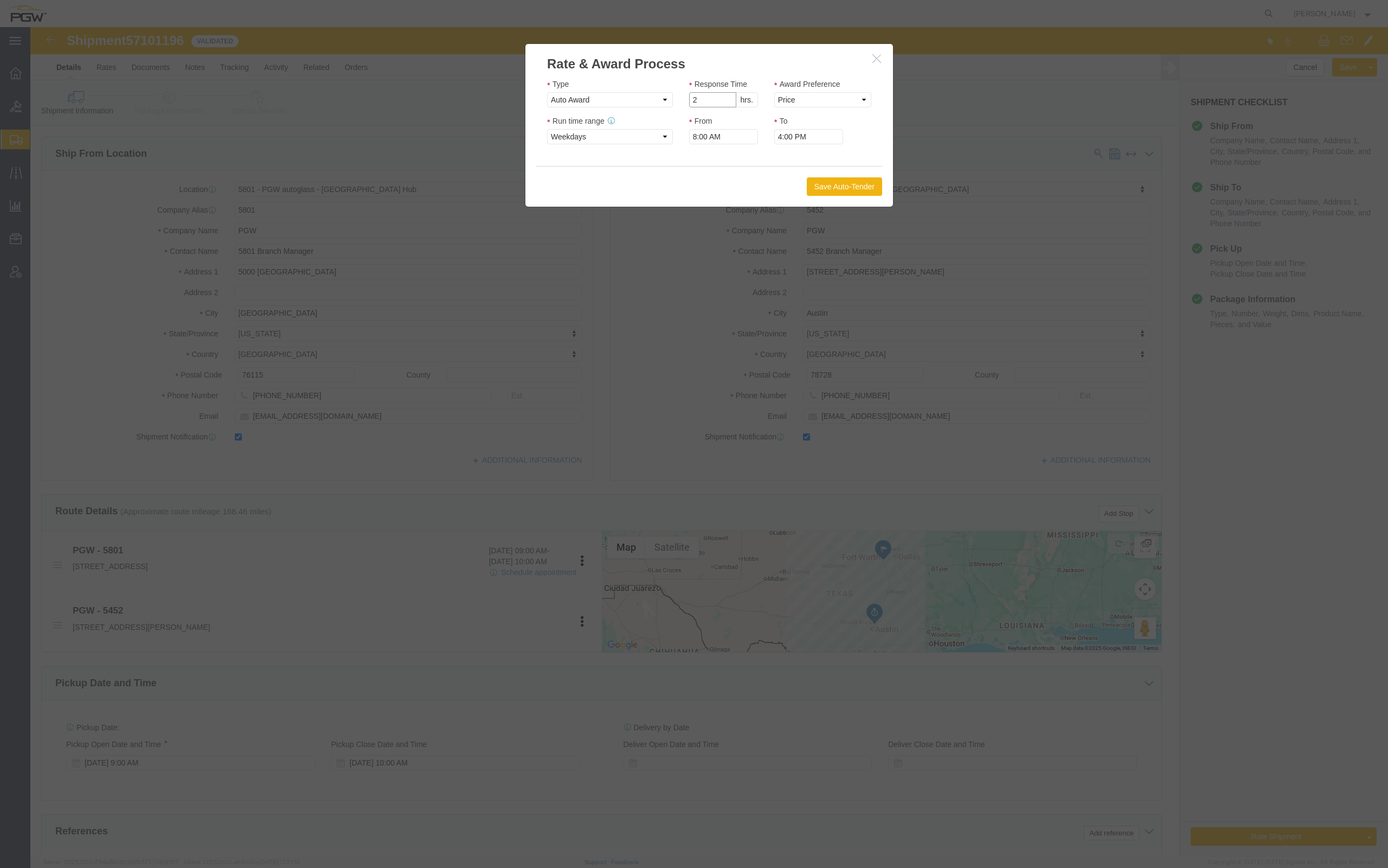
type input "2"
click input "2"
click select "Price Carrier Rank"
select select "LANE_RANK"
click select "Price Carrier Rank"
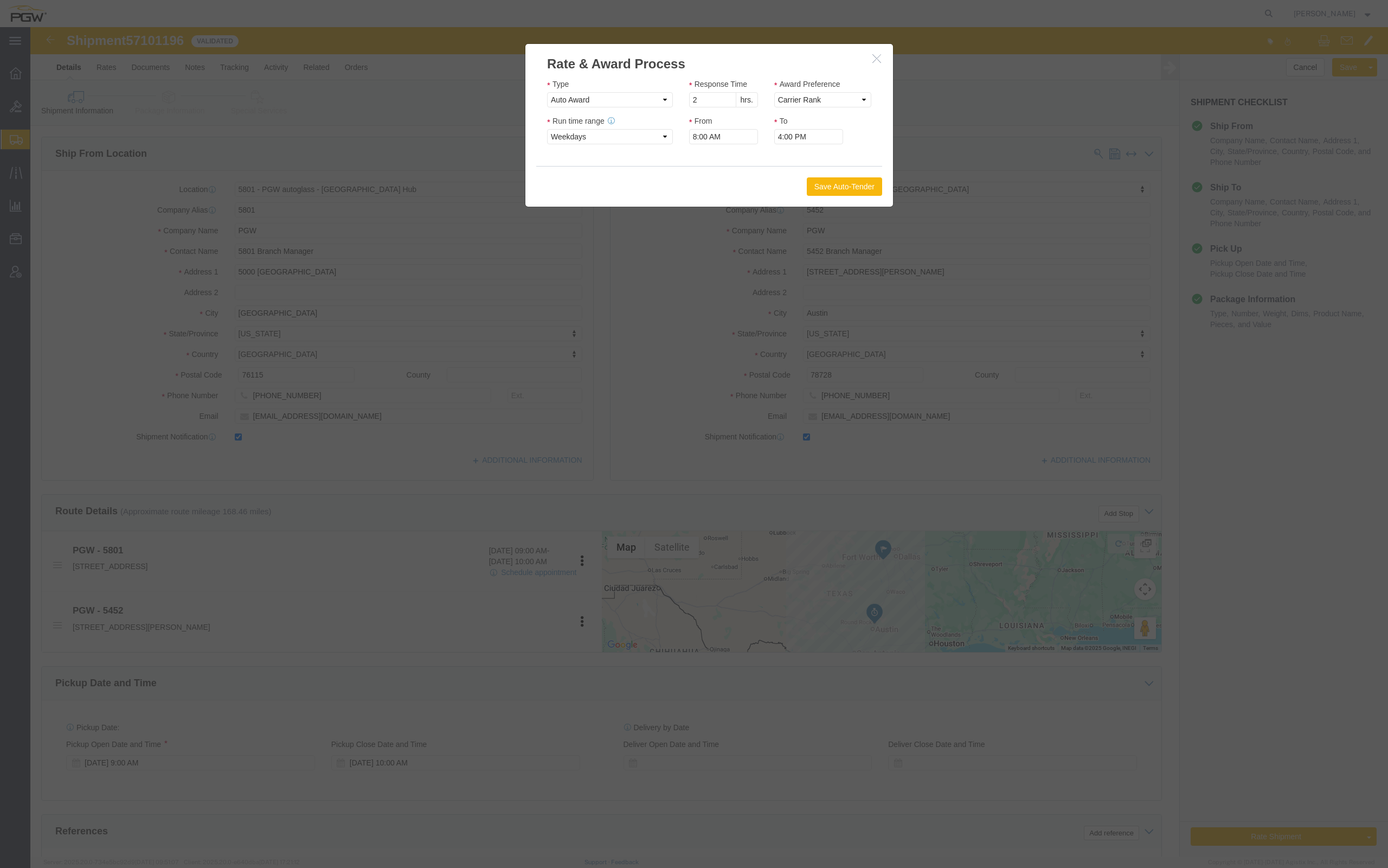
click button "Save Auto-Tender"
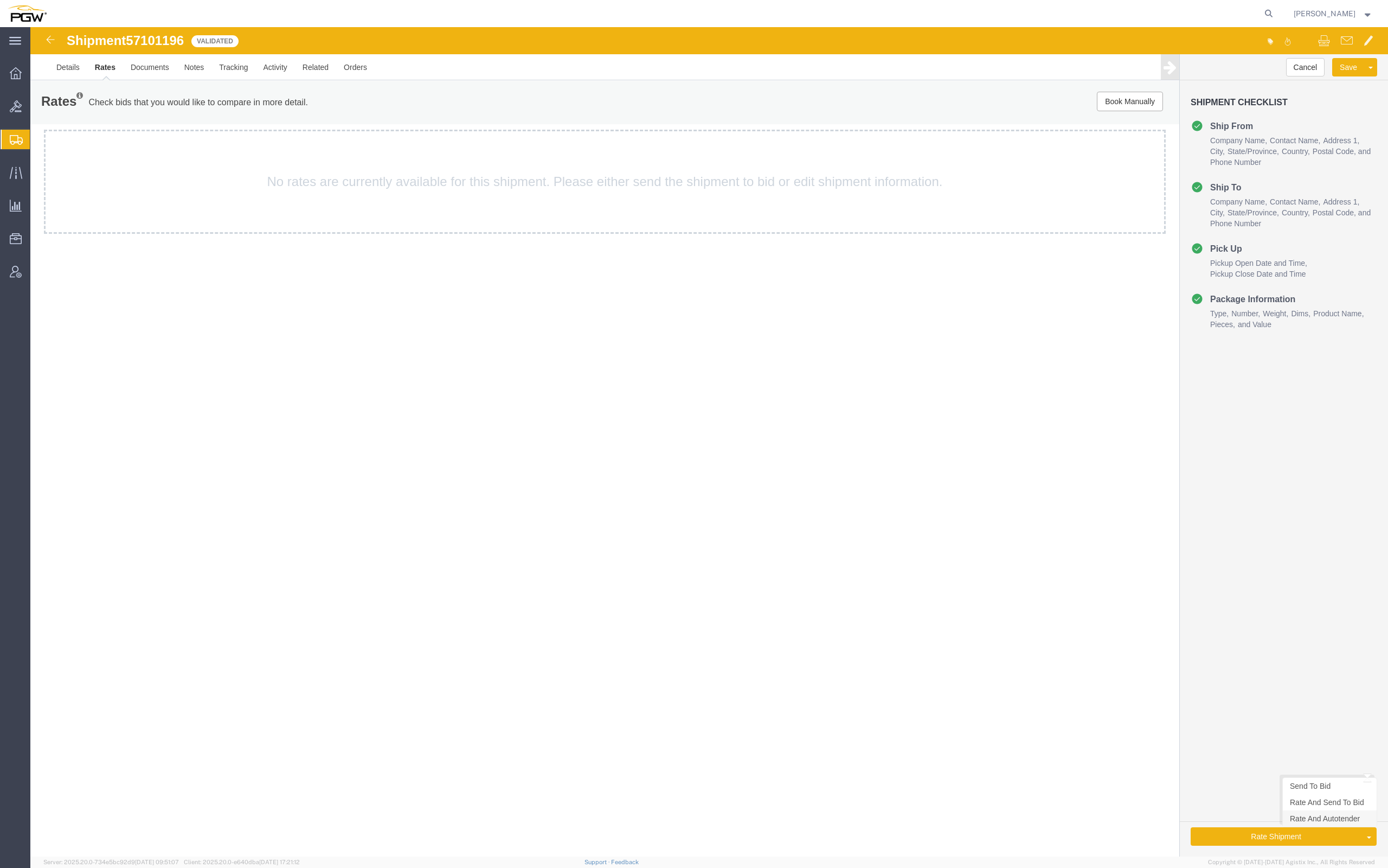
click at [1335, 824] on link "Rate And Autotender" at bounding box center [1330, 818] width 93 height 16
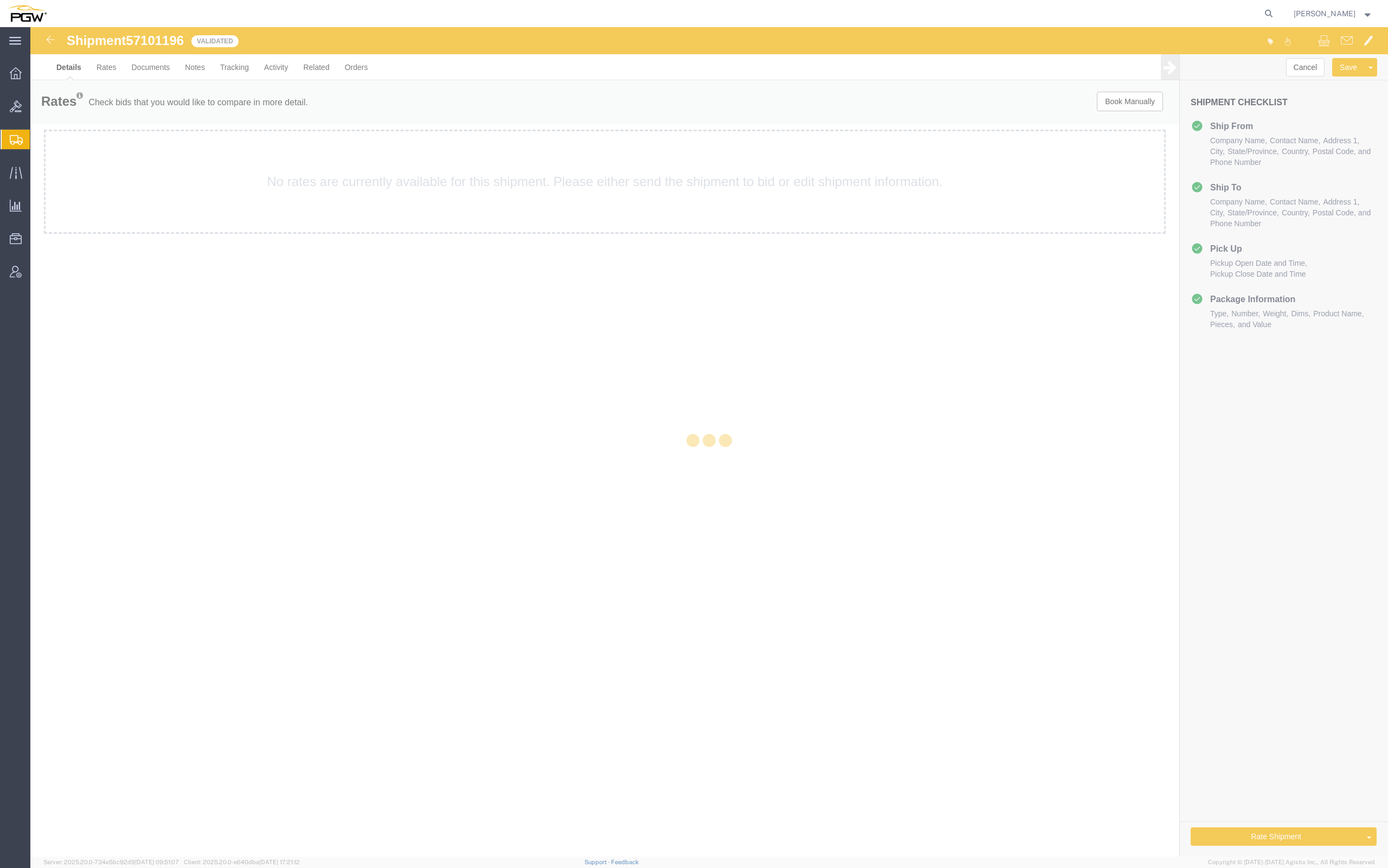
select select "62891"
select select "28299"
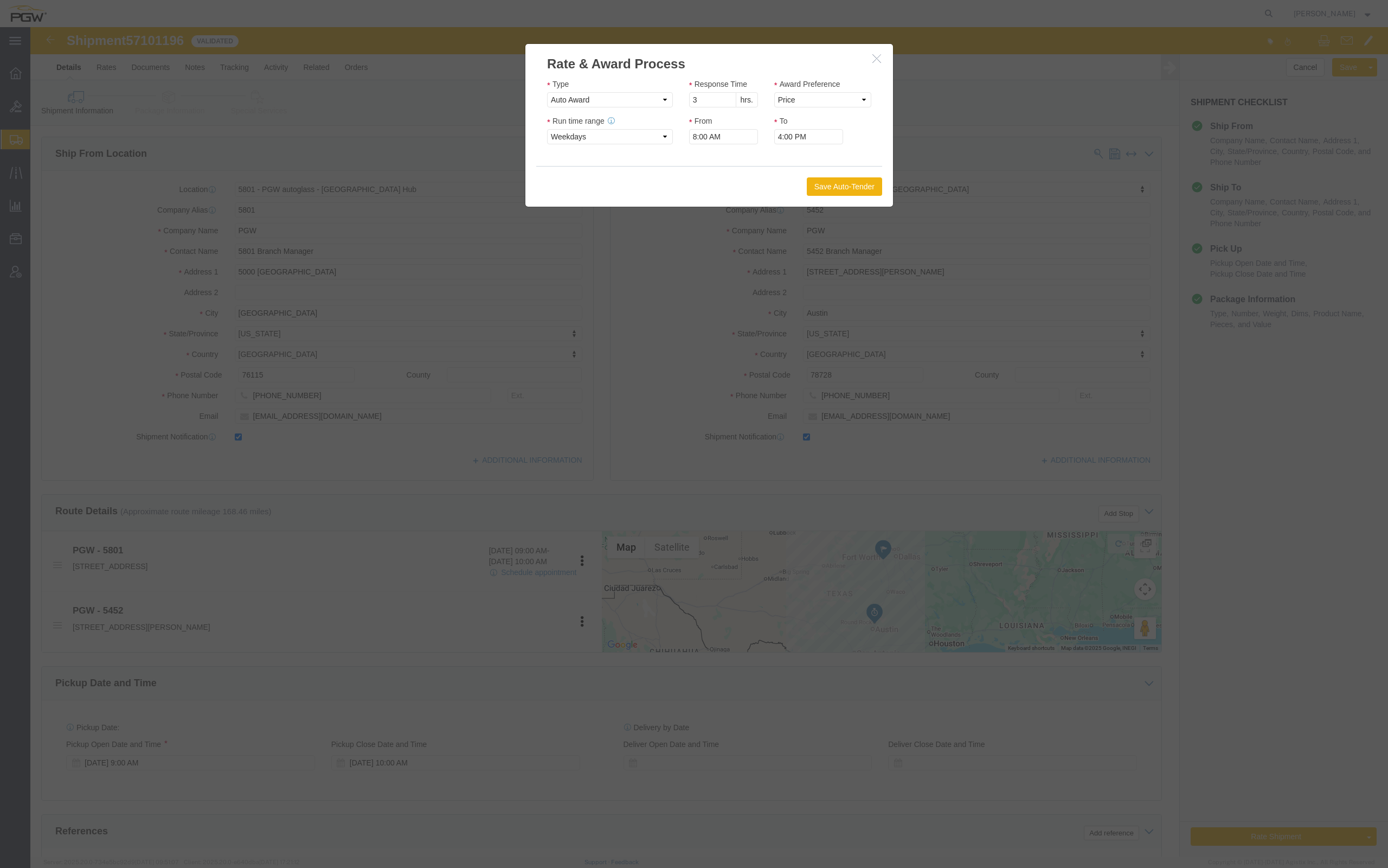
scroll to position [1, 0]
type input "2"
click input "2"
click select "Price Carrier Rank"
select select "LANE_RANK"
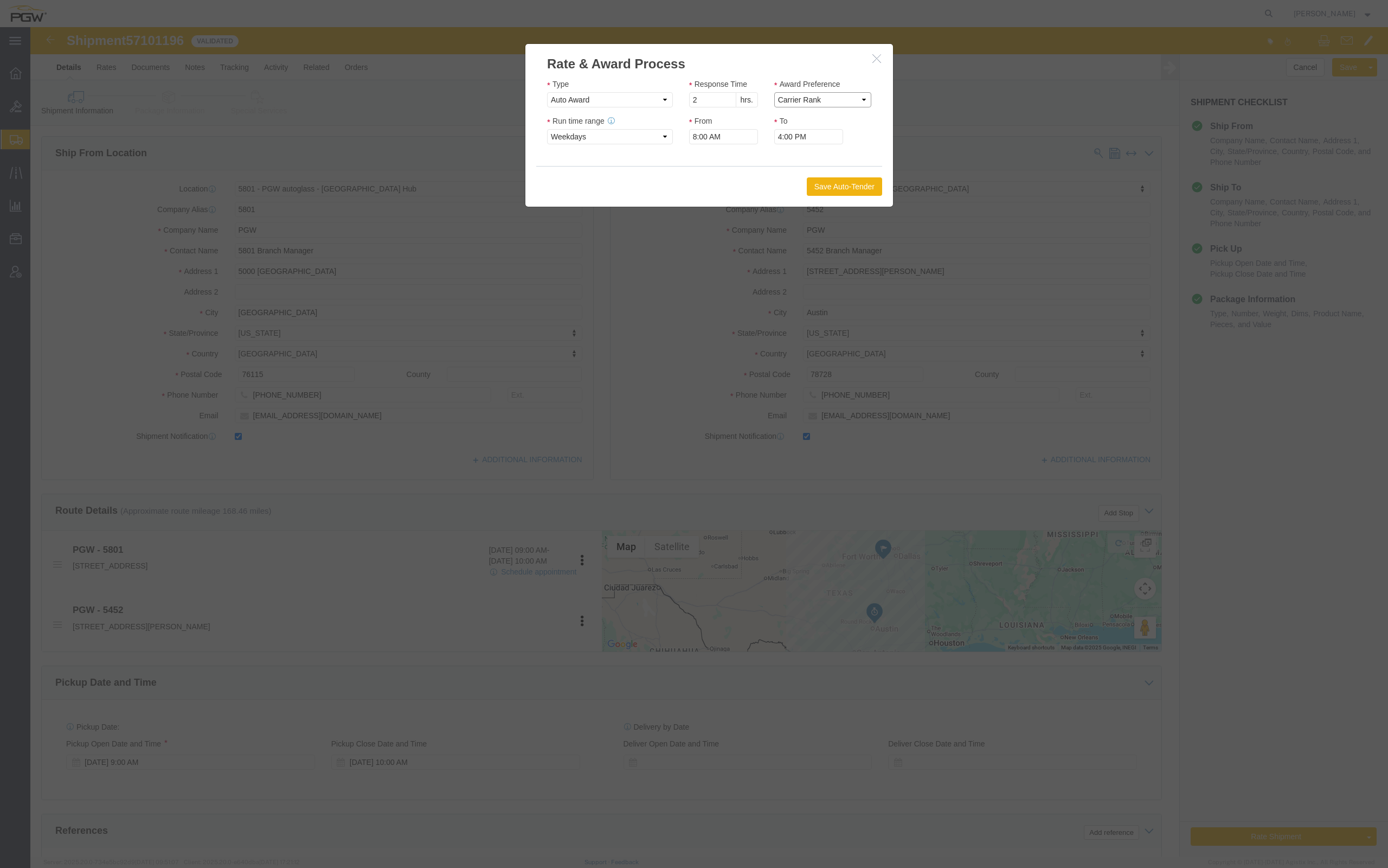
click select "Price Carrier Rank"
click button "Save Auto-Tender"
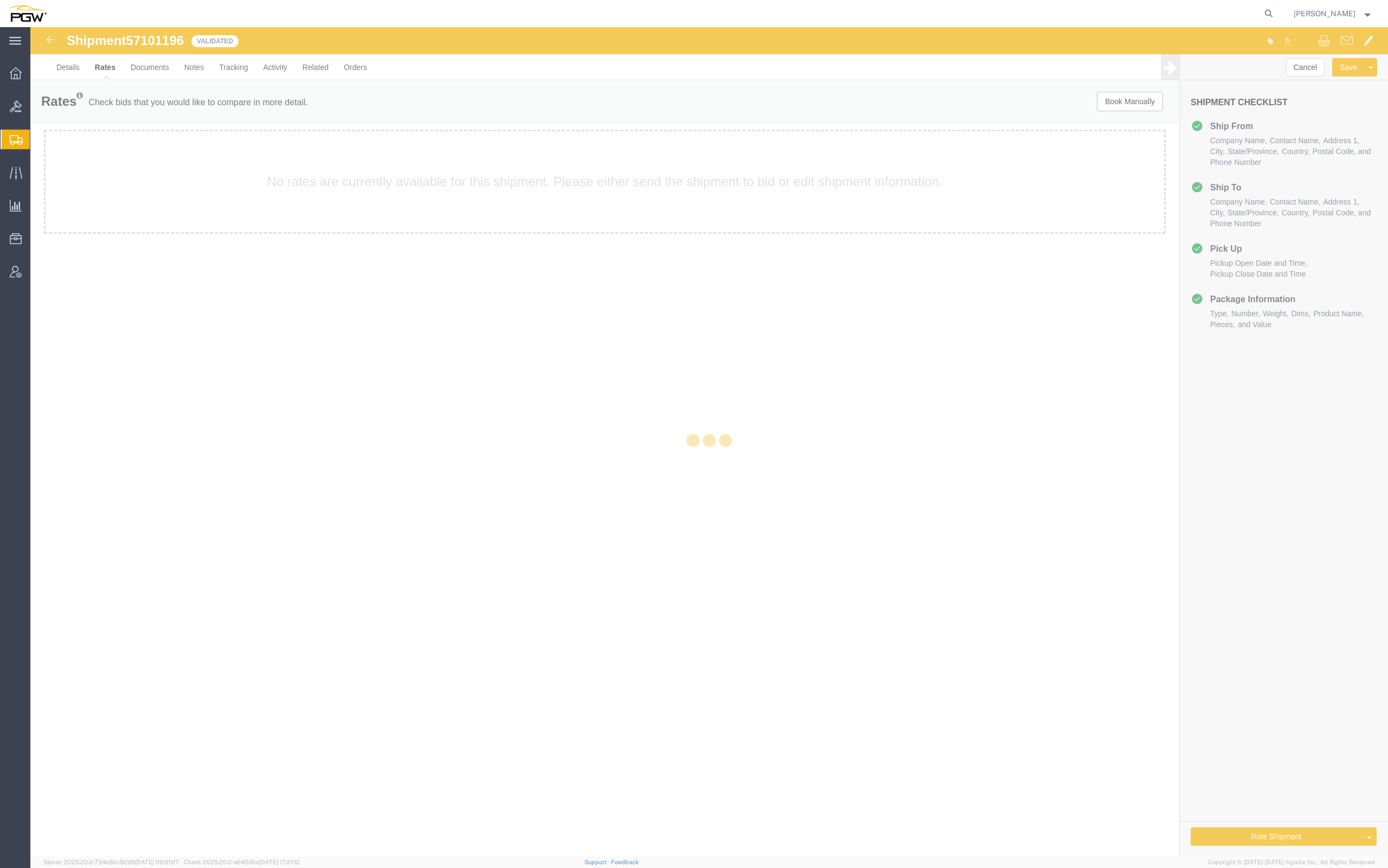
scroll to position [0, 0]
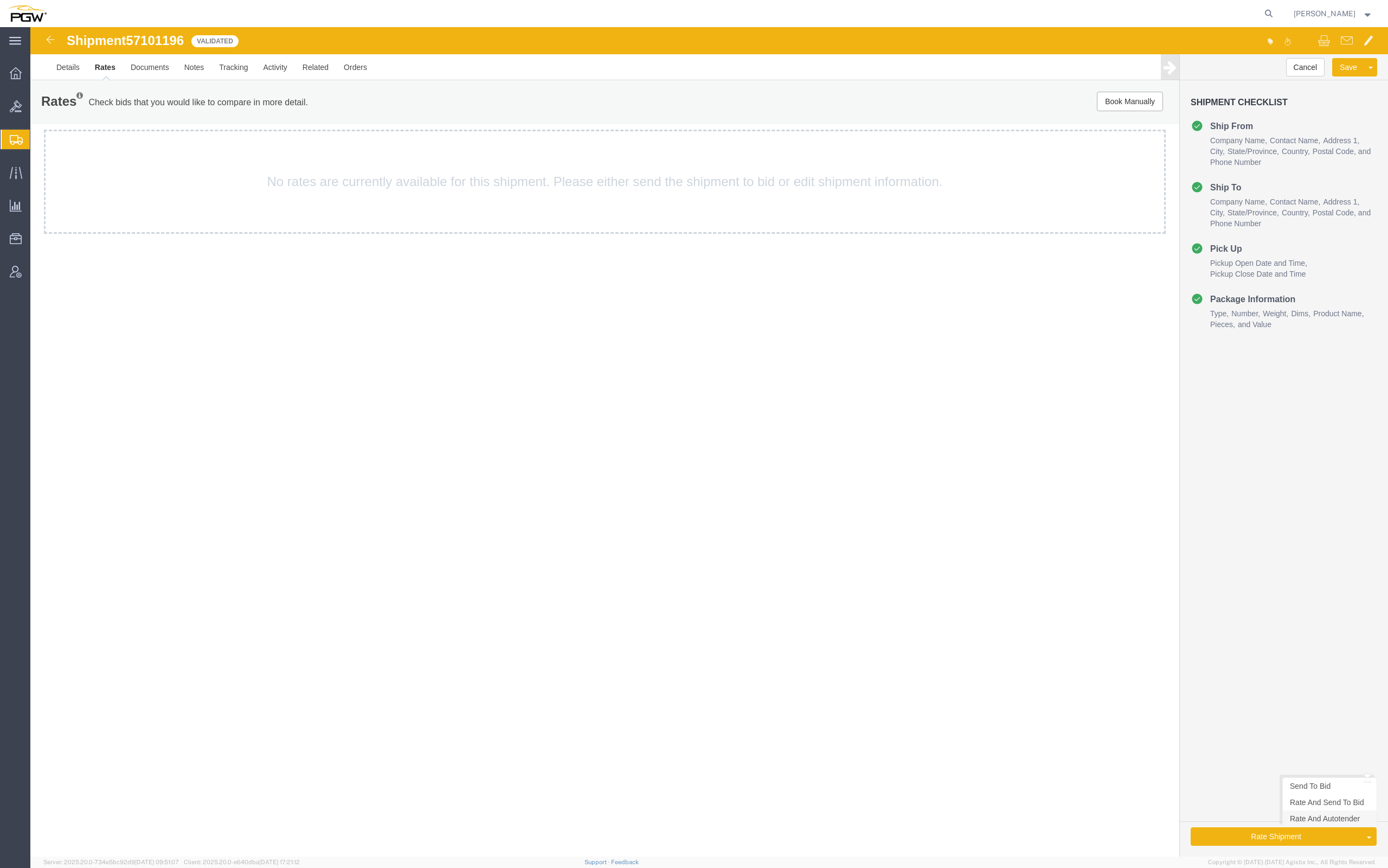
click at [1318, 821] on link "Rate And Autotender" at bounding box center [1330, 818] width 93 height 16
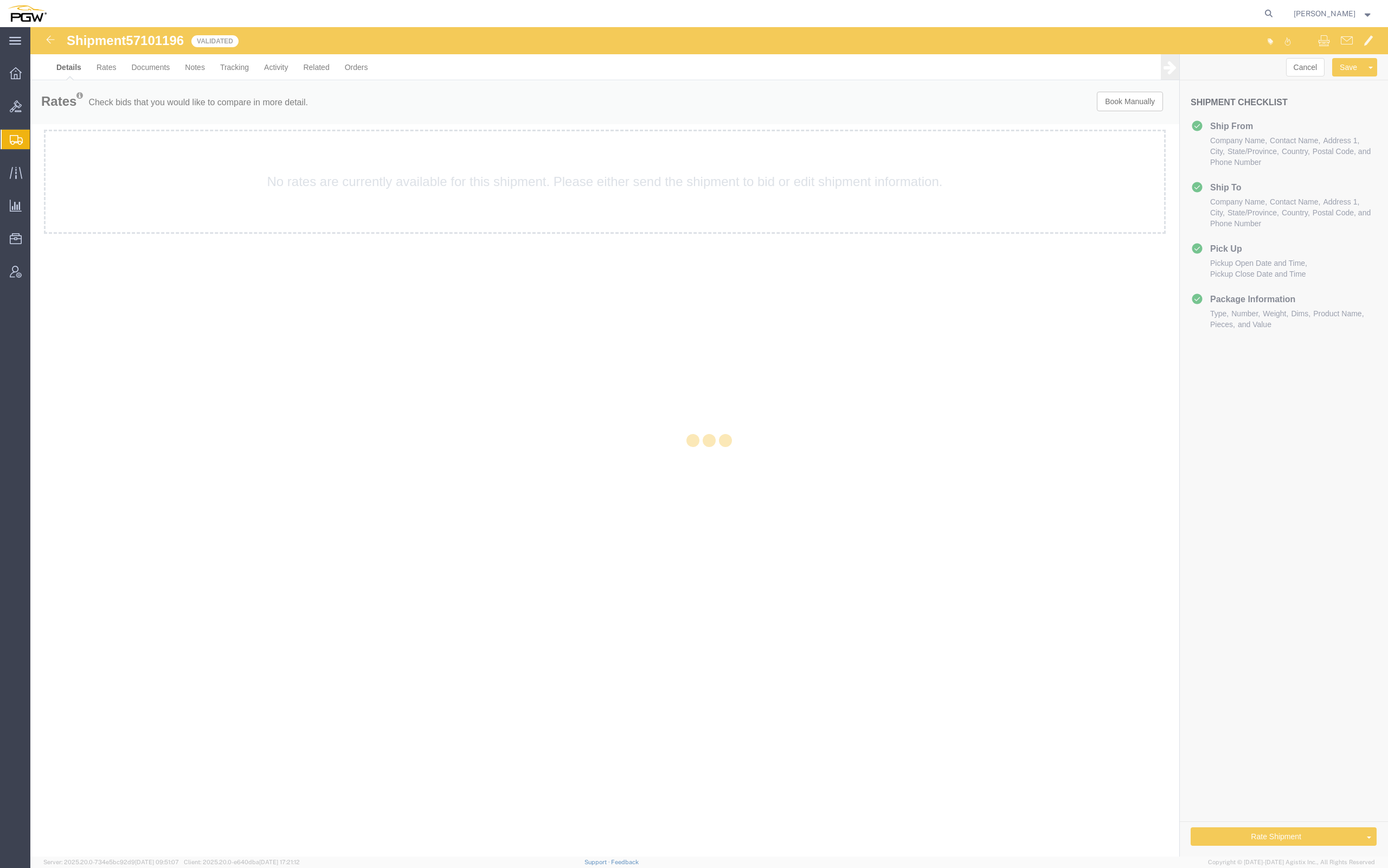
select select "62891"
select select "28299"
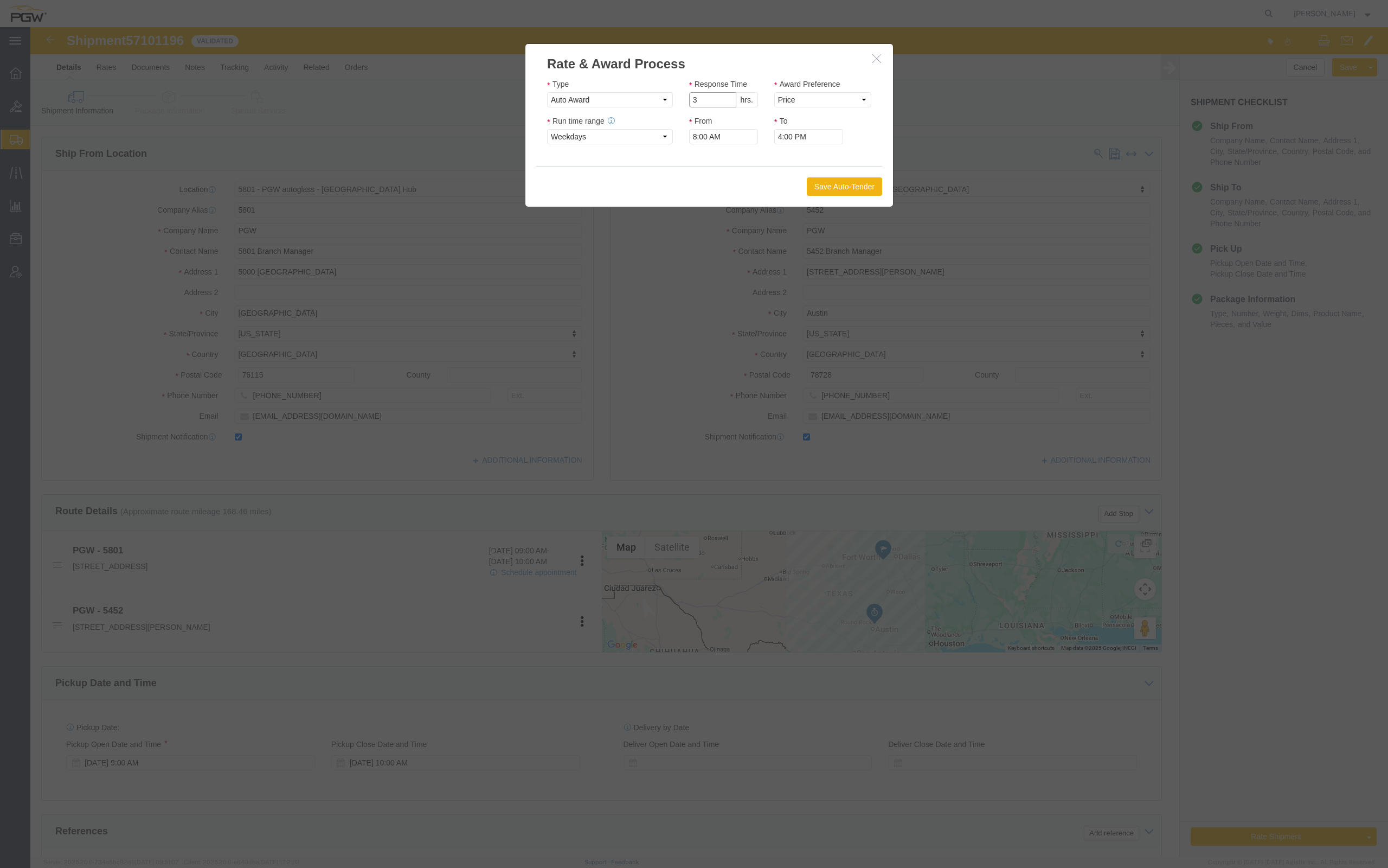
click input "3"
type input "2"
click input "2"
click select "Price Carrier Rank"
select select "LANE_RANK"
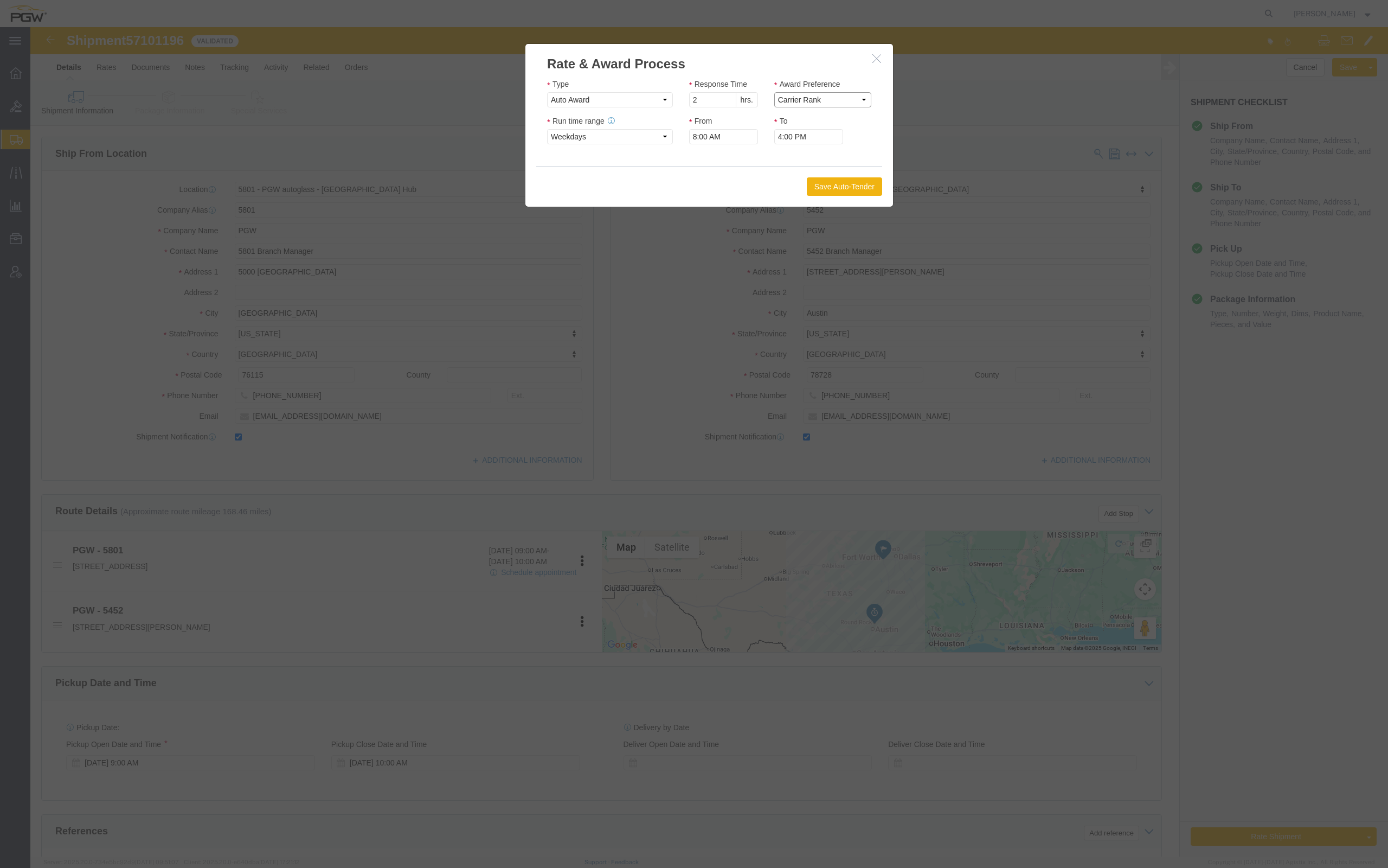
click select "Price Carrier Rank"
click button "Save Auto-Tender"
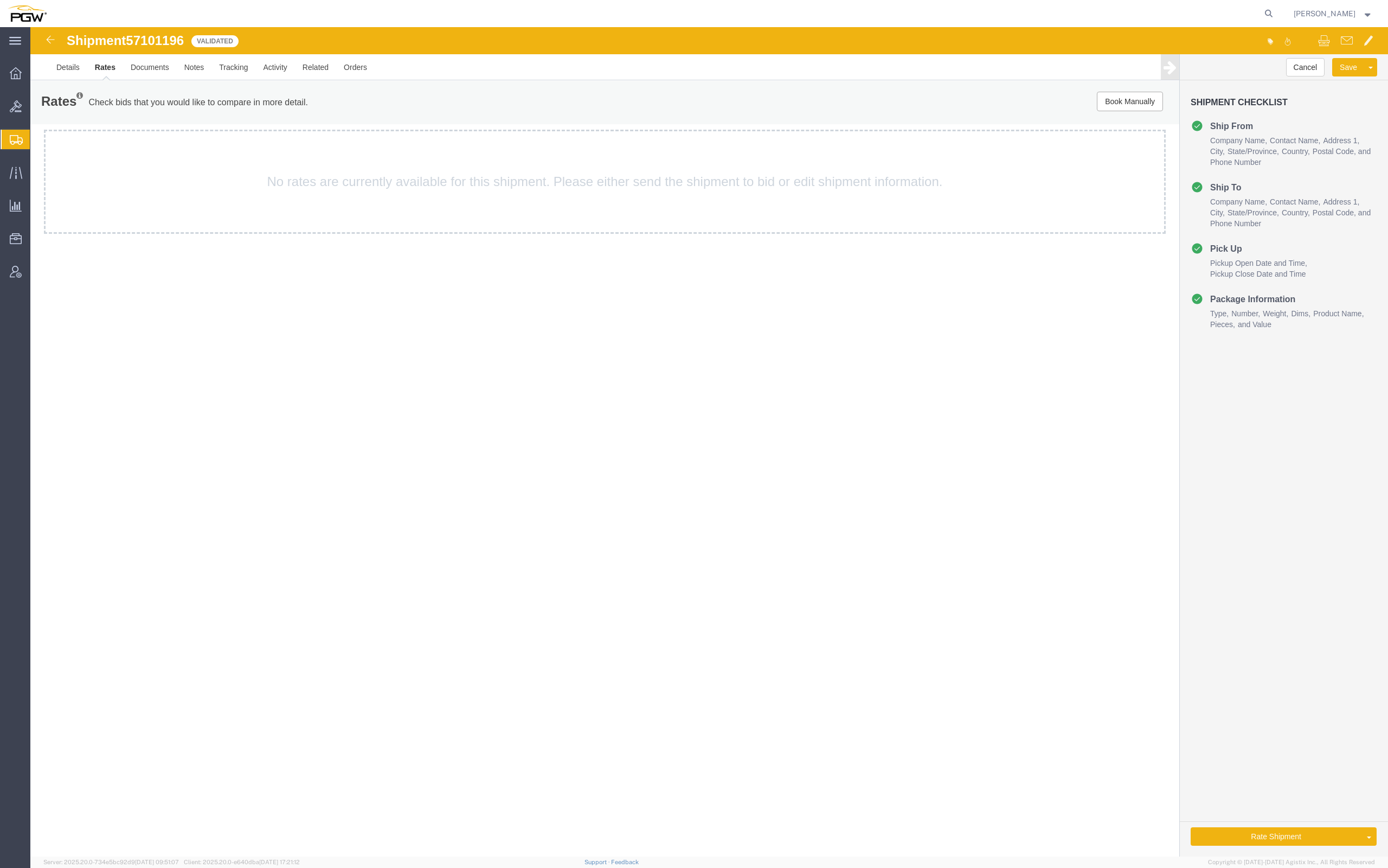
click at [1294, 0] on div "[PERSON_NAME]" at bounding box center [1333, 13] width 96 height 27
click at [0, 0] on span "Create from Template" at bounding box center [0, 0] width 0 height 0
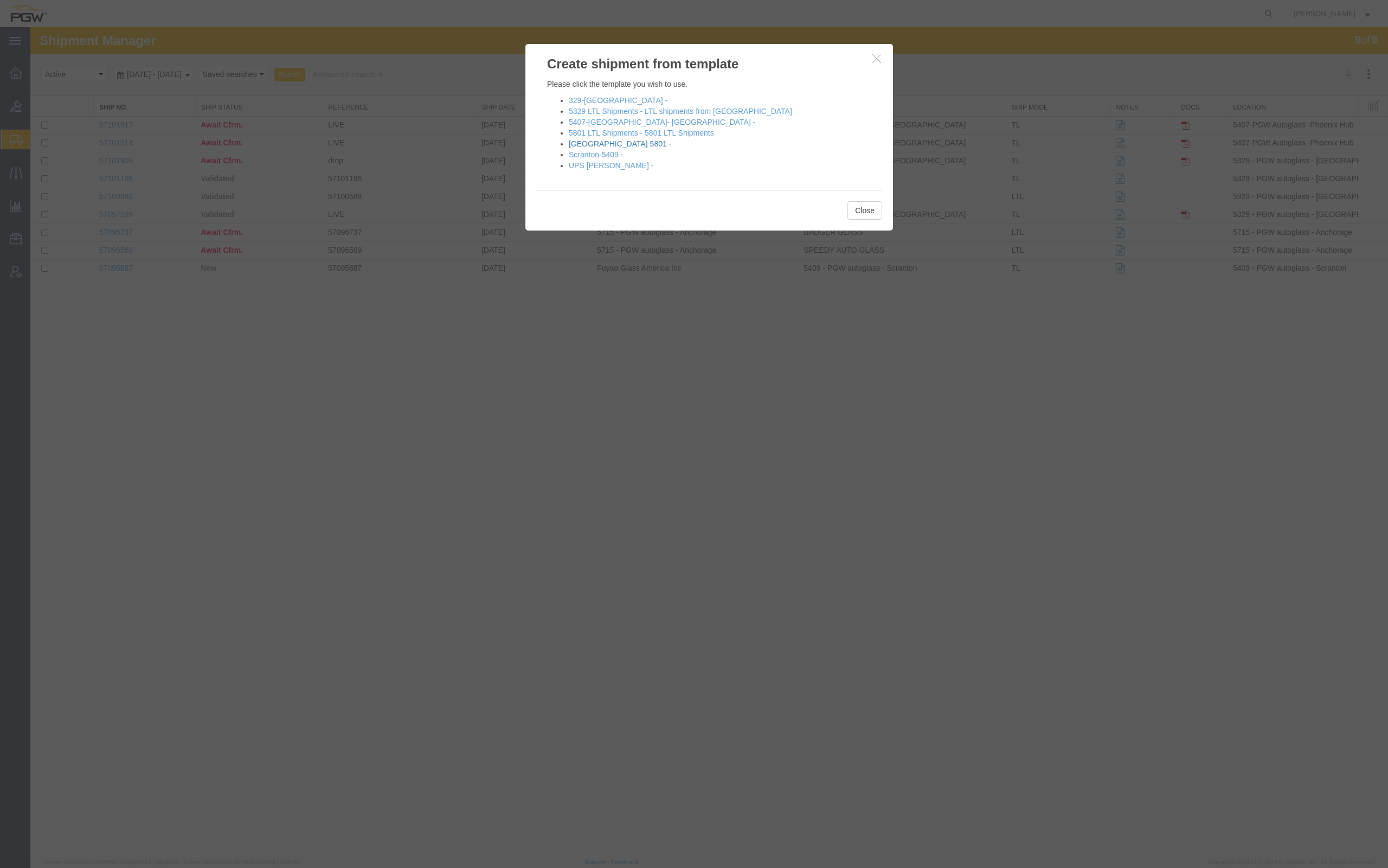
click at [603, 145] on link "[GEOGRAPHIC_DATA] 5801 -" at bounding box center [620, 143] width 103 height 8
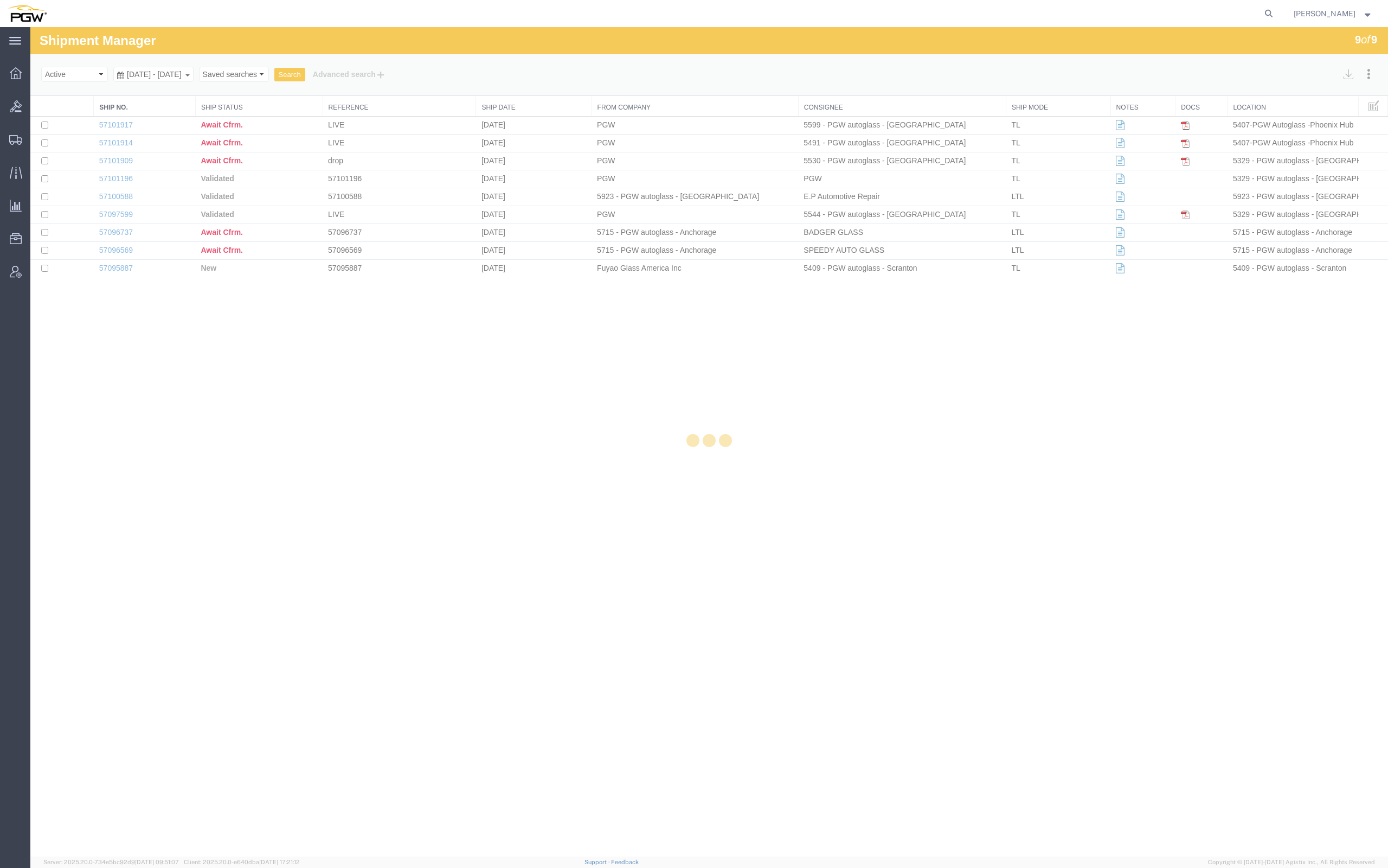
select select "62891"
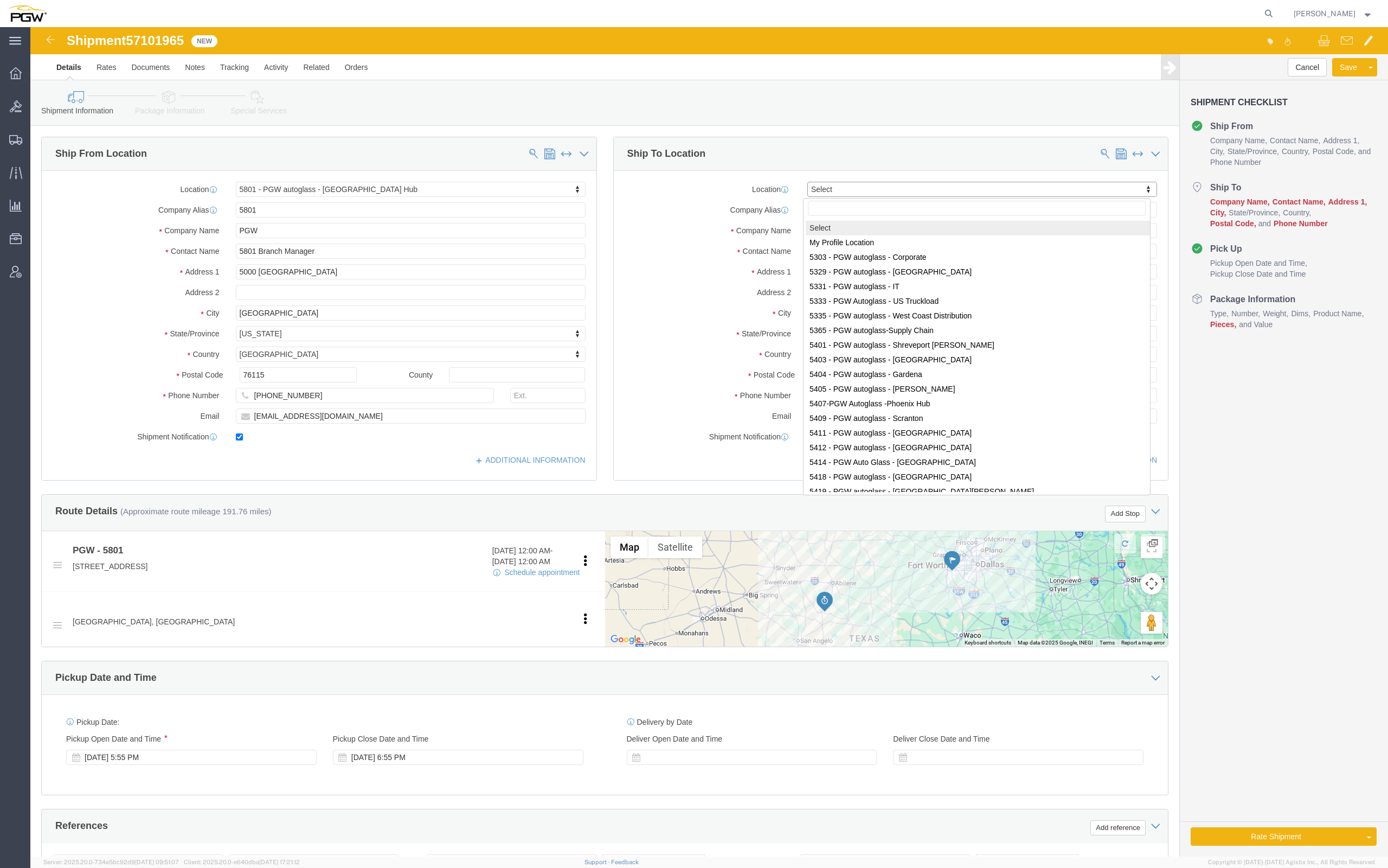
click at [1285, 0] on div "[PERSON_NAME]" at bounding box center [1333, 13] width 96 height 27
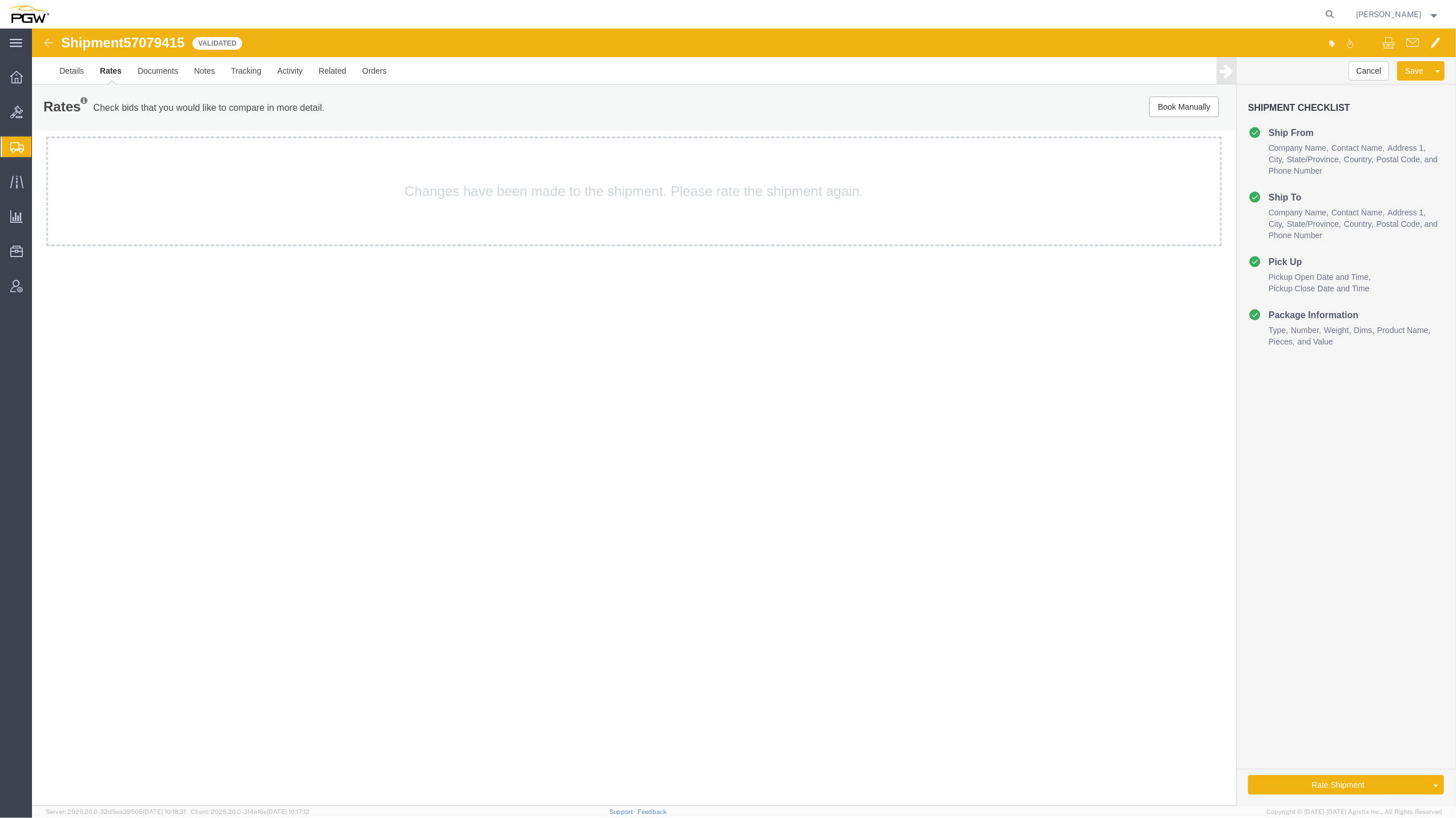
click at [0, 0] on span "Create from Template" at bounding box center [0, 0] width 0 height 0
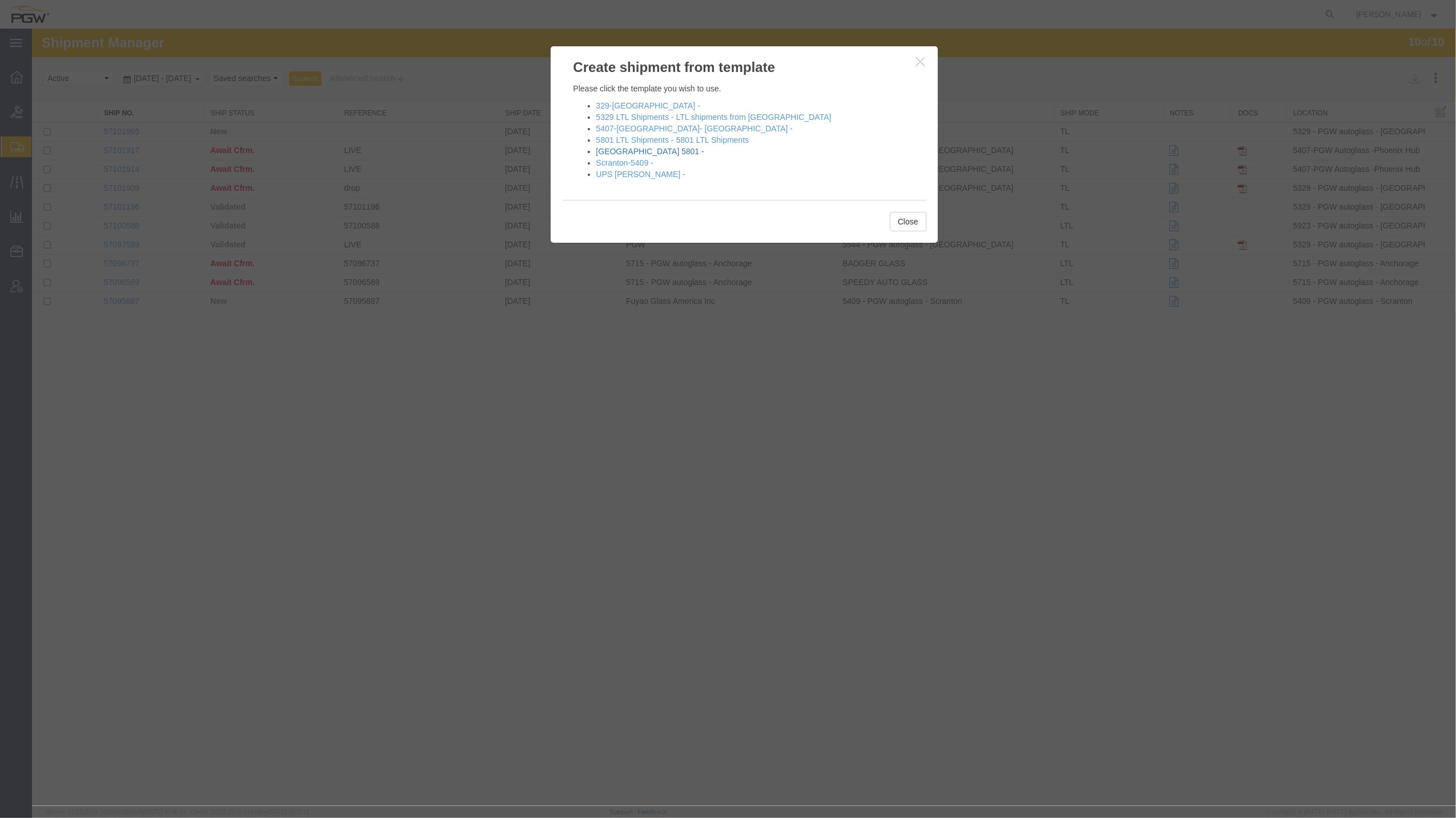
click at [628, 151] on link "[GEOGRAPHIC_DATA] 5801 -" at bounding box center [651, 151] width 108 height 9
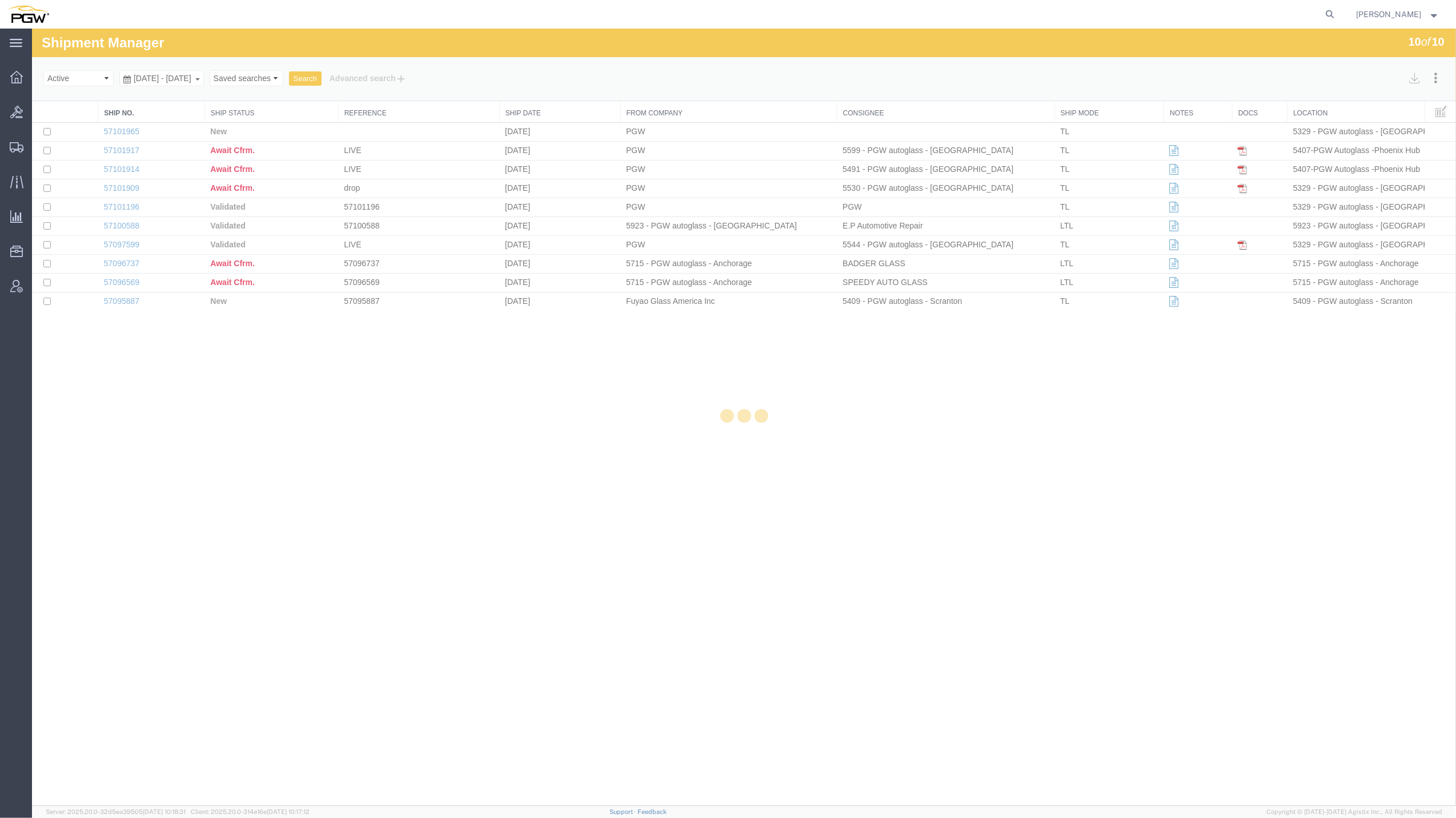
select select "62891"
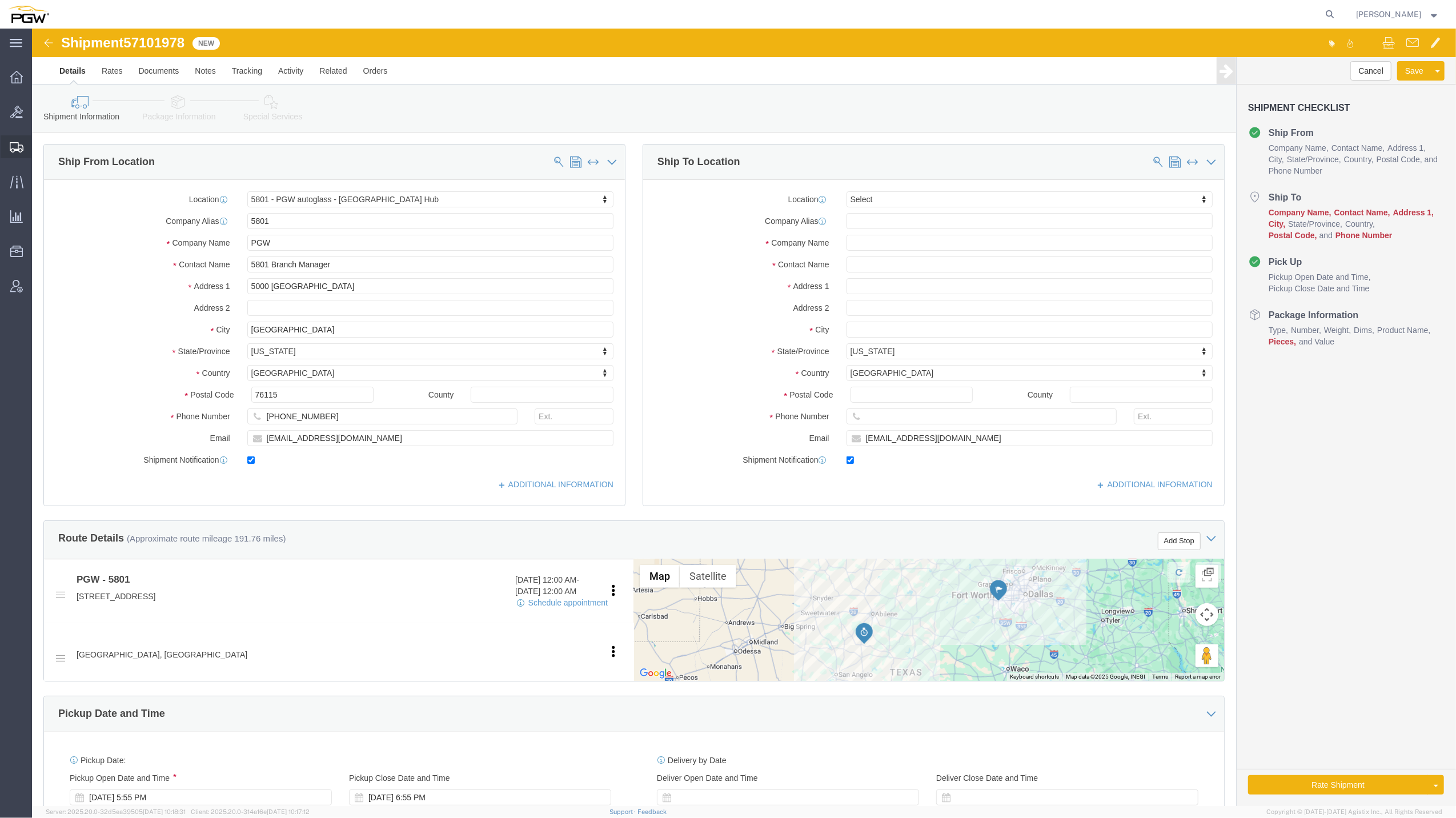
click at [0, 0] on span "Shipment Manager" at bounding box center [0, 0] width 0 height 0
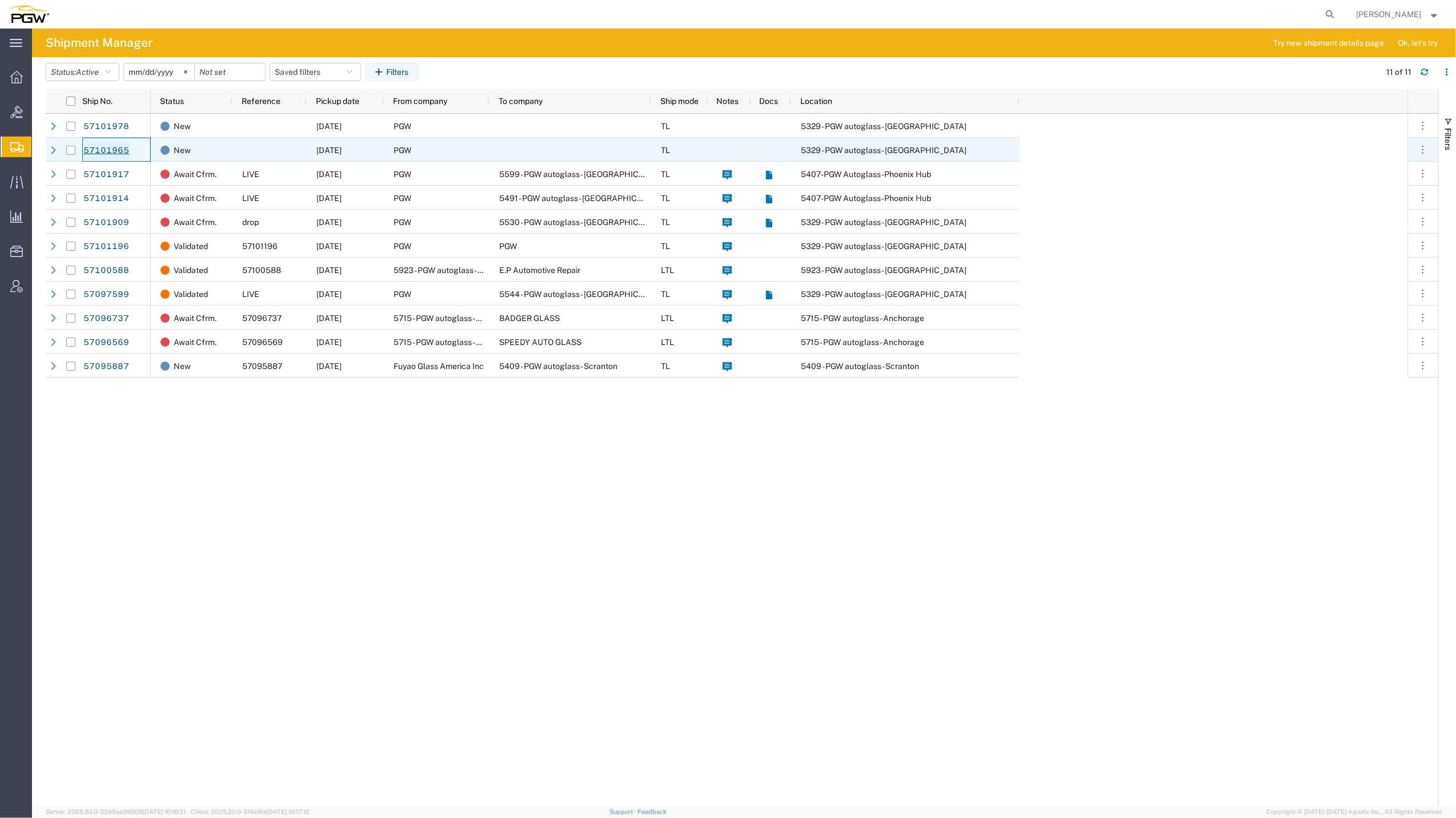
click at [110, 142] on link "57101965" at bounding box center [106, 150] width 47 height 19
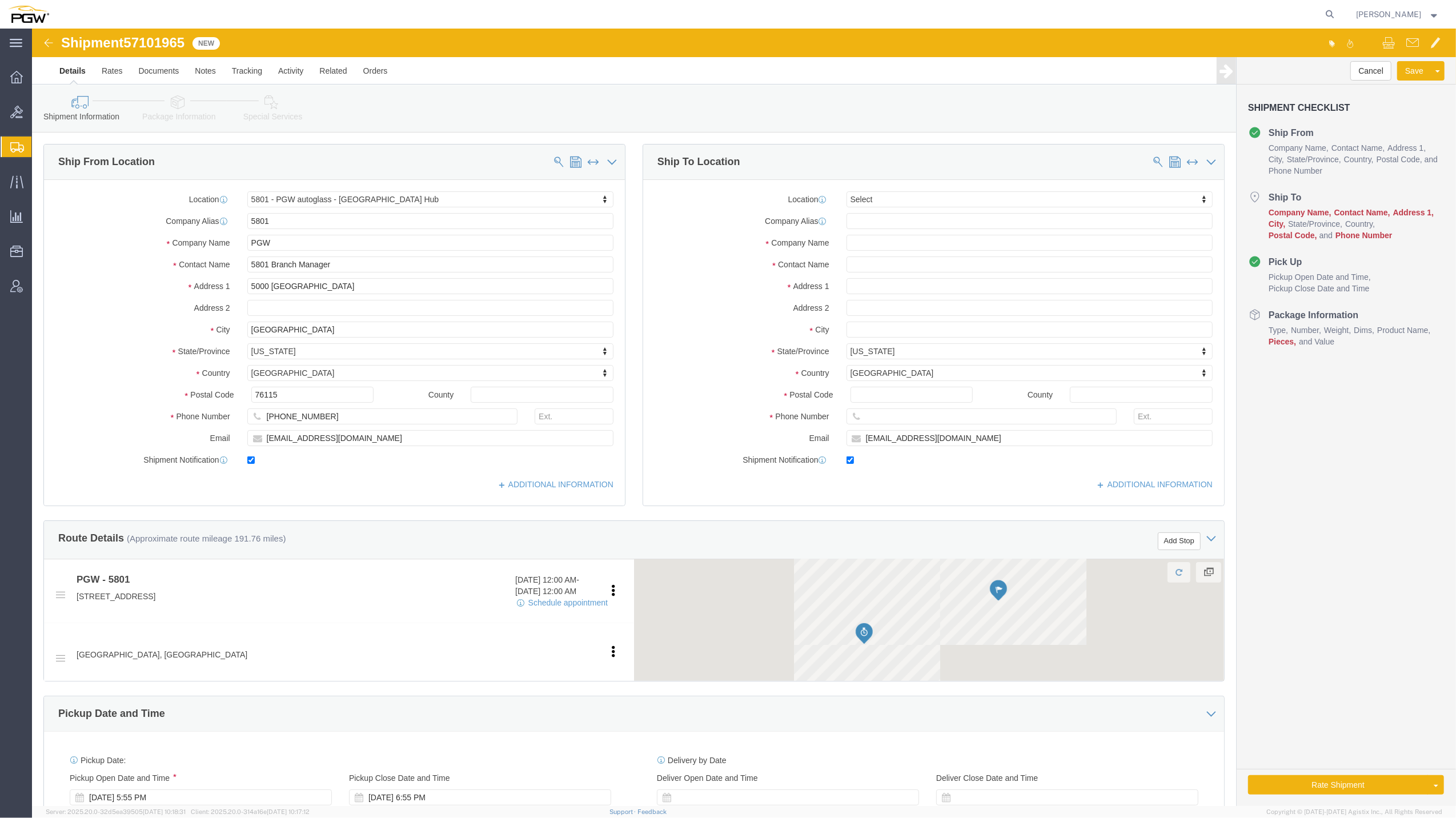
select select "62891"
select select
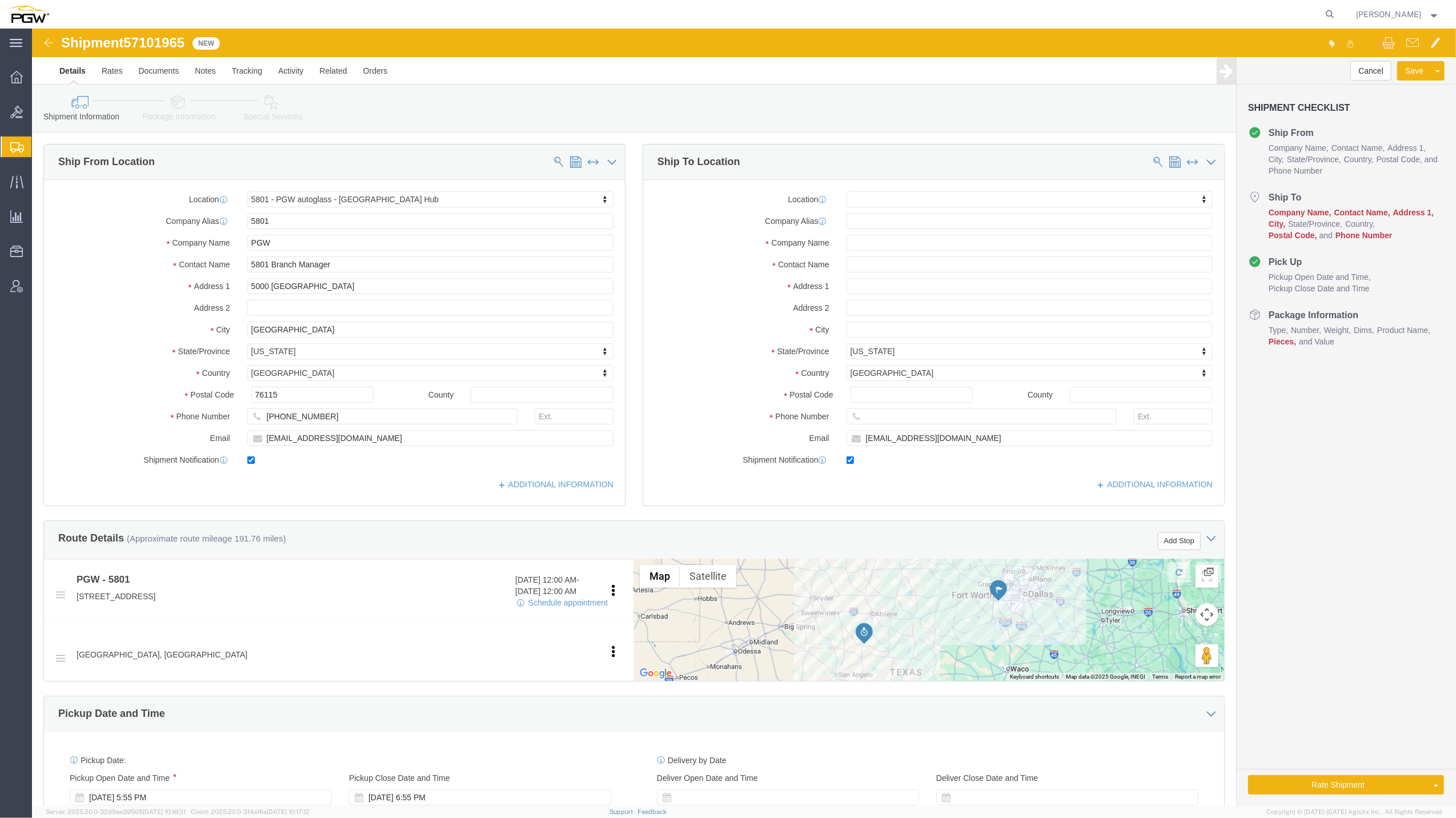
click div "Shipment 57101965 New"
click img
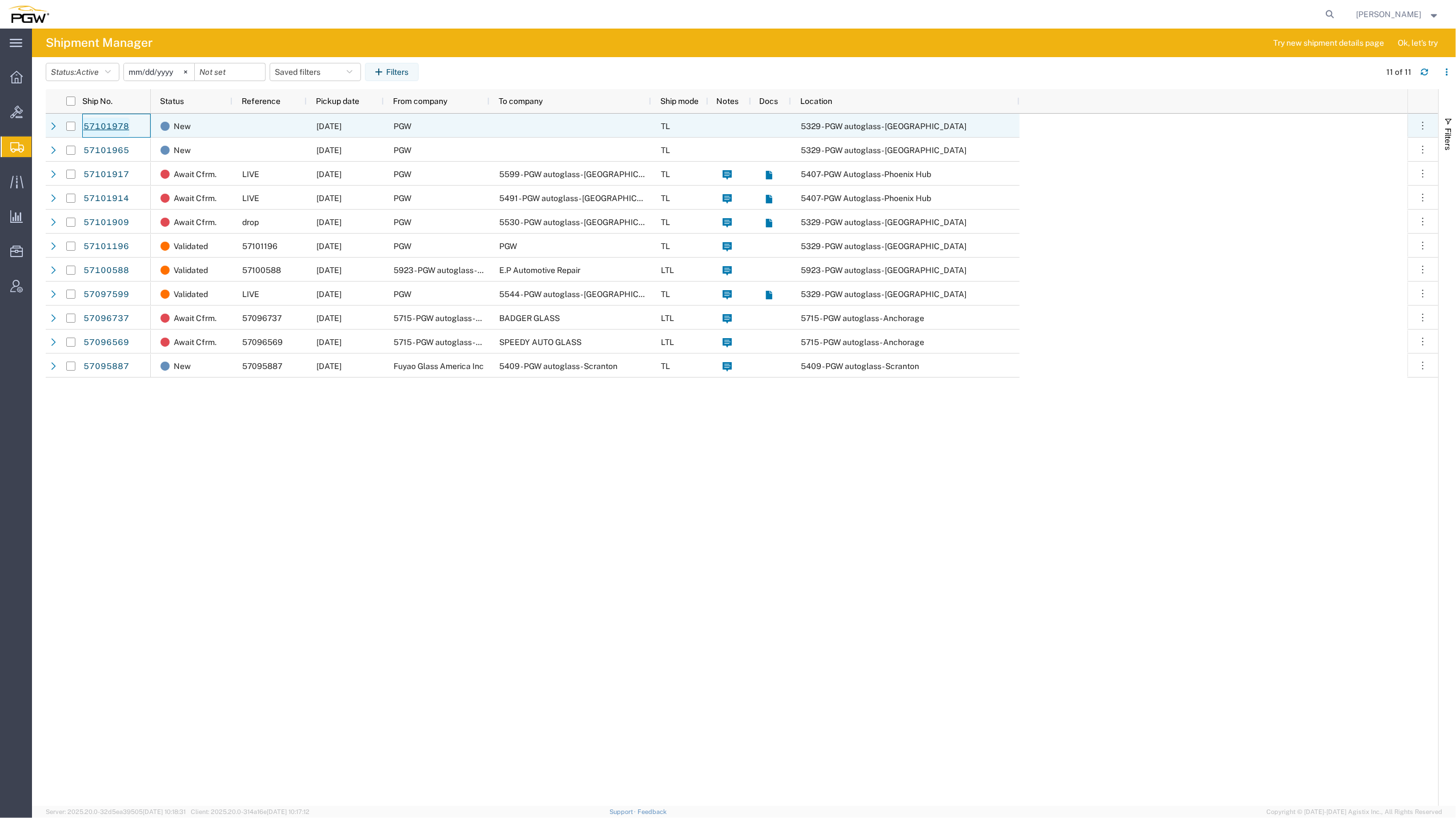
click at [107, 127] on link "57101978" at bounding box center [106, 127] width 47 height 19
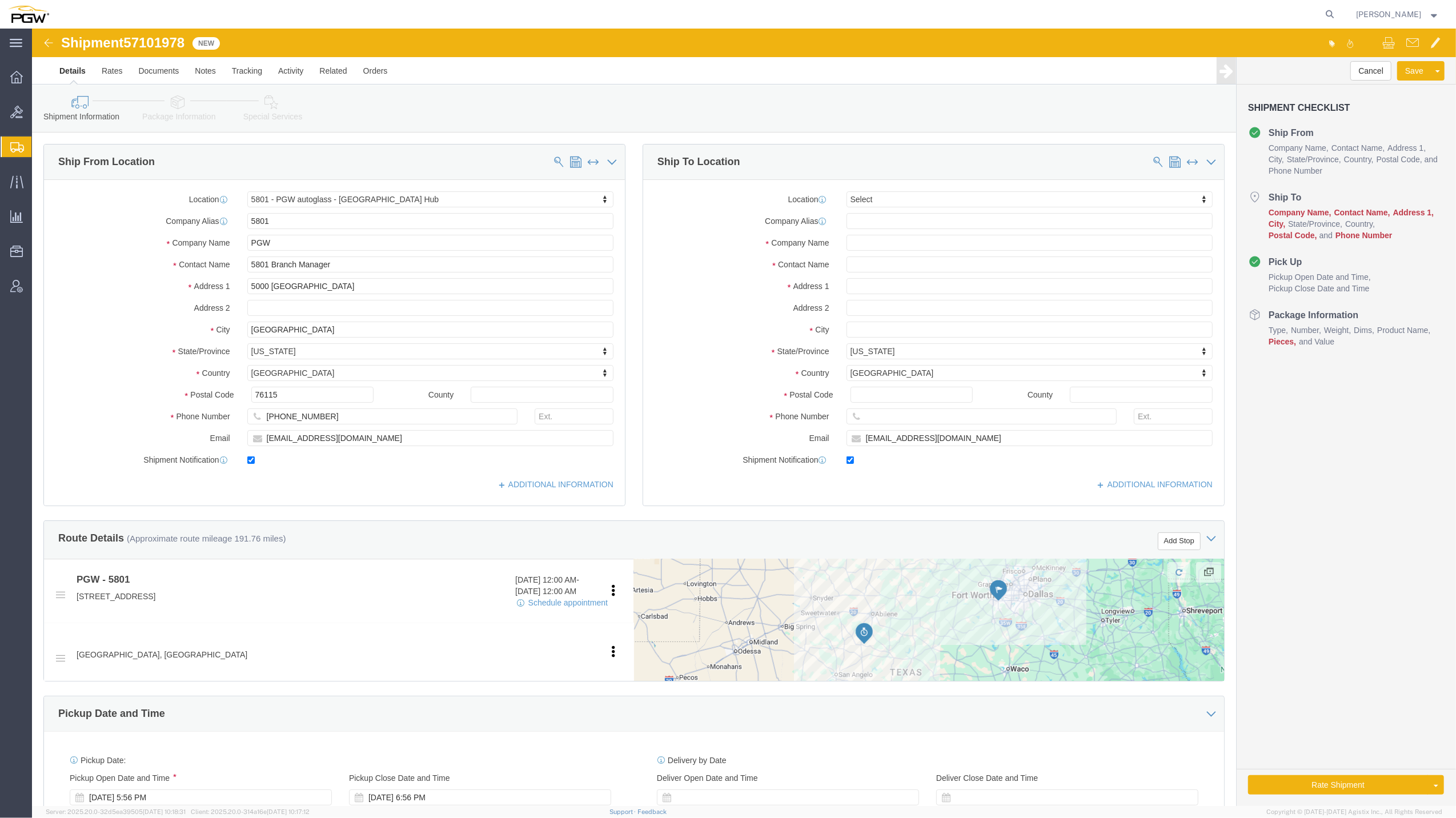
select select "62891"
select select
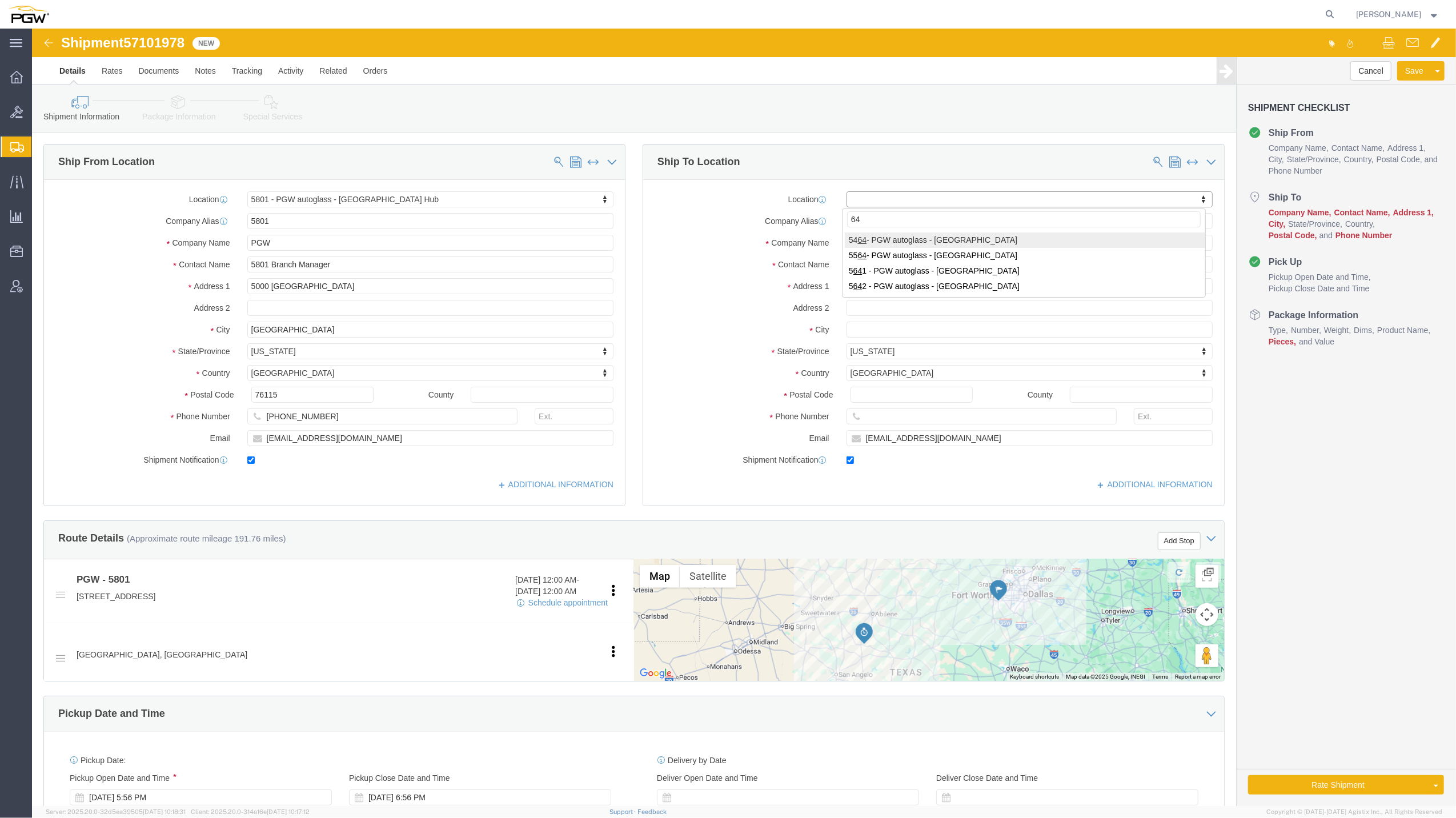
type input "6"
click input "643"
click input "5643"
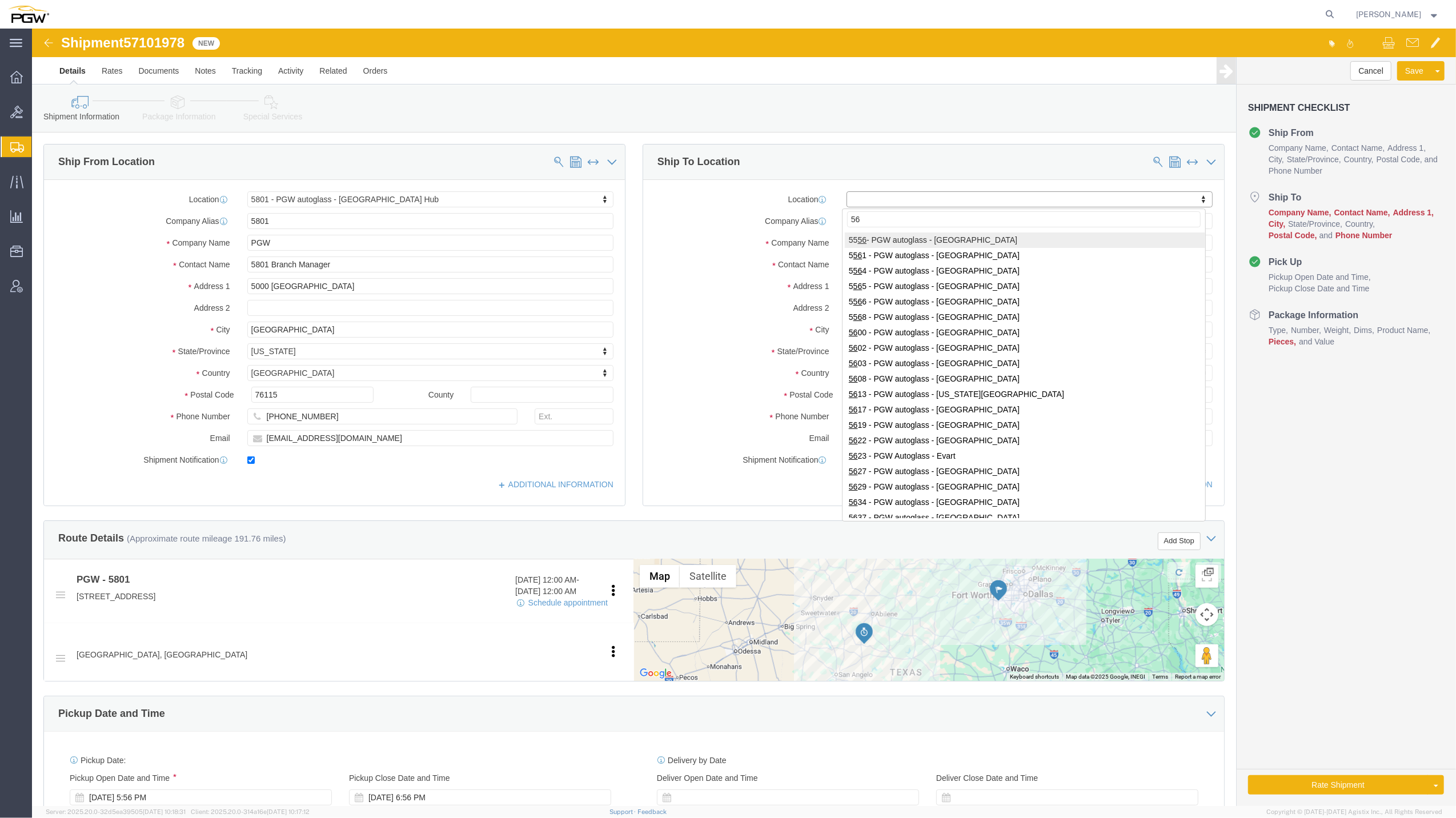
type input "5"
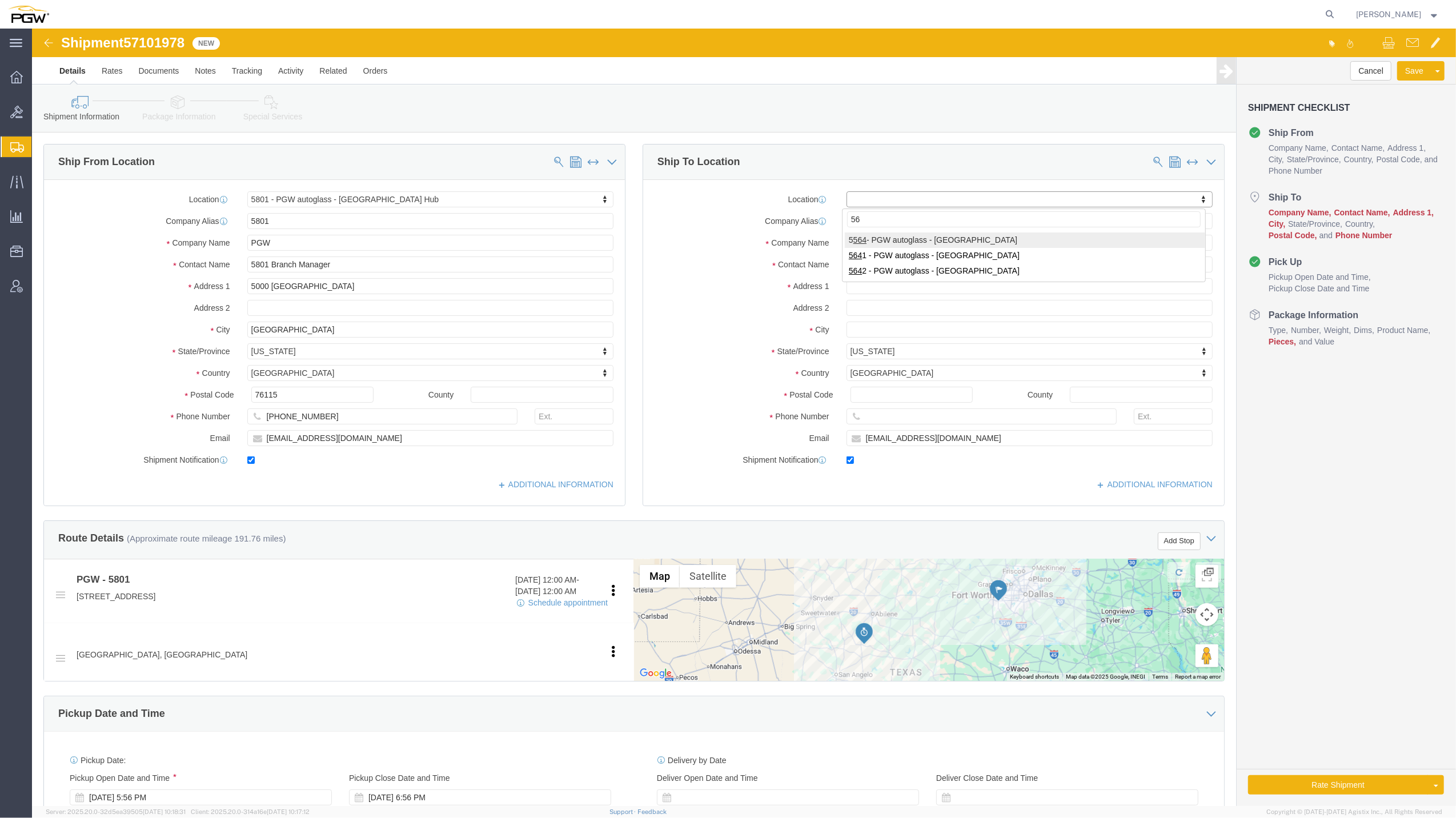
type input "5"
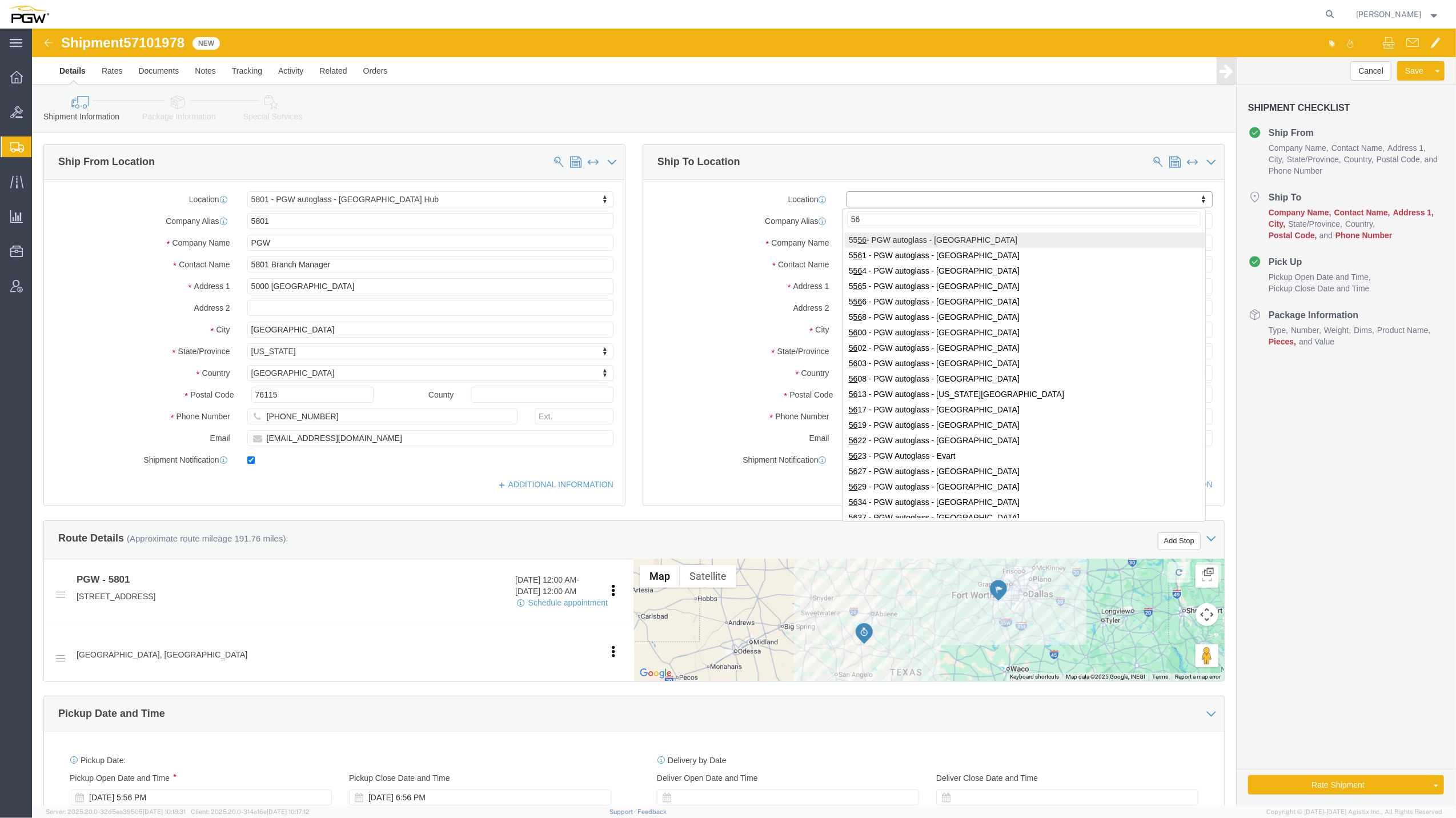
type input "5"
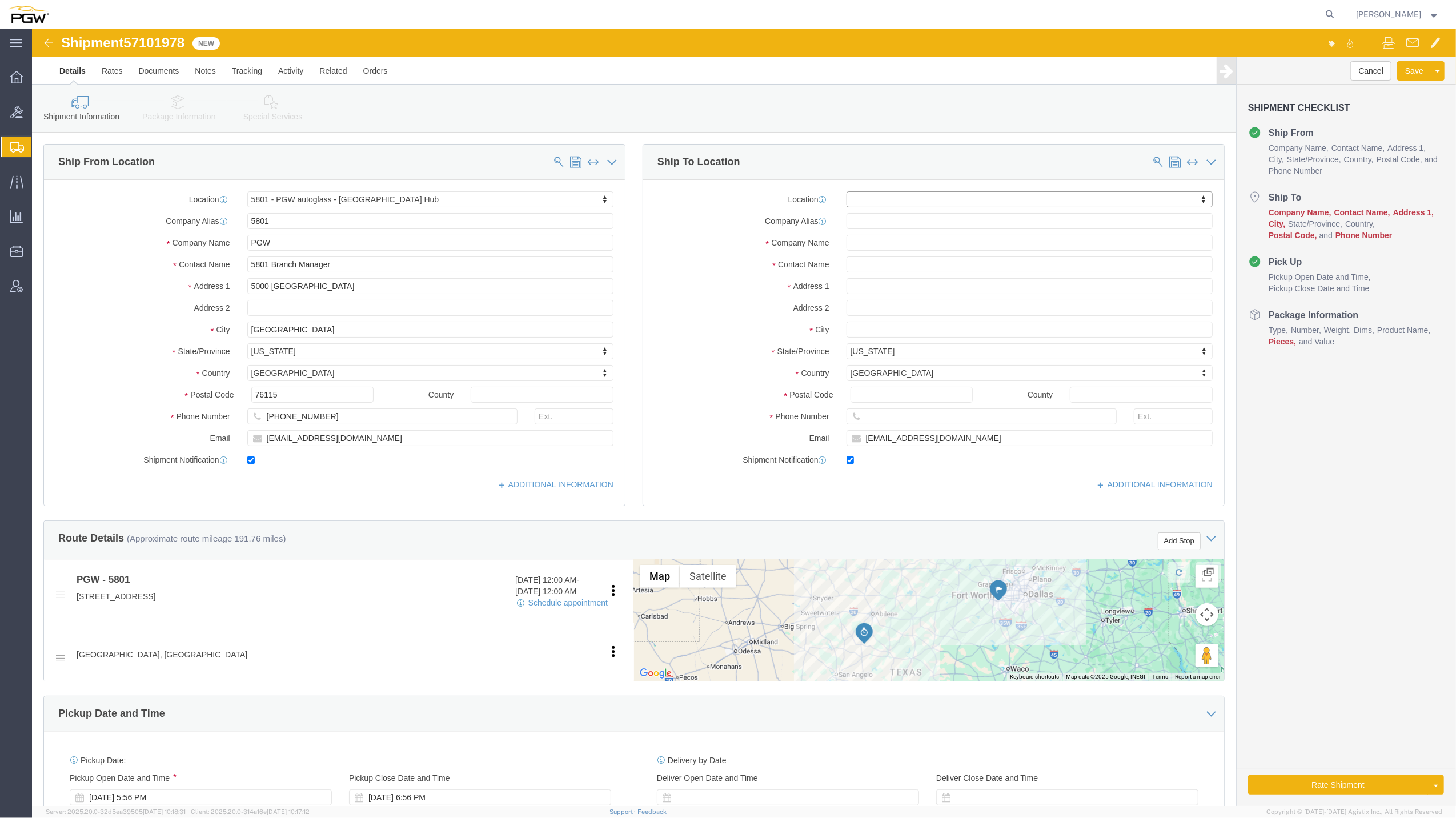
type input "6"
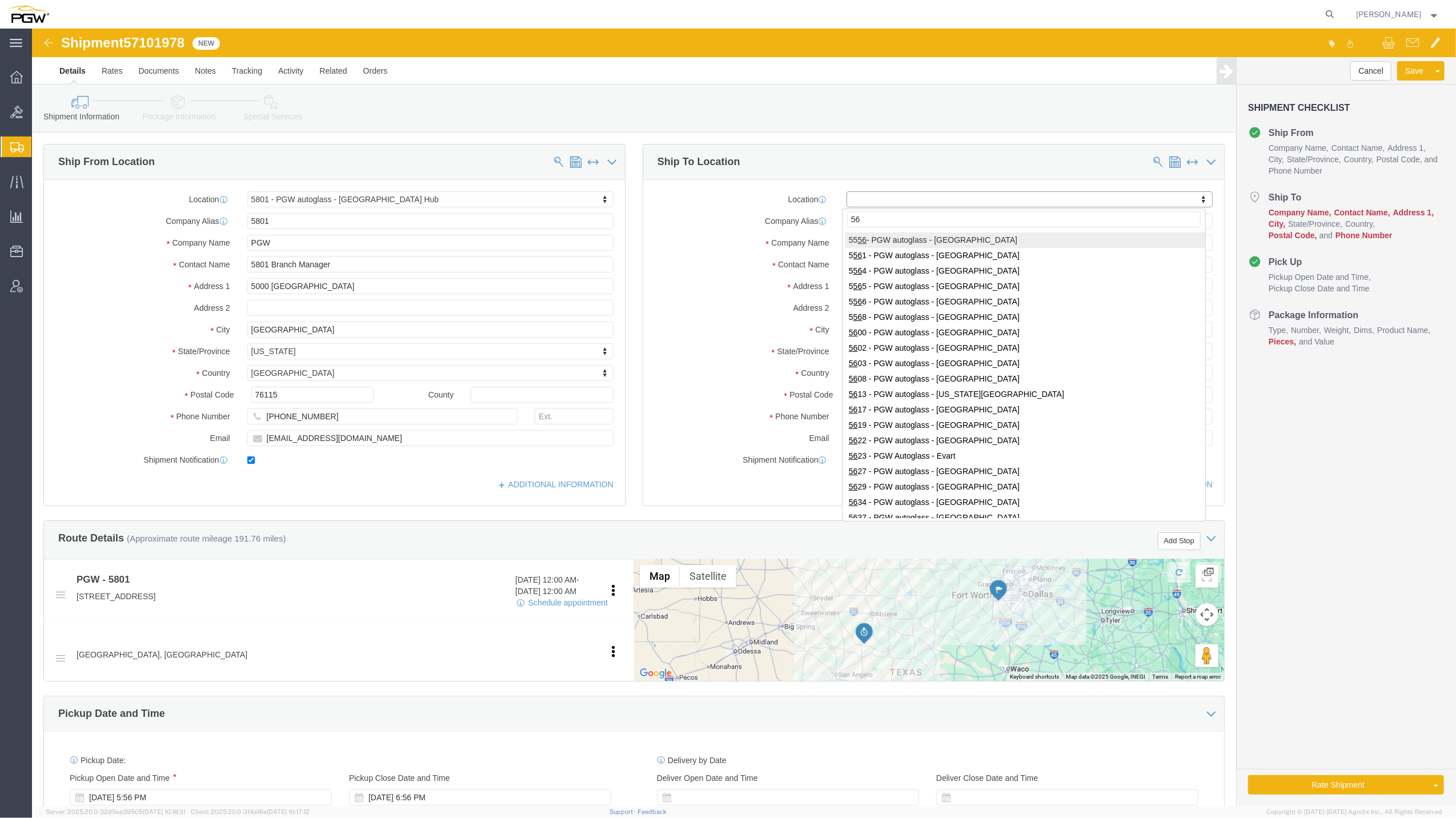
type input "5"
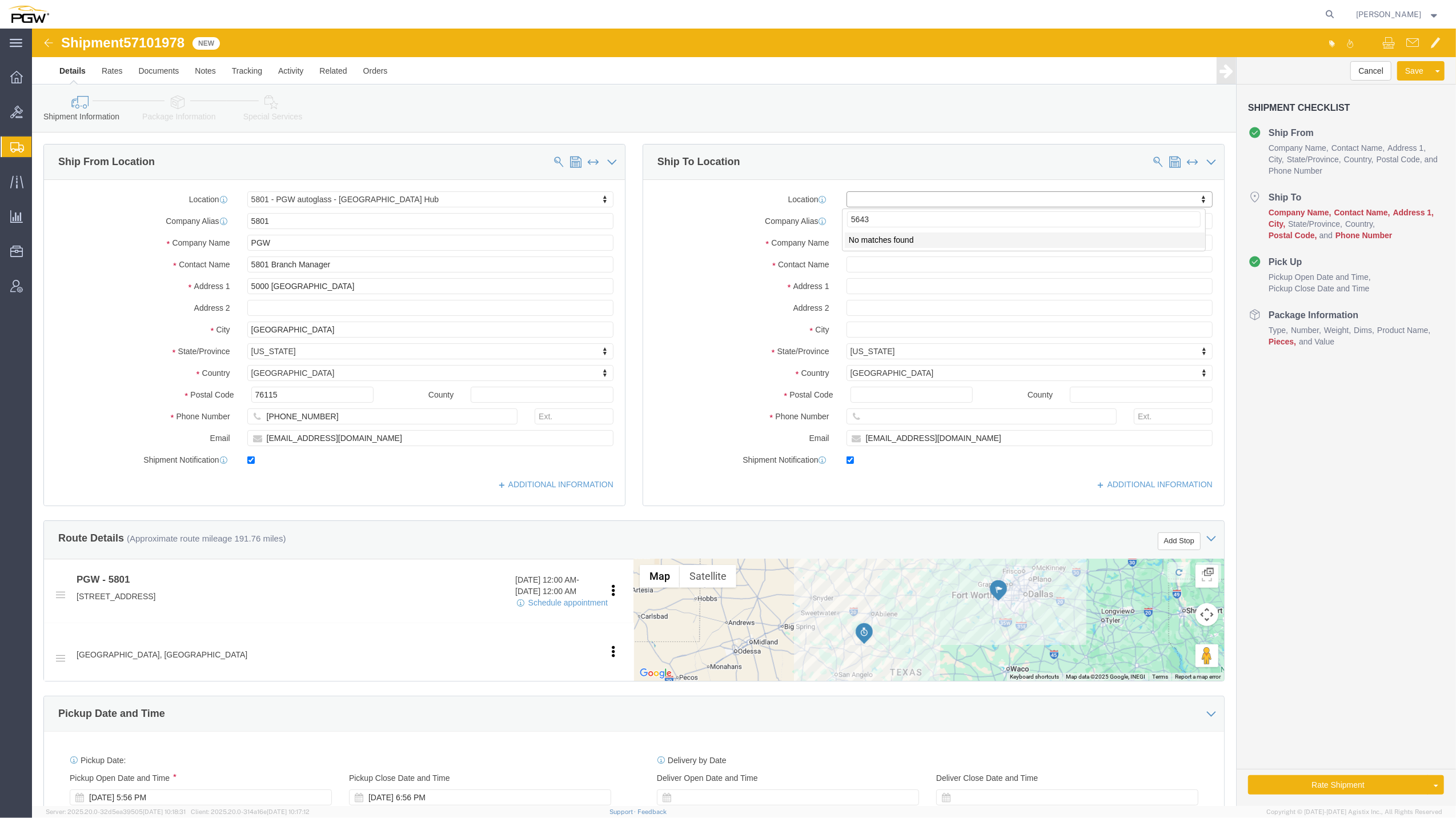
click input "5643"
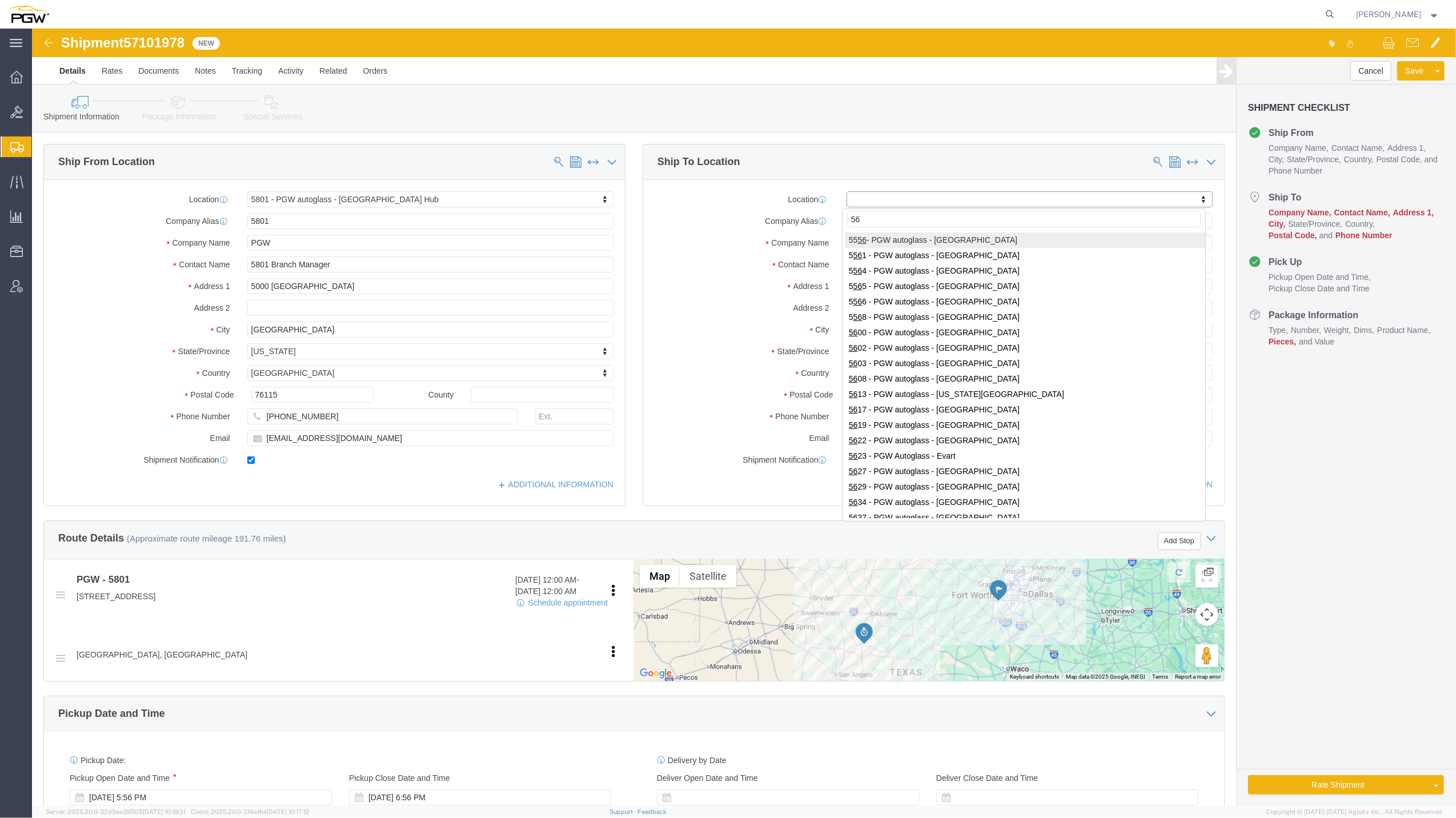
type input "5"
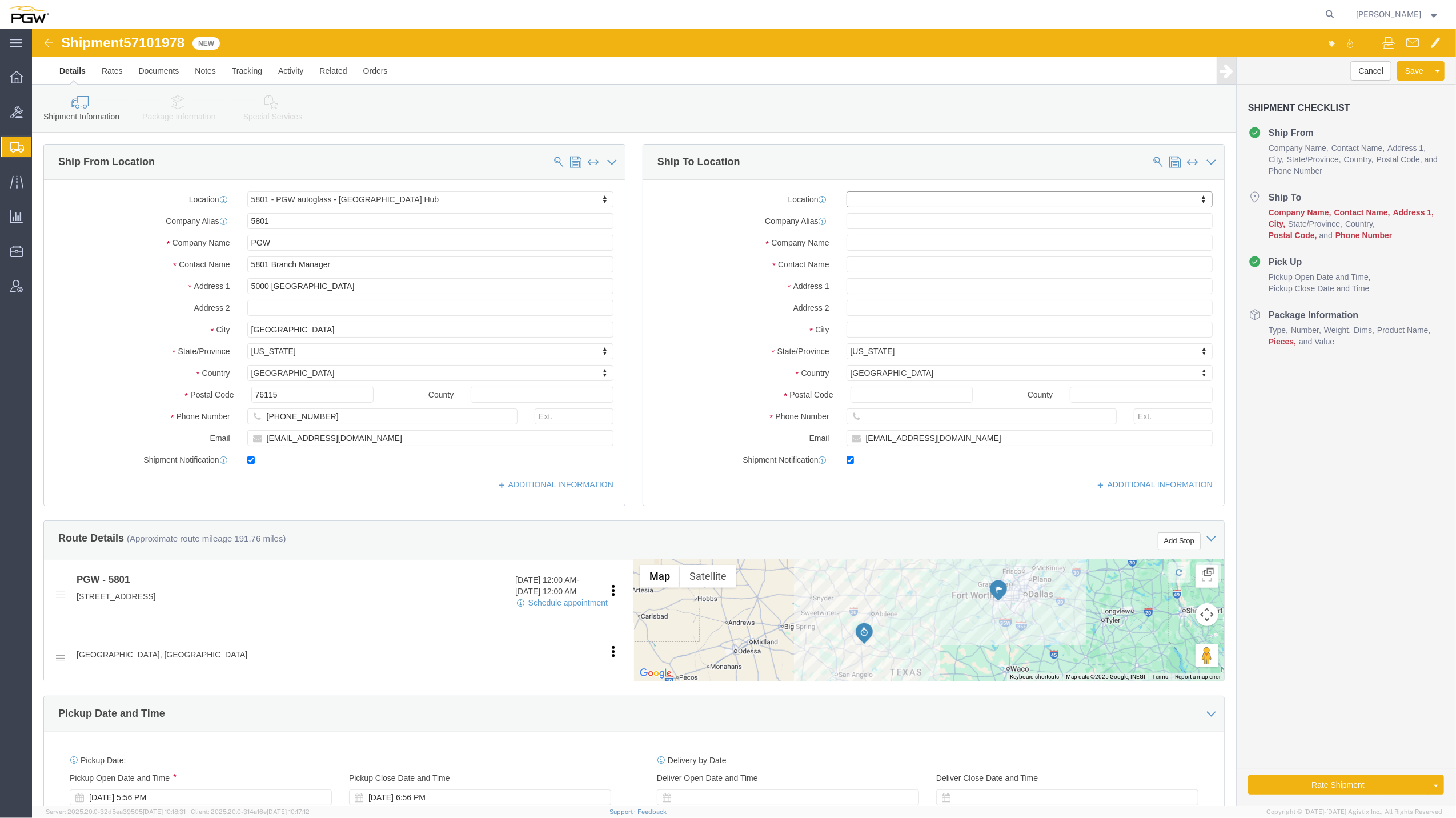
type input "5"
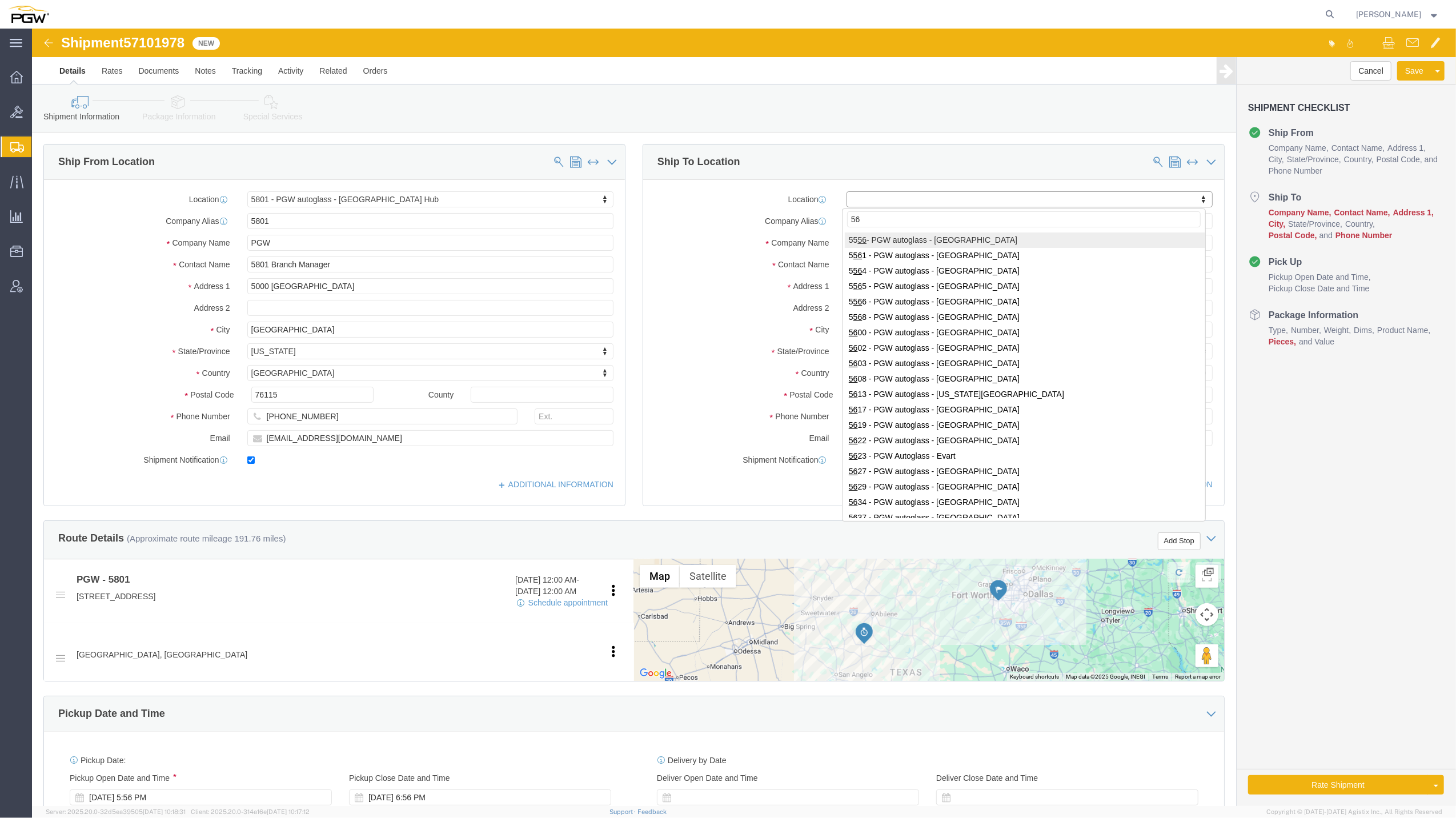
type input "5"
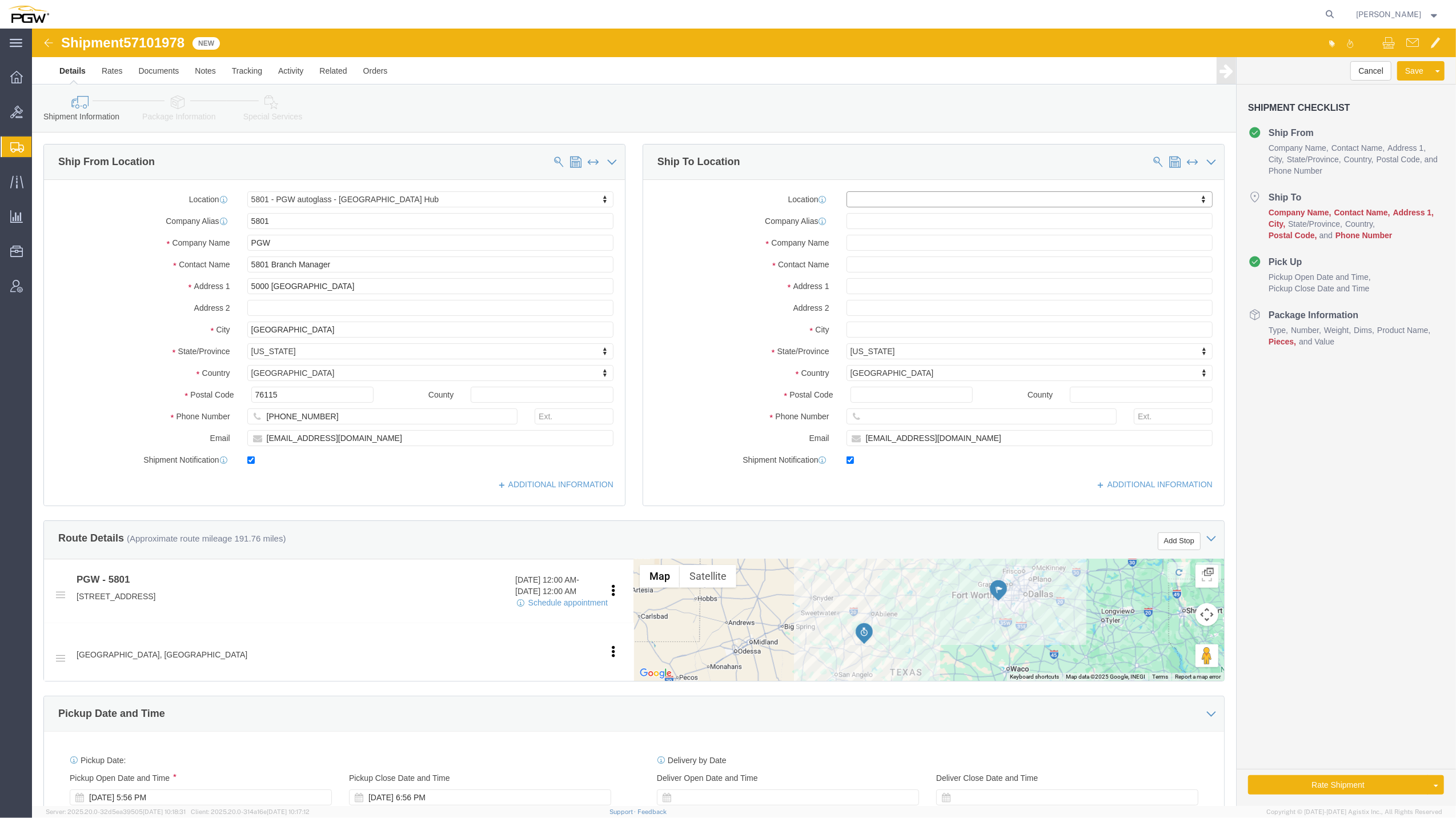
type input "5"
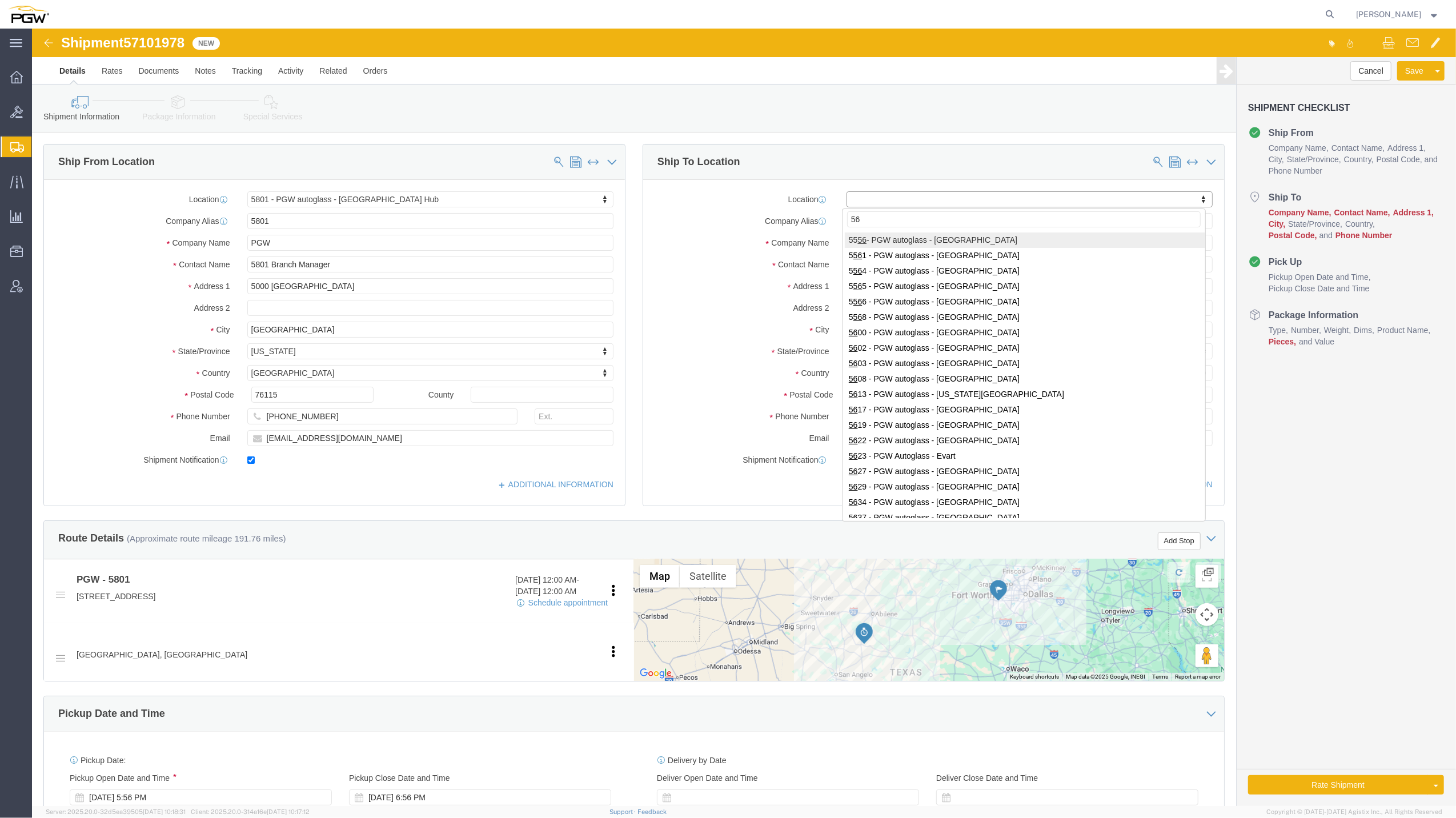
type input "5"
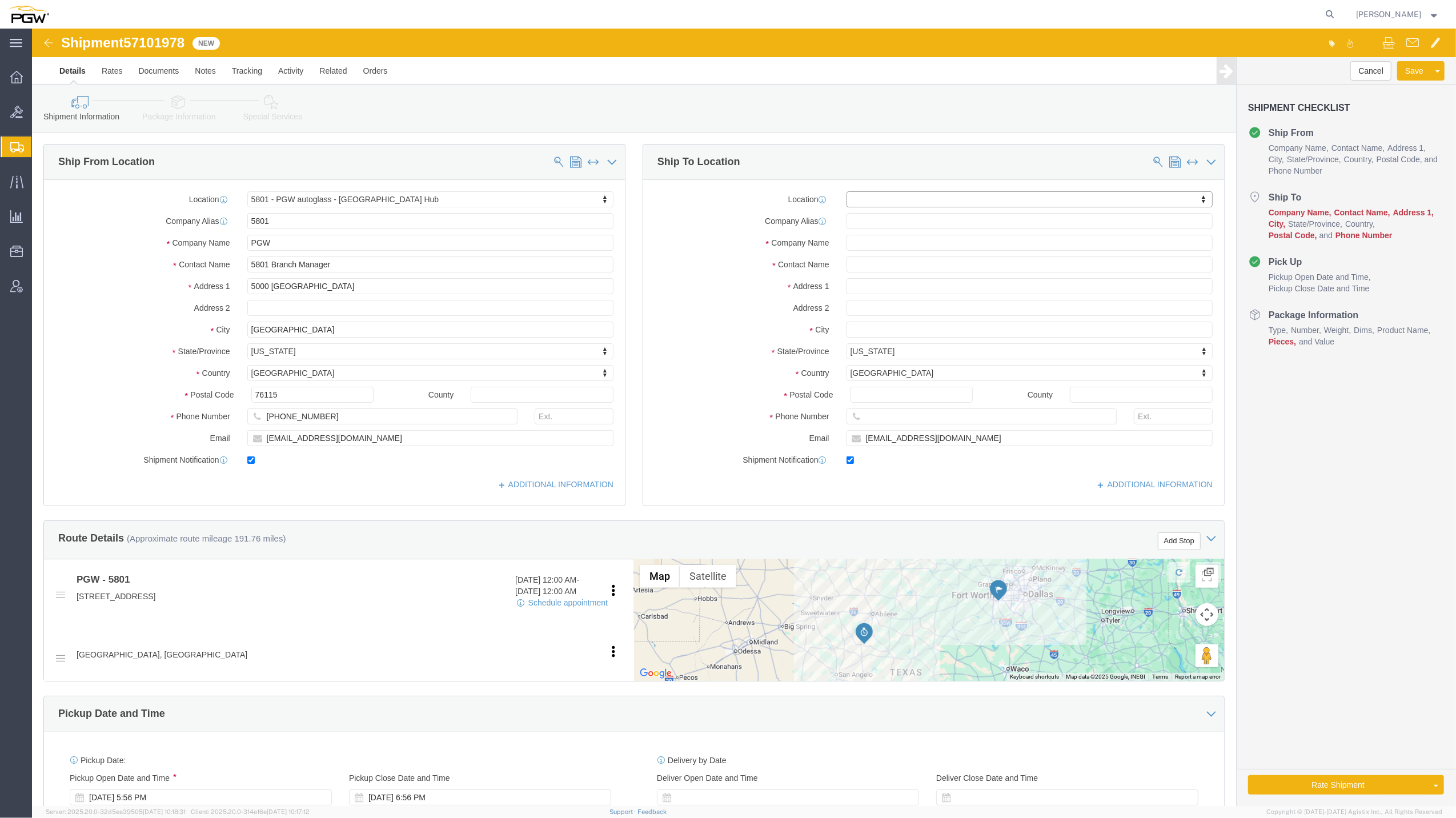
type input "5"
type input "56"
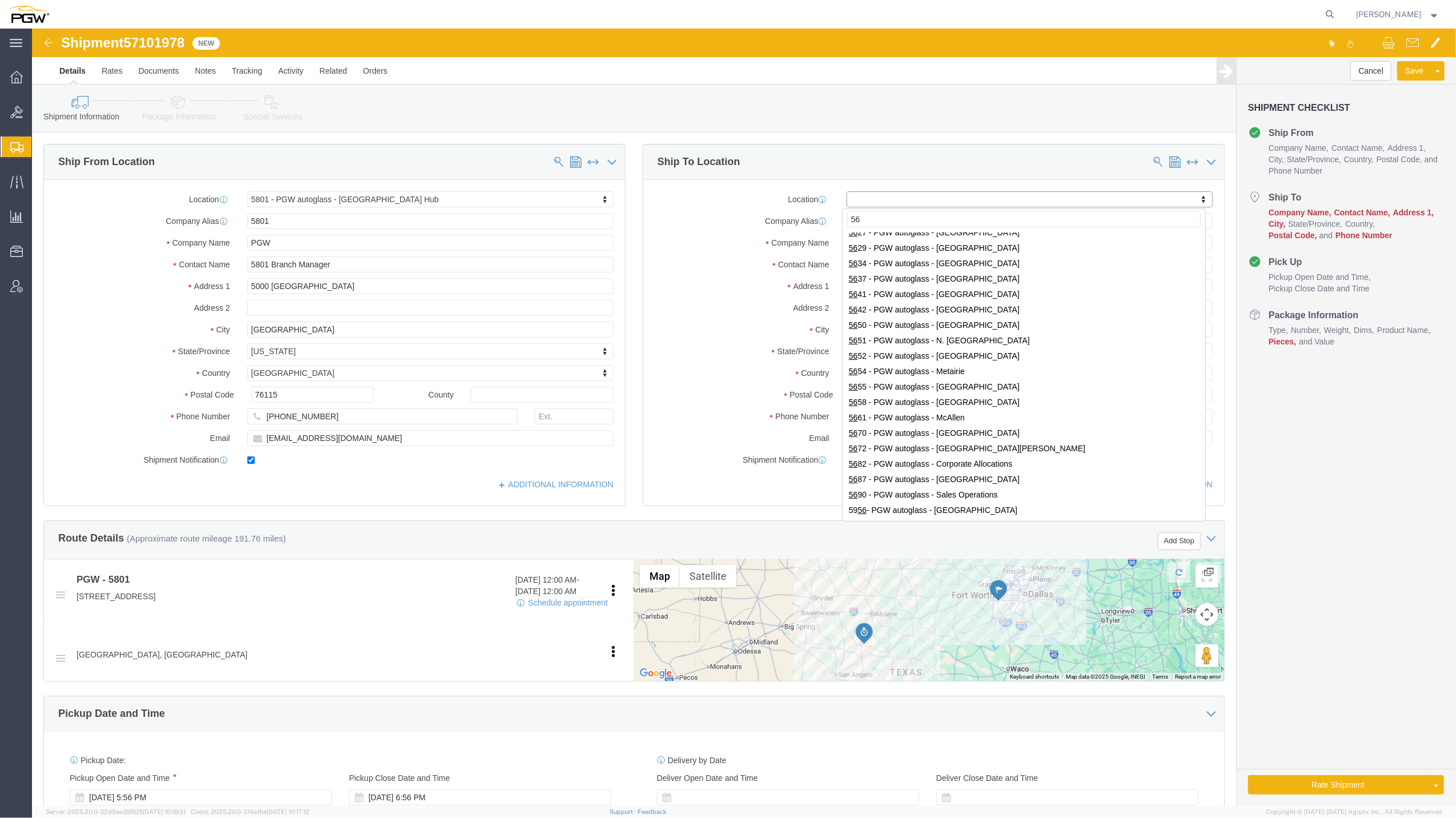
type input "5"
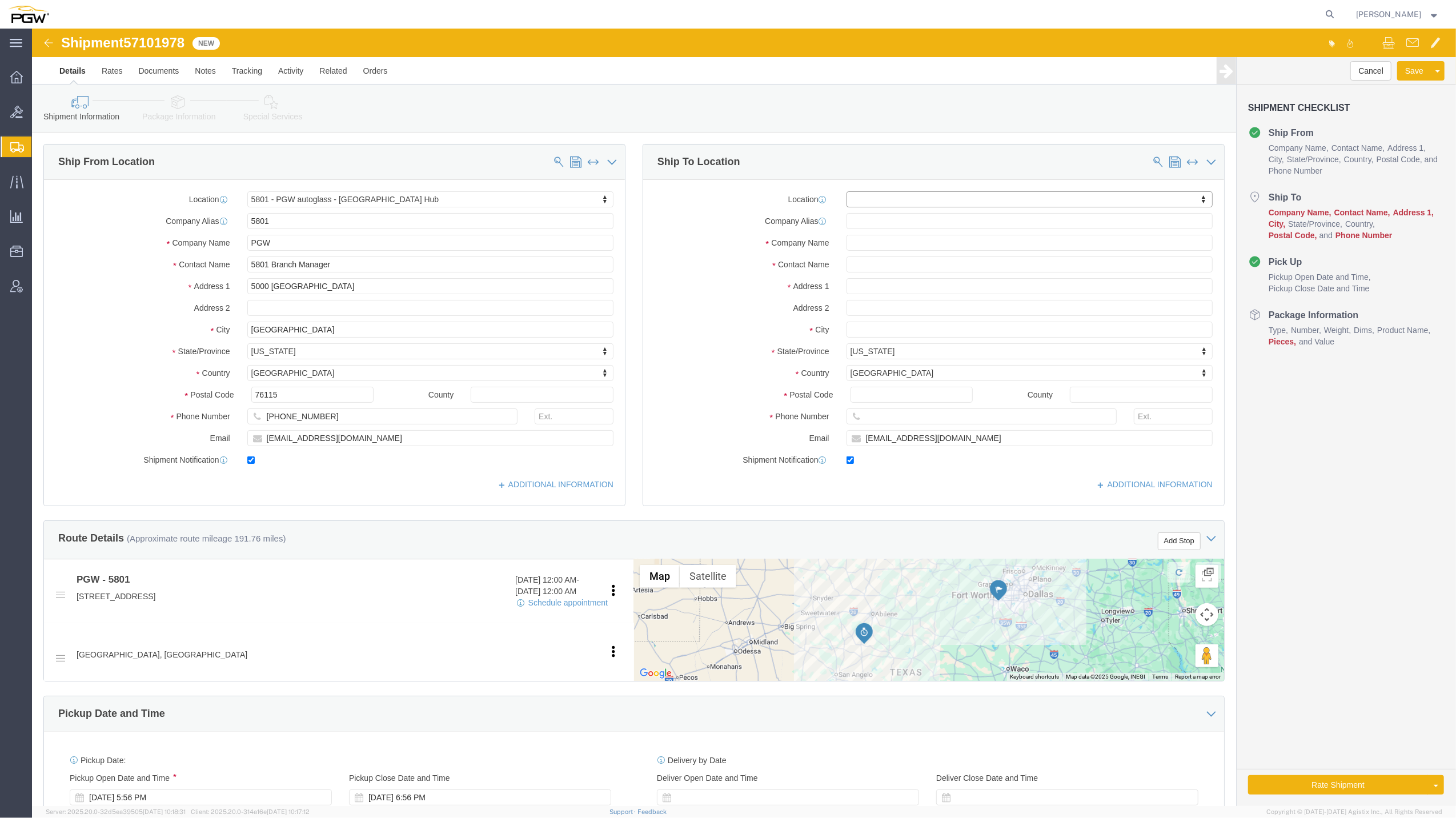
type input "5"
type input "5643"
